Goal: Task Accomplishment & Management: Use online tool/utility

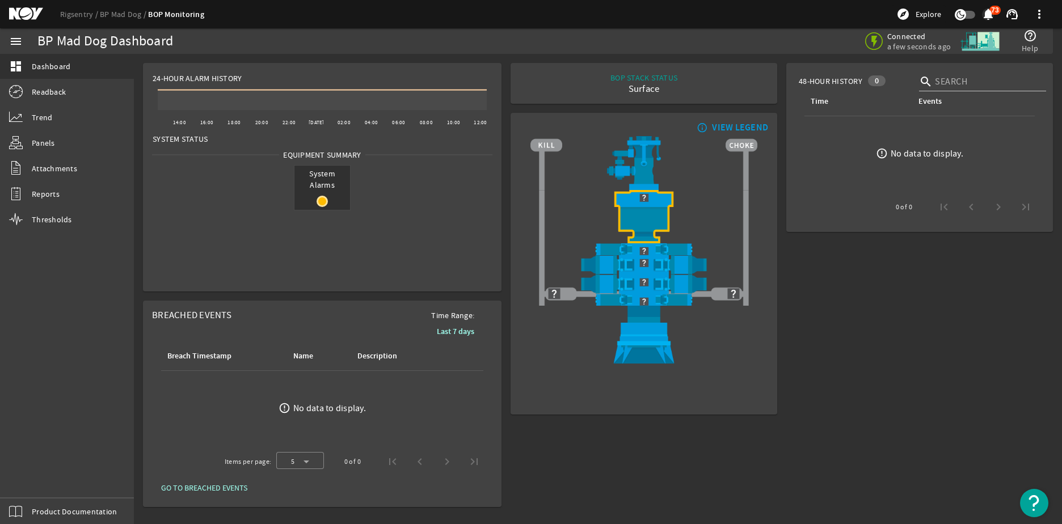
click at [988, 16] on mat-icon "notifications" at bounding box center [988, 14] width 14 height 14
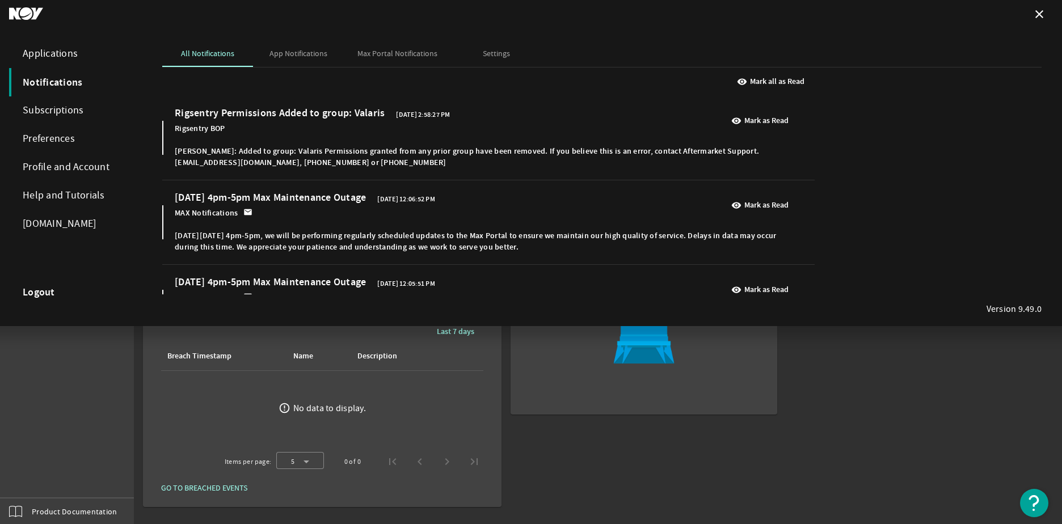
drag, startPoint x: 293, startPoint y: 155, endPoint x: 500, endPoint y: 150, distance: 207.1
click at [500, 150] on div "Kevin Manning: Added to group: Valaris Permissions granted from any prior group…" at bounding box center [484, 157] width 618 height 34
click at [795, 77] on b "Mark all as Read" at bounding box center [777, 81] width 54 height 11
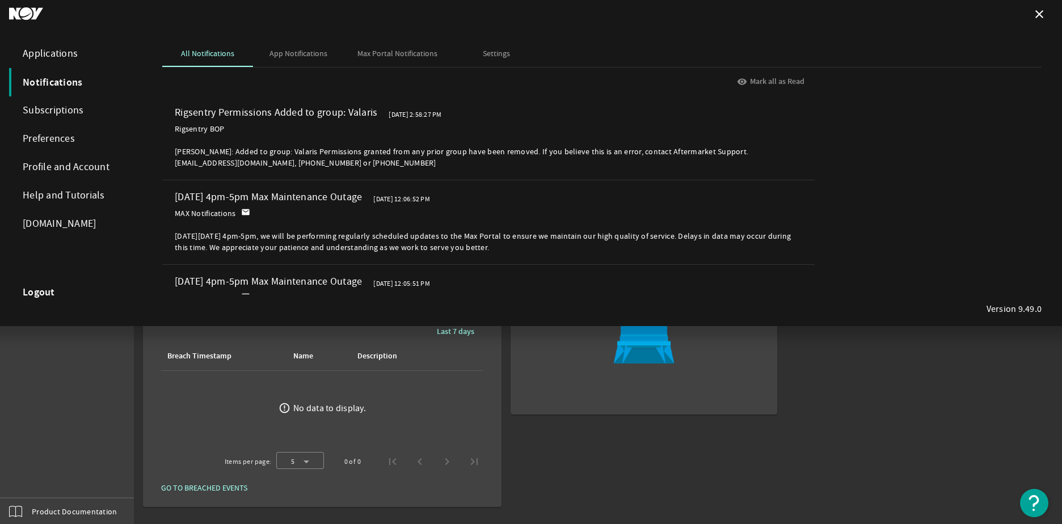
drag, startPoint x: 281, startPoint y: 112, endPoint x: 401, endPoint y: 116, distance: 120.3
click at [401, 116] on div "Rigsentry Permissions Added to group: Valaris Oct 2, 2025, 2:58:27 PM Rigsentry…" at bounding box center [333, 120] width 316 height 27
drag, startPoint x: 401, startPoint y: 116, endPoint x: 342, endPoint y: 141, distance: 64.3
click at [342, 141] on div "Rigsentry Permissions Added to group: Valaris Oct 2, 2025, 2:58:27 PM Rigsentry…" at bounding box center [483, 138] width 641 height 73
drag, startPoint x: 342, startPoint y: 141, endPoint x: 316, endPoint y: 50, distance: 94.8
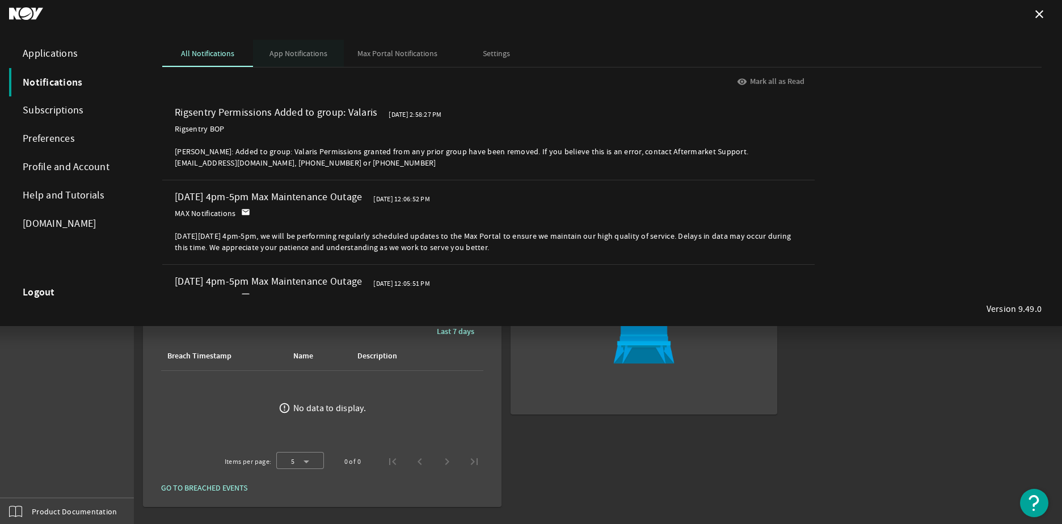
click at [316, 50] on span "App Notifications" at bounding box center [298, 53] width 58 height 8
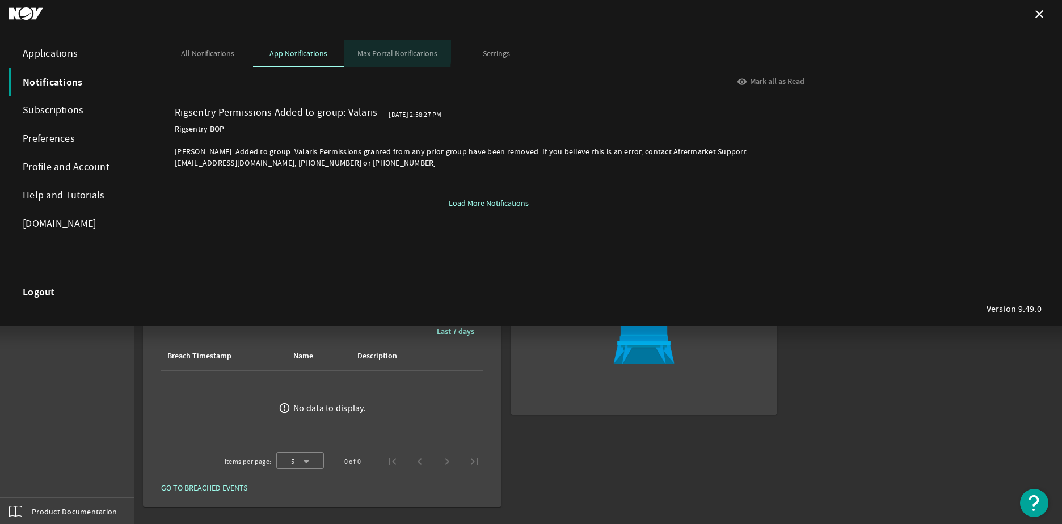
click at [382, 49] on span "Max Portal Notifications" at bounding box center [397, 53] width 80 height 8
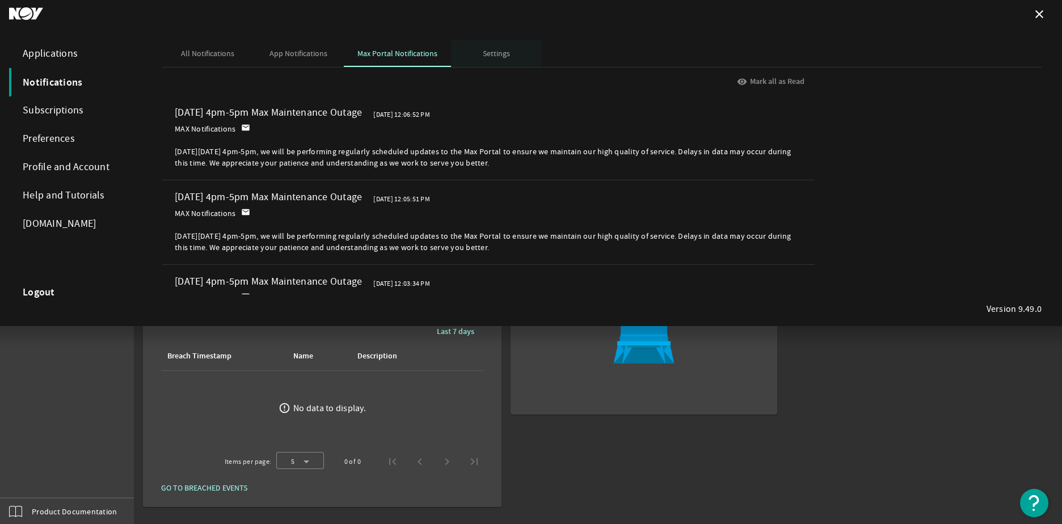
click at [495, 57] on span "Settings" at bounding box center [496, 53] width 27 height 8
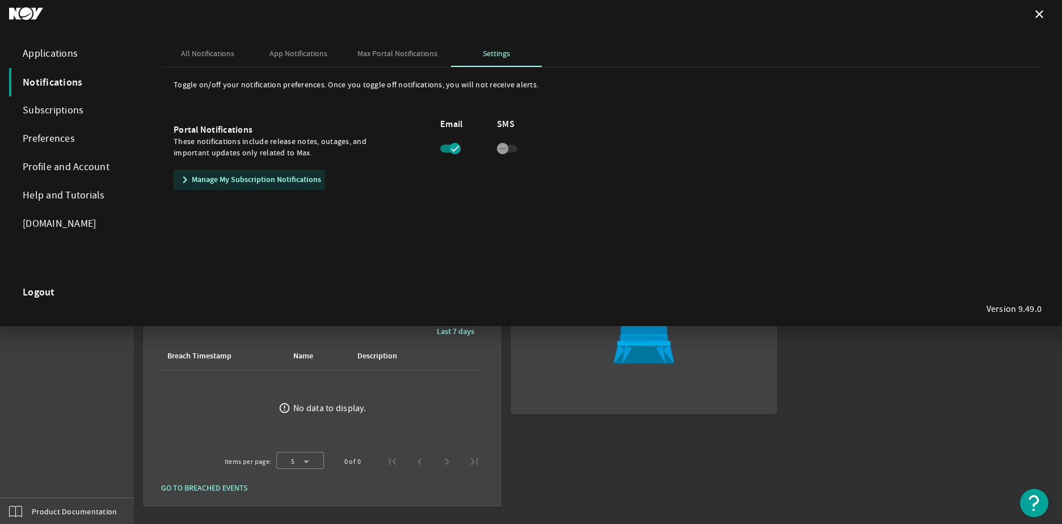
click at [185, 176] on mat-icon "chevron_right" at bounding box center [182, 180] width 9 height 14
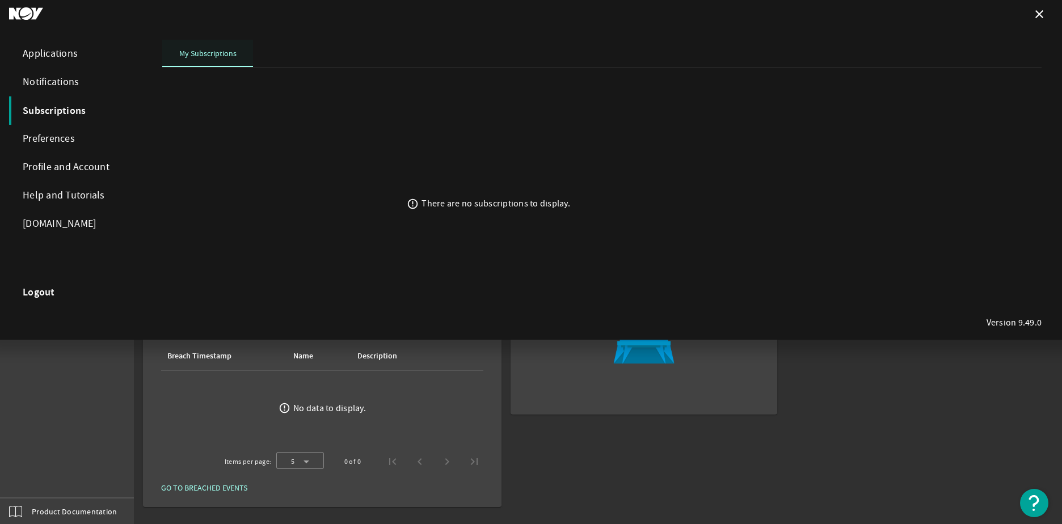
click at [210, 61] on span "My Subscriptions" at bounding box center [207, 53] width 57 height 27
click at [57, 137] on div "Preferences" at bounding box center [74, 139] width 130 height 28
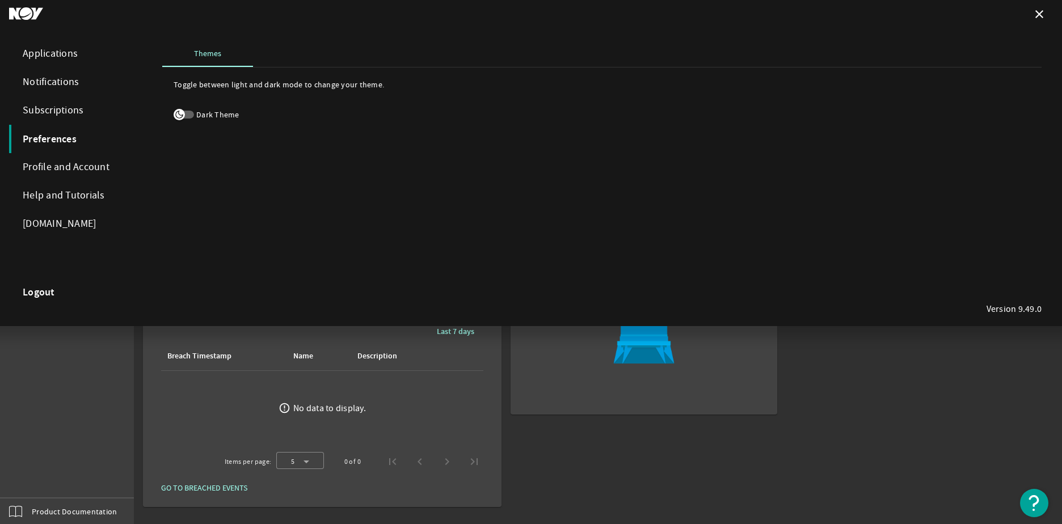
click at [62, 163] on div "Profile and Account" at bounding box center [74, 167] width 130 height 28
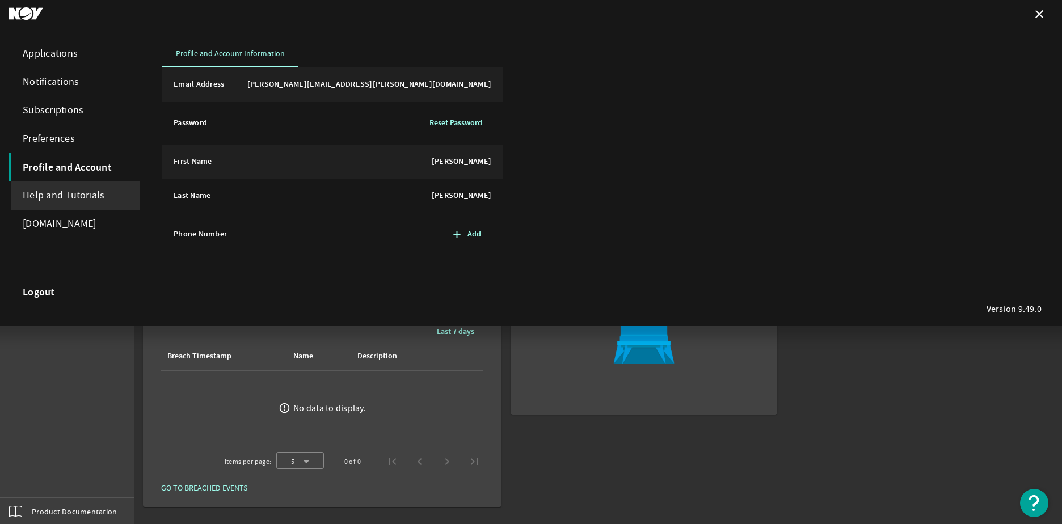
click at [56, 191] on div "Help and Tutorials" at bounding box center [74, 196] width 130 height 28
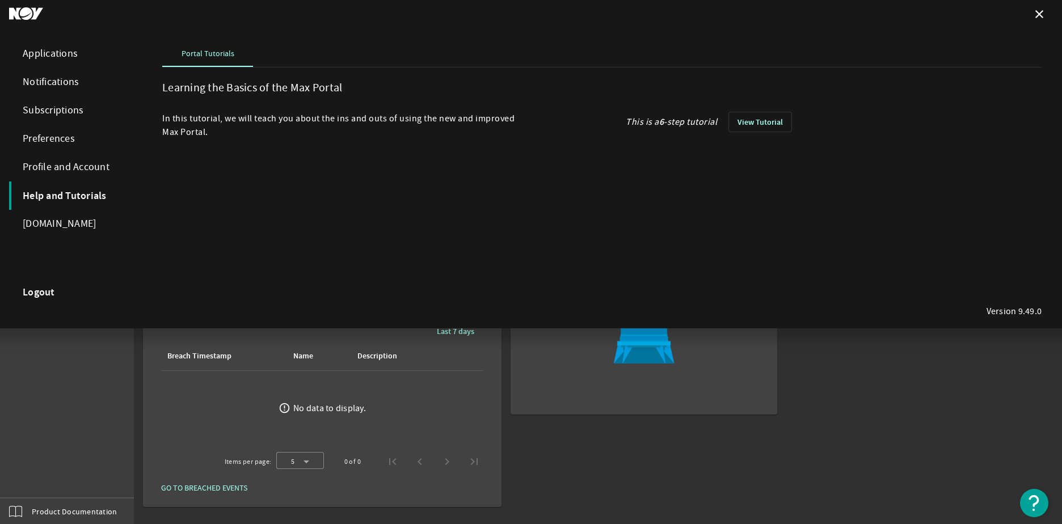
click at [50, 114] on div "Subscriptions" at bounding box center [74, 110] width 130 height 28
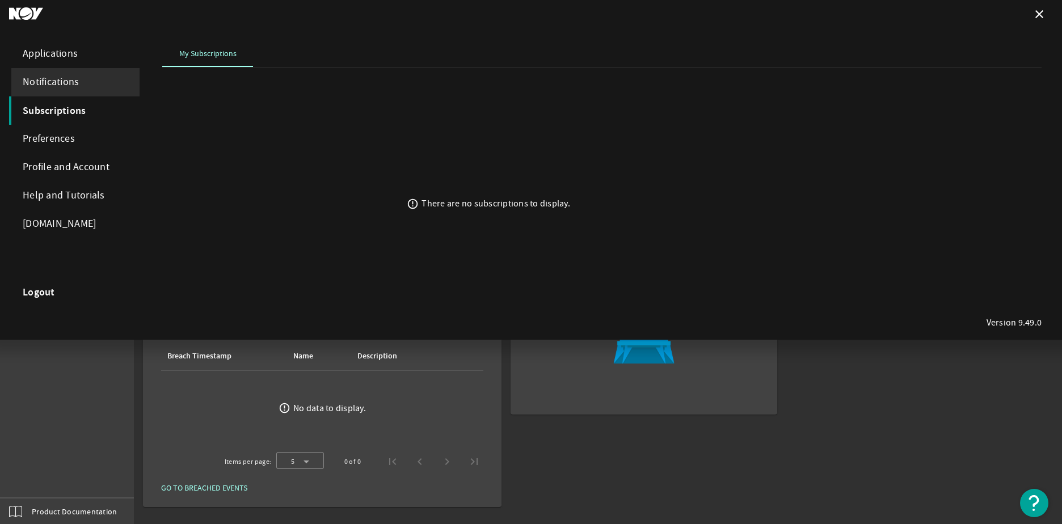
click at [52, 88] on div "Notifications" at bounding box center [74, 82] width 130 height 28
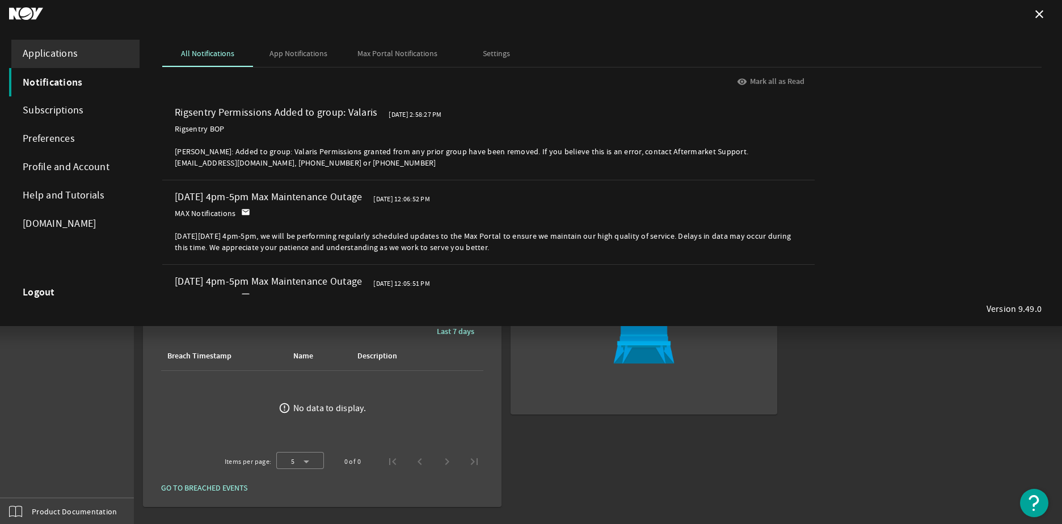
click at [60, 58] on div "Applications" at bounding box center [74, 54] width 130 height 28
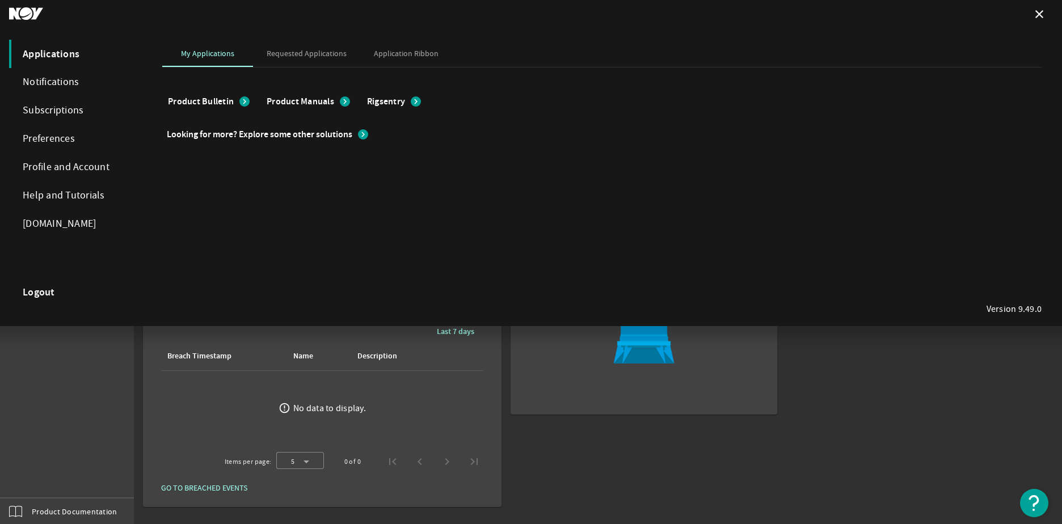
click at [242, 103] on mat-icon "chevron_right" at bounding box center [244, 101] width 10 height 10
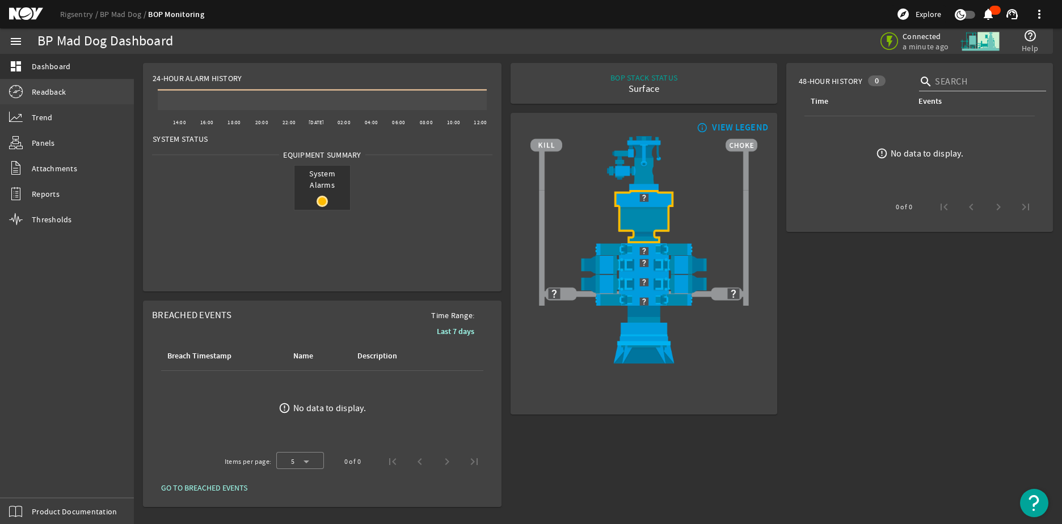
click at [54, 95] on span "Readback" at bounding box center [49, 91] width 34 height 11
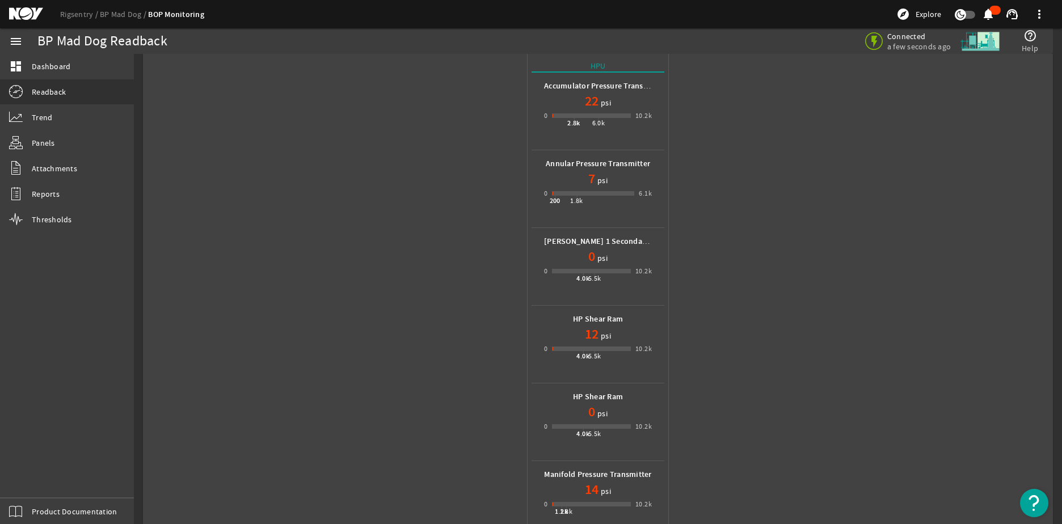
scroll to position [57, 0]
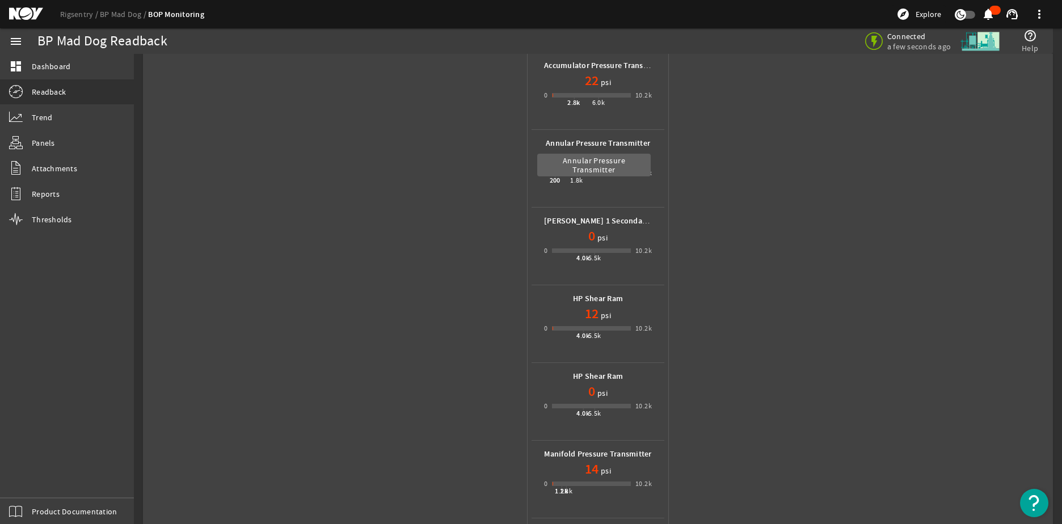
click at [602, 142] on b "Annular Pressure Transmitter" at bounding box center [598, 143] width 104 height 11
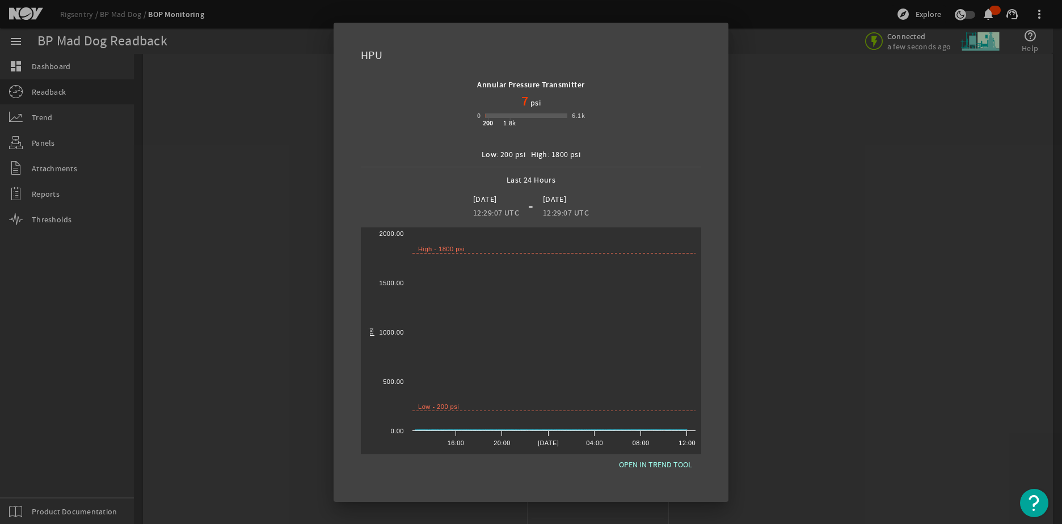
scroll to position [113, 0]
click at [652, 462] on span "OPEN IN TREND TOOL" at bounding box center [655, 465] width 73 height 14
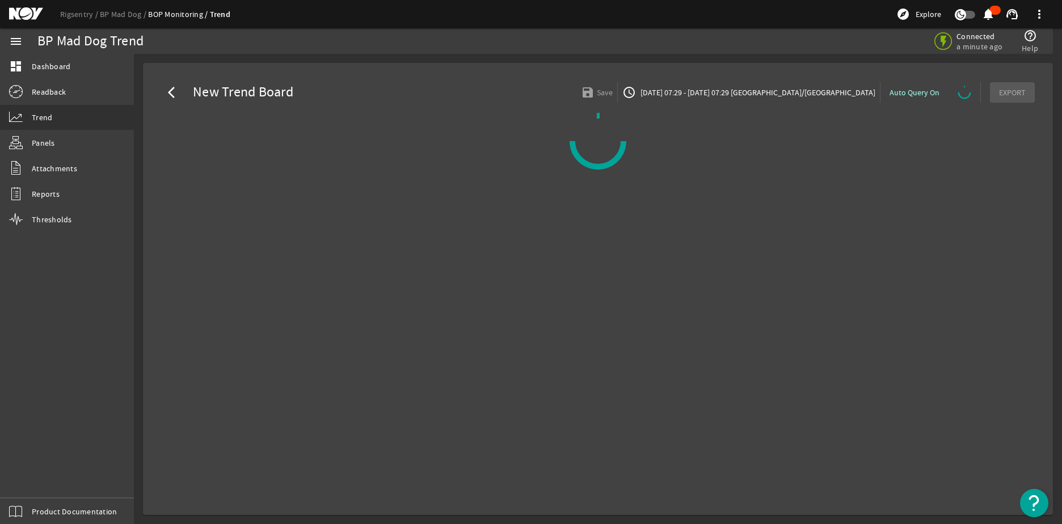
select select "10M"
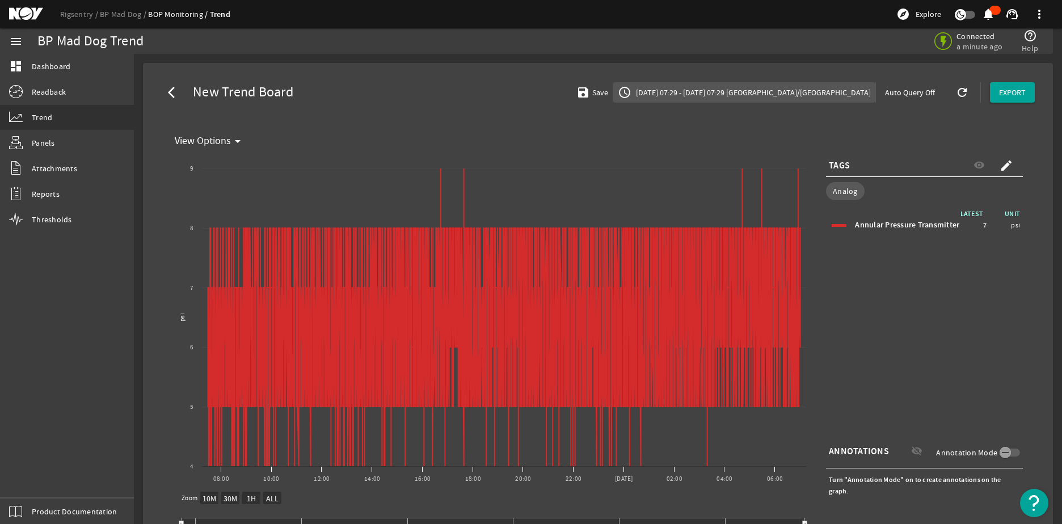
click at [796, 94] on span "[DATE] 07:29 - [DATE] 07:29 [GEOGRAPHIC_DATA]/[GEOGRAPHIC_DATA]" at bounding box center [752, 92] width 237 height 11
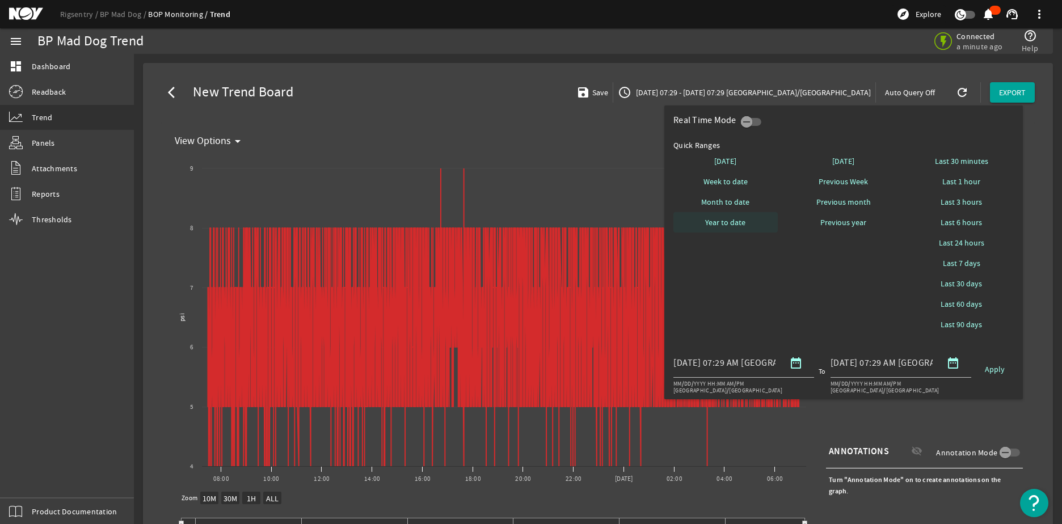
click at [750, 224] on span at bounding box center [725, 222] width 104 height 27
select select "10M"
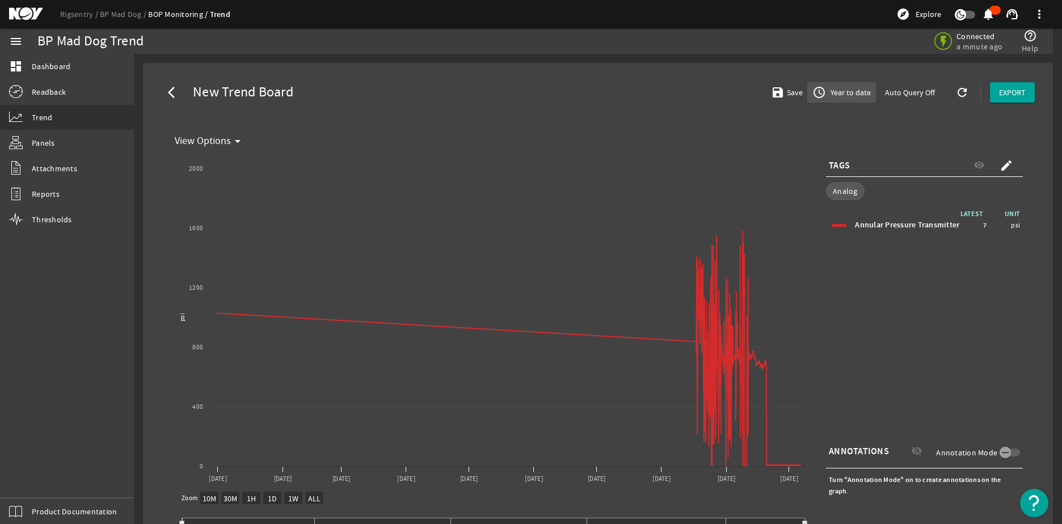
click at [837, 94] on span "Year to date" at bounding box center [849, 92] width 43 height 11
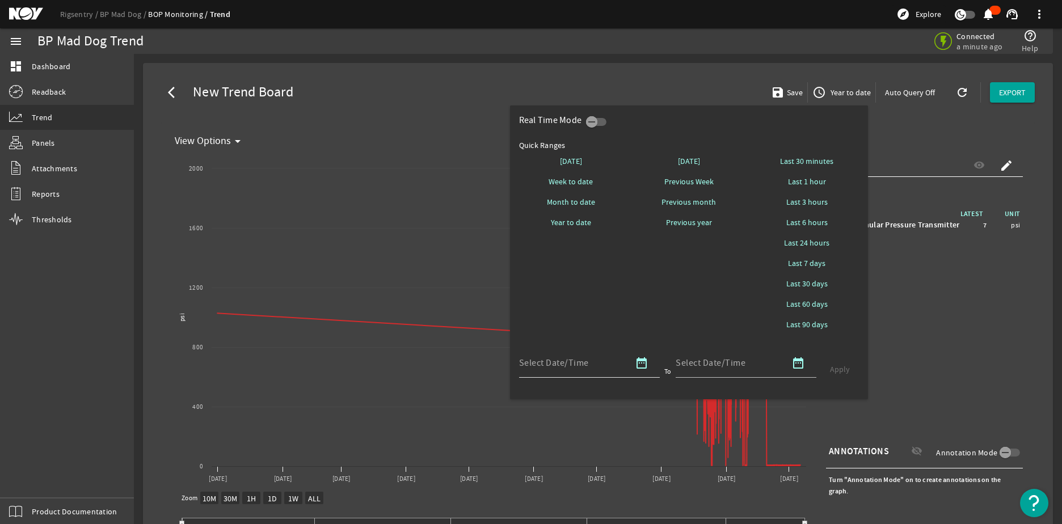
click at [645, 362] on mat-icon "date_range" at bounding box center [642, 363] width 14 height 14
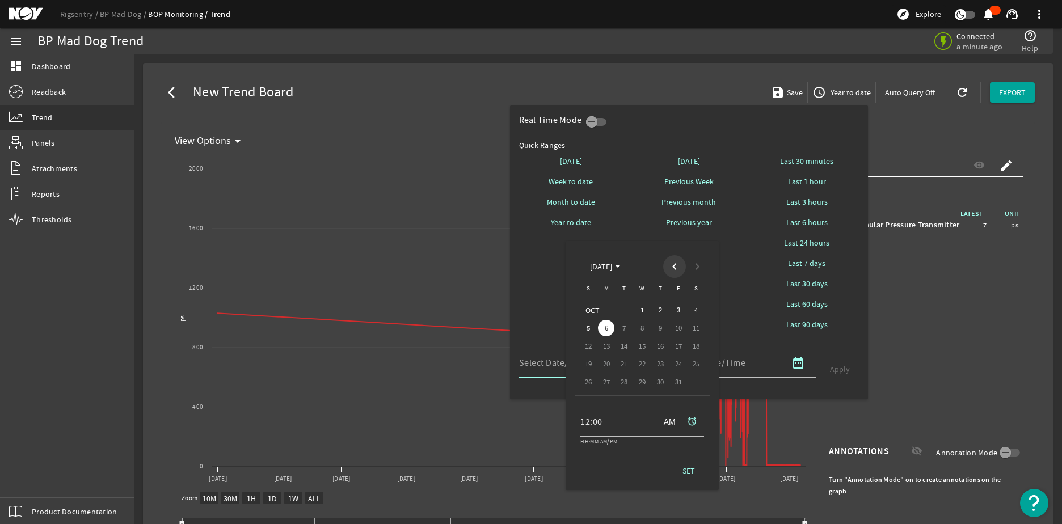
click at [678, 268] on span "Previous month" at bounding box center [674, 266] width 23 height 23
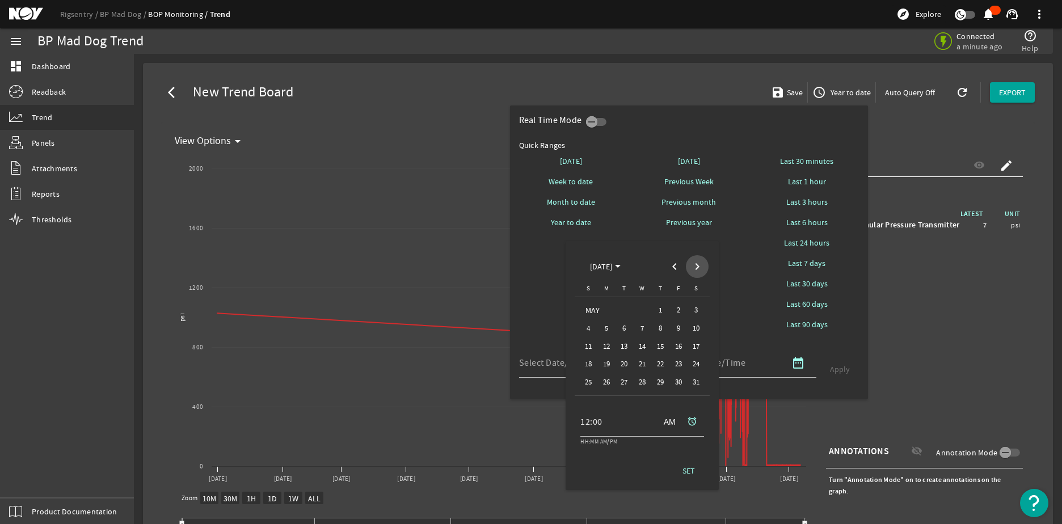
click at [704, 267] on span "Next month" at bounding box center [697, 266] width 23 height 23
click at [679, 364] on span "20" at bounding box center [678, 364] width 16 height 16
click at [677, 361] on span "20" at bounding box center [678, 364] width 16 height 16
click at [688, 491] on span "SET" at bounding box center [688, 488] width 12 height 11
type input "[DATE] 12:00 AM [GEOGRAPHIC_DATA]/[GEOGRAPHIC_DATA]"
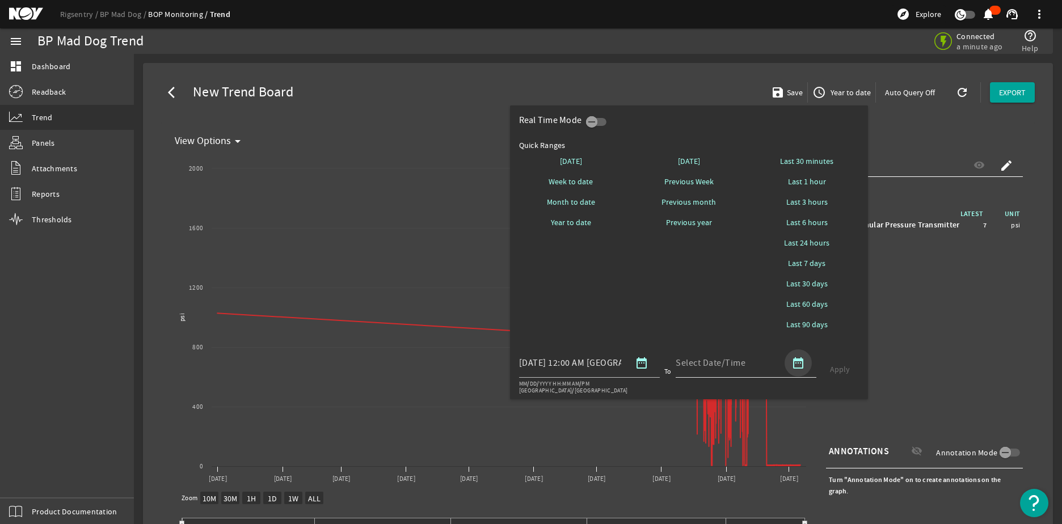
click at [799, 368] on mat-icon "date_range" at bounding box center [798, 363] width 14 height 14
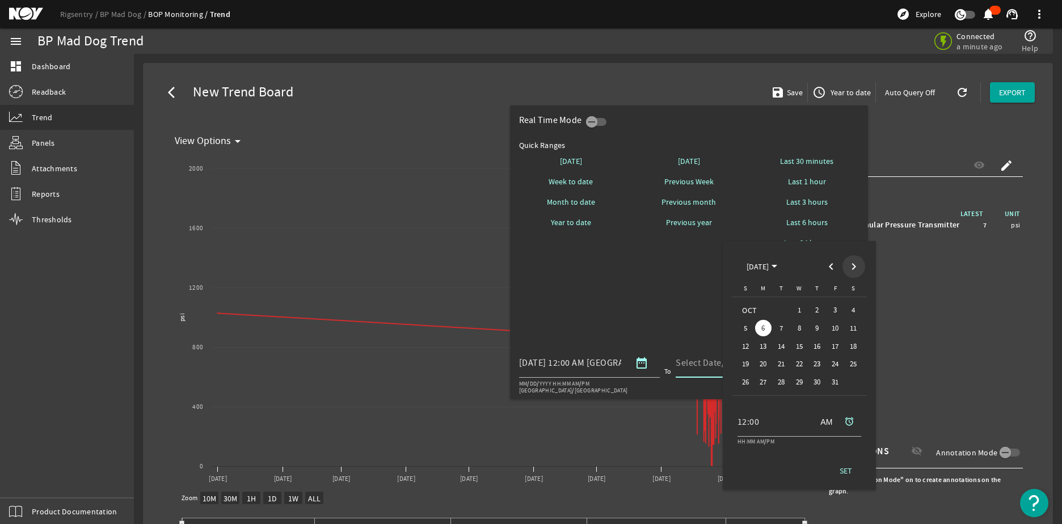
click at [852, 266] on span "Next month" at bounding box center [853, 266] width 23 height 23
click at [821, 272] on span "Previous month" at bounding box center [831, 266] width 23 height 23
click at [826, 269] on span "Previous month" at bounding box center [831, 266] width 23 height 23
click at [769, 346] on span "8" at bounding box center [763, 346] width 16 height 16
click at [781, 348] on span "9" at bounding box center [781, 346] width 16 height 16
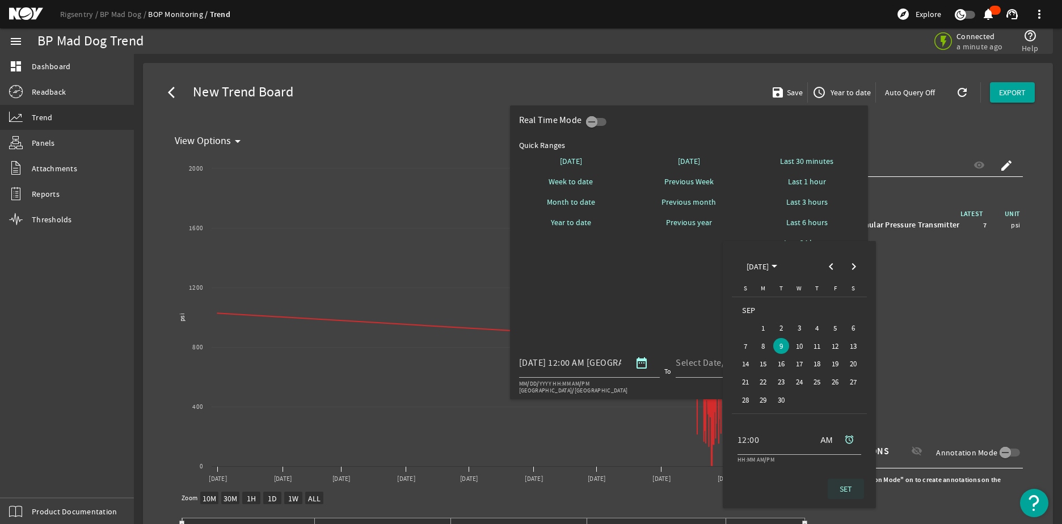
click at [848, 486] on span "SET" at bounding box center [845, 488] width 12 height 11
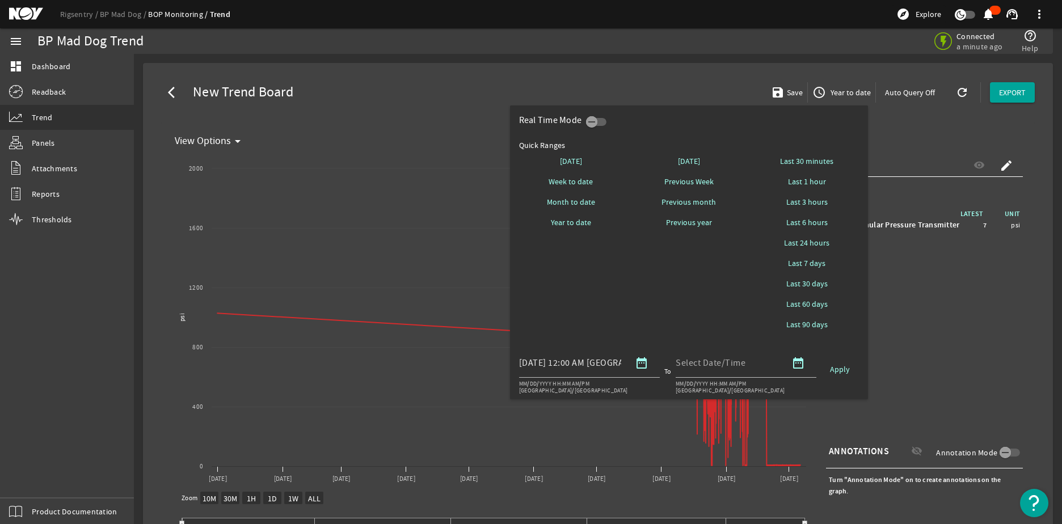
type input "[DATE] 12:00 AM [GEOGRAPHIC_DATA]/[GEOGRAPHIC_DATA]"
click at [837, 369] on span "Apply" at bounding box center [840, 369] width 20 height 11
select select "10M"
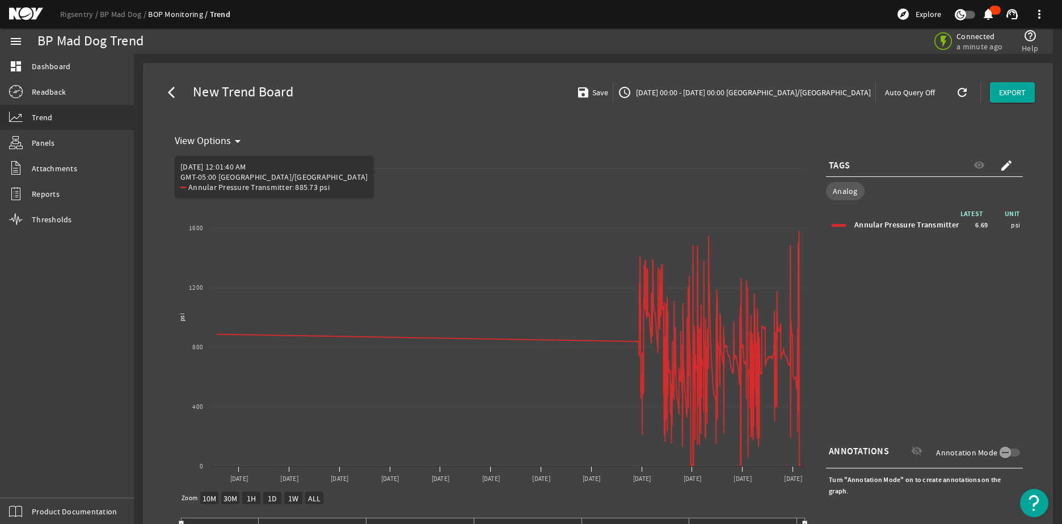
click at [241, 142] on mat-icon "arrow_drop_down" at bounding box center [238, 141] width 14 height 14
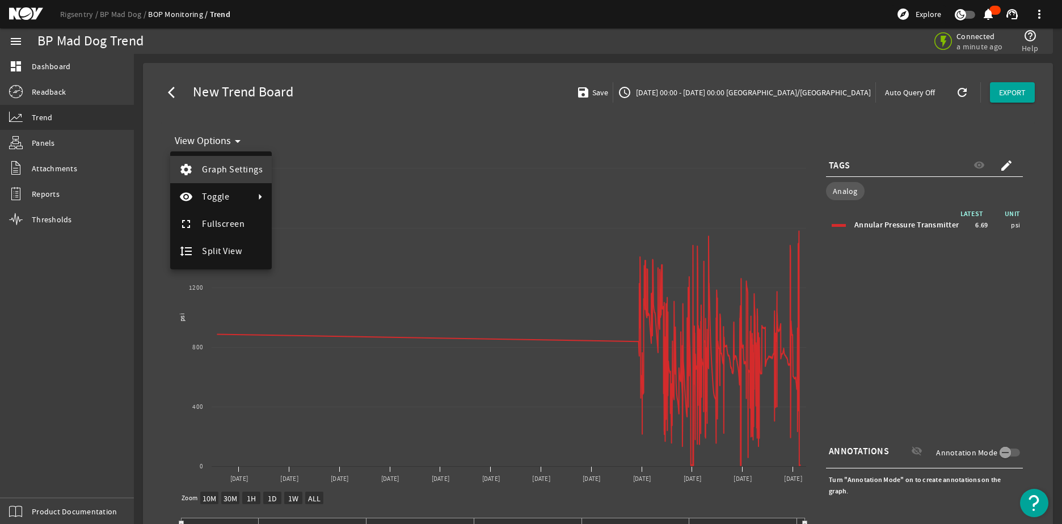
click at [240, 163] on span "Graph Settings" at bounding box center [232, 170] width 61 height 14
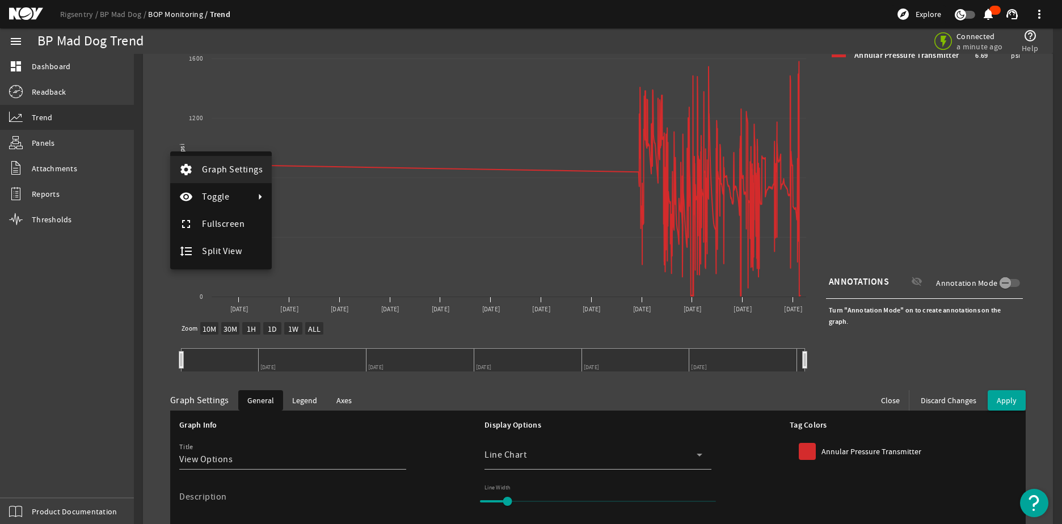
scroll to position [192, 0]
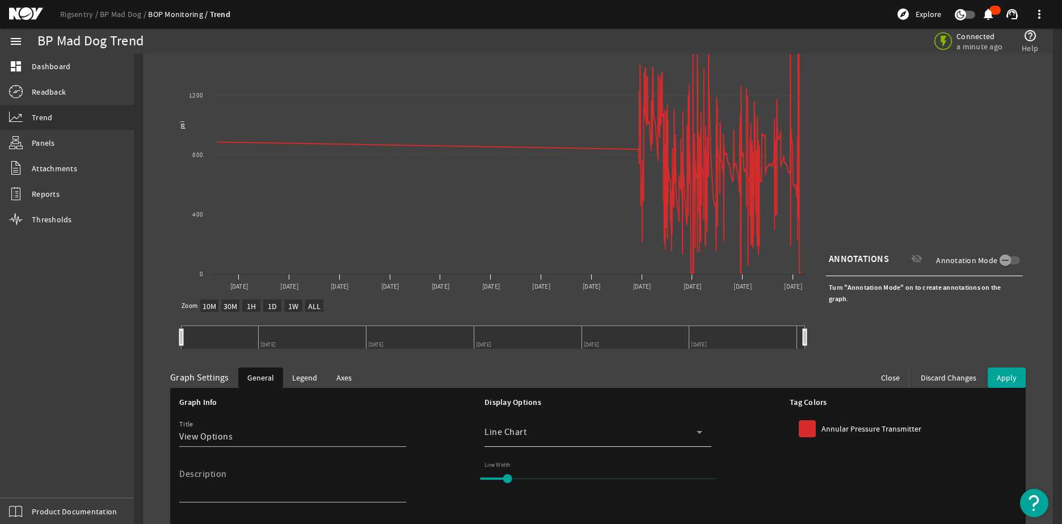
click at [624, 424] on div "Line Chart" at bounding box center [593, 431] width 218 height 29
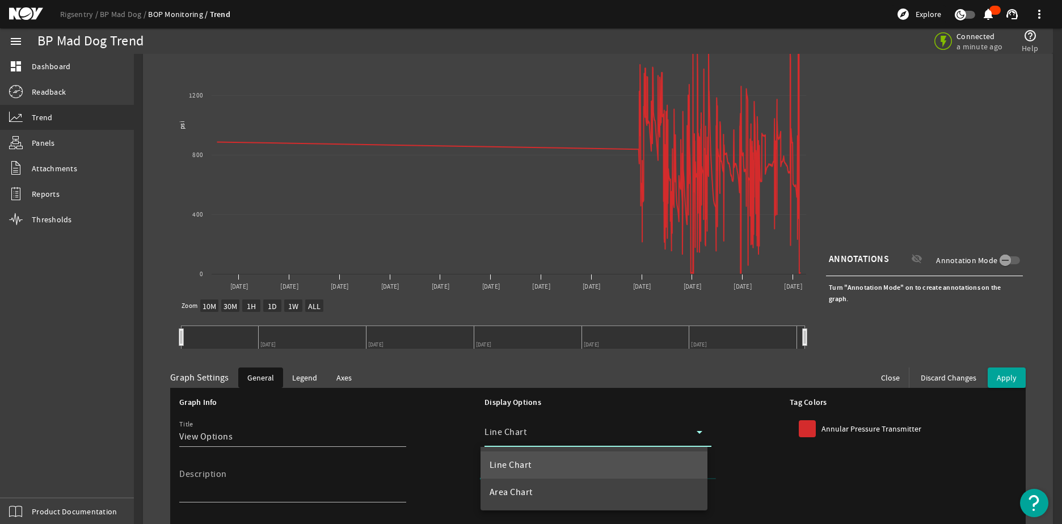
click at [323, 446] on div at bounding box center [531, 262] width 1062 height 524
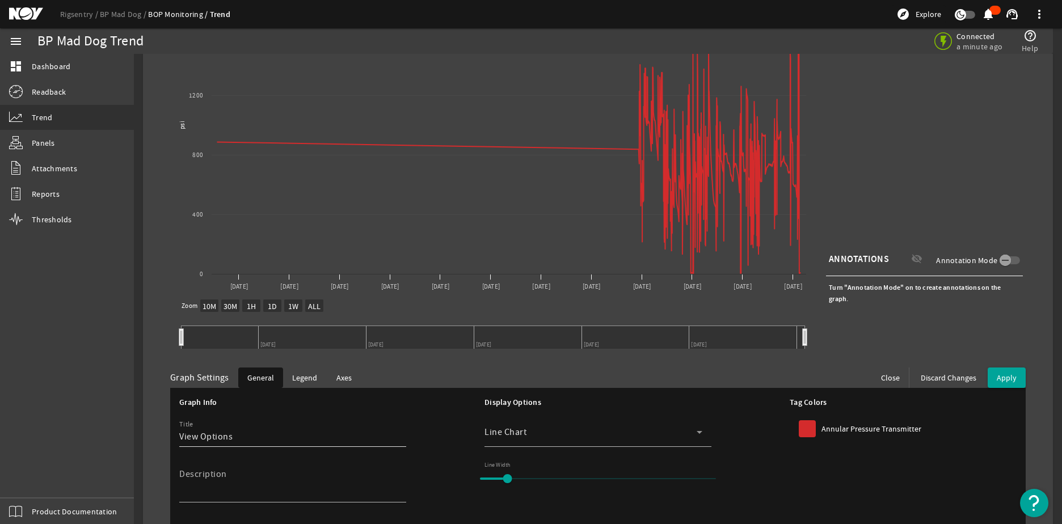
click at [324, 439] on input "View Options" at bounding box center [288, 437] width 218 height 14
click at [313, 473] on textarea "Description" at bounding box center [288, 485] width 218 height 27
drag, startPoint x: 503, startPoint y: 472, endPoint x: 497, endPoint y: 474, distance: 6.5
click at [497, 474] on input "range" at bounding box center [598, 478] width 260 height 25
drag, startPoint x: 496, startPoint y: 477, endPoint x: 484, endPoint y: 478, distance: 11.4
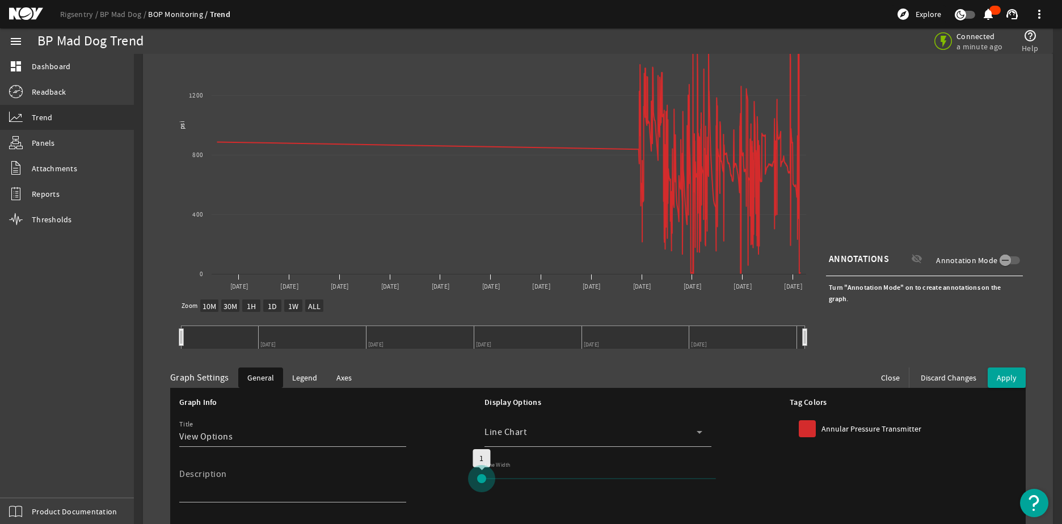
click at [484, 478] on input "range" at bounding box center [598, 478] width 260 height 25
drag, startPoint x: 484, startPoint y: 478, endPoint x: 493, endPoint y: 478, distance: 8.5
type input "2"
click at [493, 478] on input "range" at bounding box center [598, 478] width 260 height 25
click at [885, 376] on span "Close" at bounding box center [890, 377] width 19 height 11
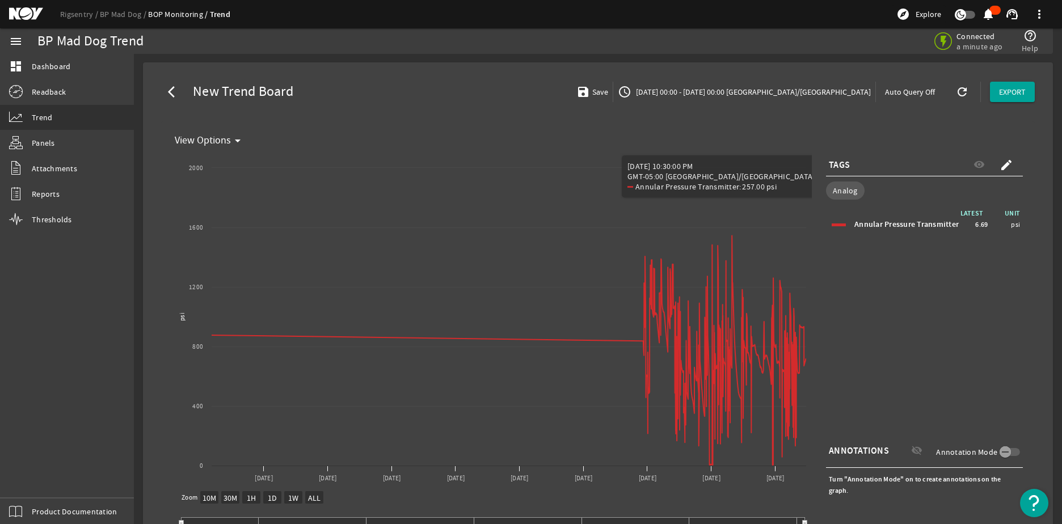
scroll to position [0, 0]
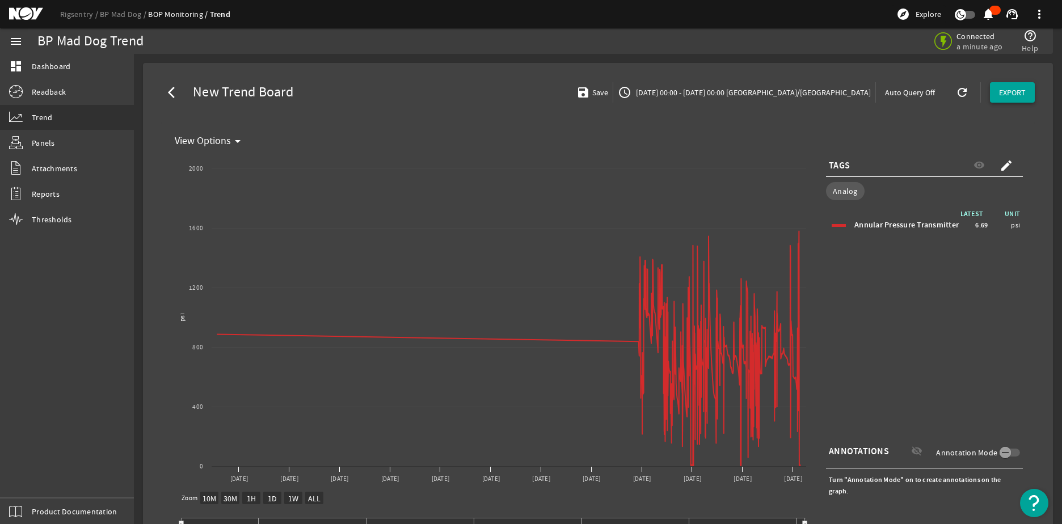
click at [1001, 90] on span "EXPORT" at bounding box center [1012, 92] width 27 height 11
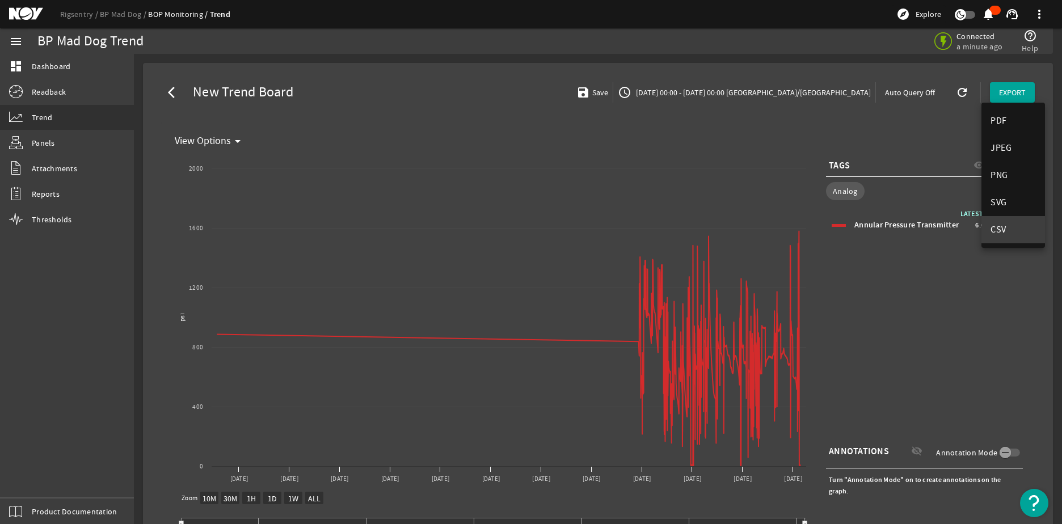
click at [1007, 225] on span "CSV" at bounding box center [1012, 230] width 45 height 14
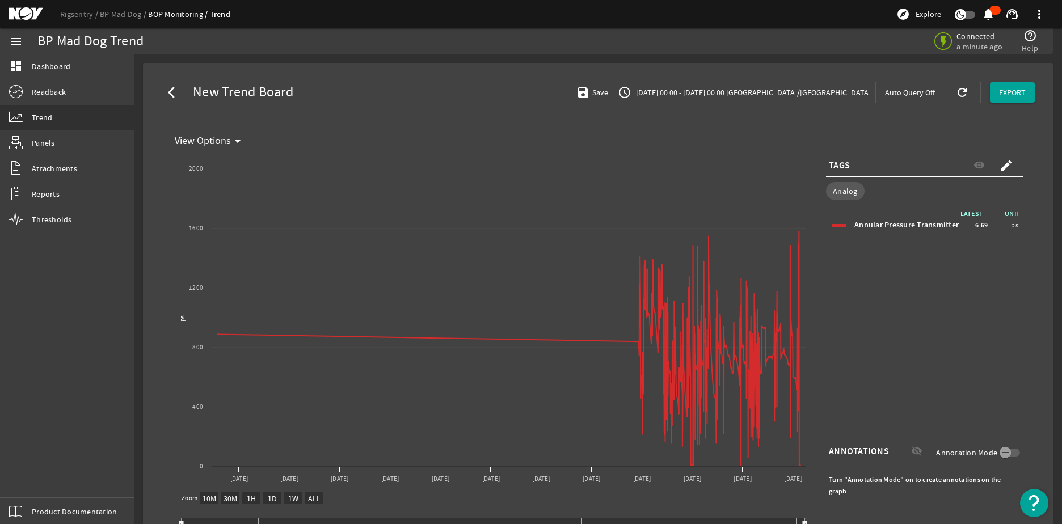
click at [681, 28] on div "Rigsentry BP Mad Dog BOP Monitoring Trend explore Explore notifications support…" at bounding box center [531, 14] width 1062 height 28
click at [170, 93] on mat-icon "arrow_back_ios" at bounding box center [175, 93] width 14 height 14
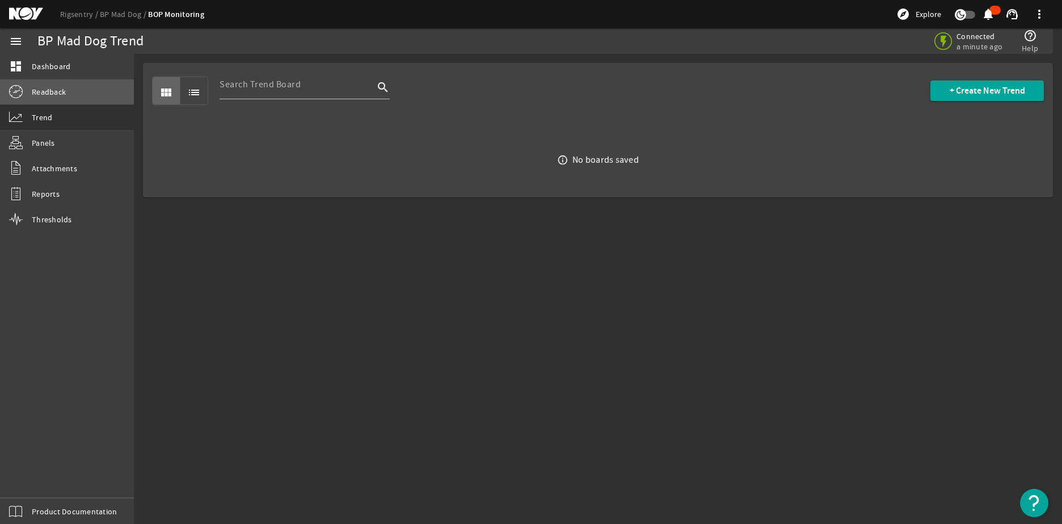
click at [54, 84] on link "Readback" at bounding box center [67, 91] width 134 height 25
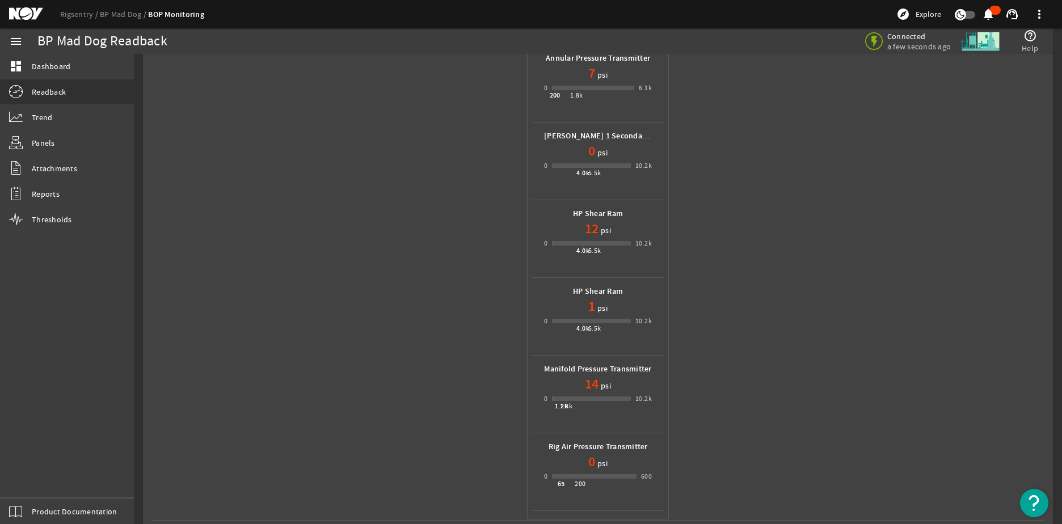
scroll to position [157, 0]
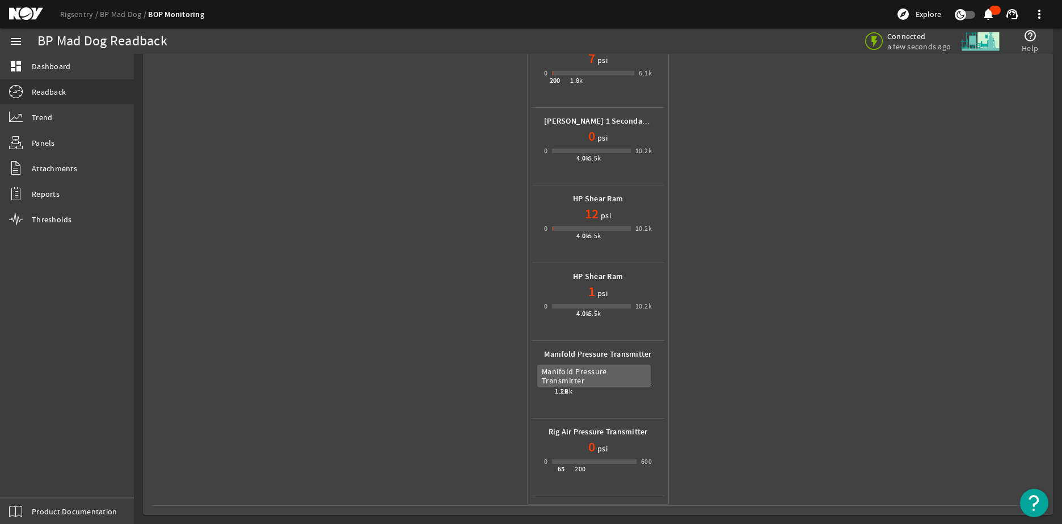
click at [594, 352] on b "Manifold Pressure Transmitter" at bounding box center [597, 354] width 107 height 11
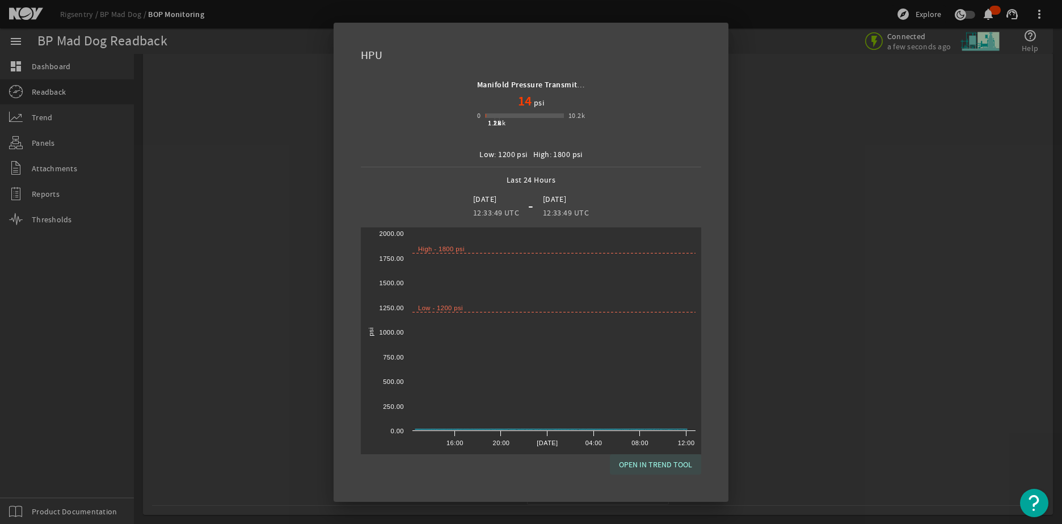
click at [632, 462] on span "OPEN IN TREND TOOL" at bounding box center [655, 465] width 73 height 14
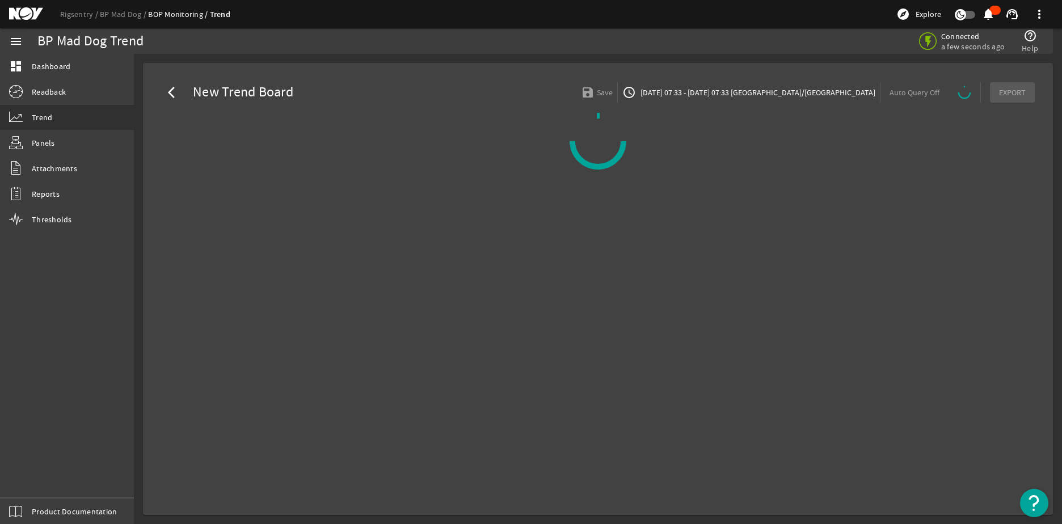
select select "10M"
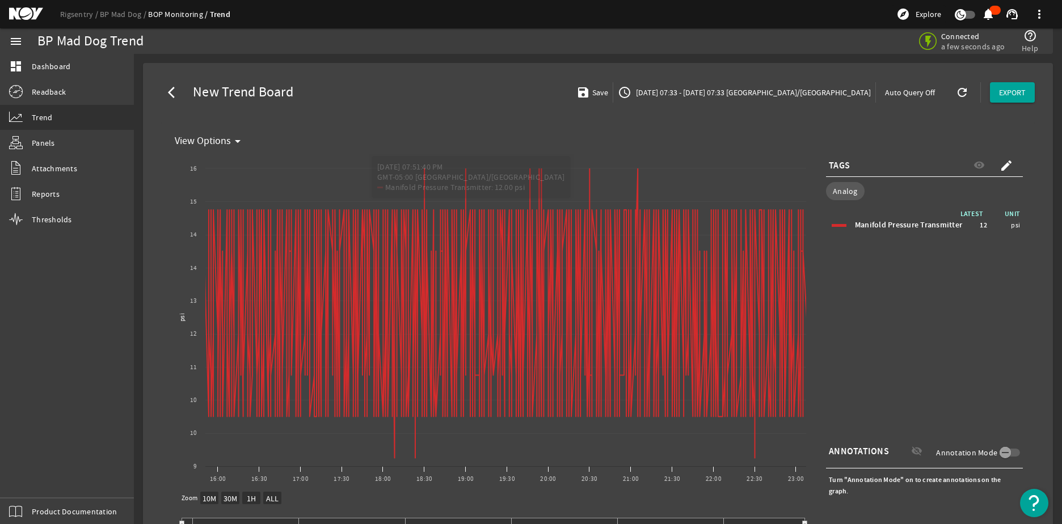
click at [815, 97] on span "[DATE] 07:33 - [DATE] 07:33 [GEOGRAPHIC_DATA]/[GEOGRAPHIC_DATA]" at bounding box center [752, 92] width 237 height 11
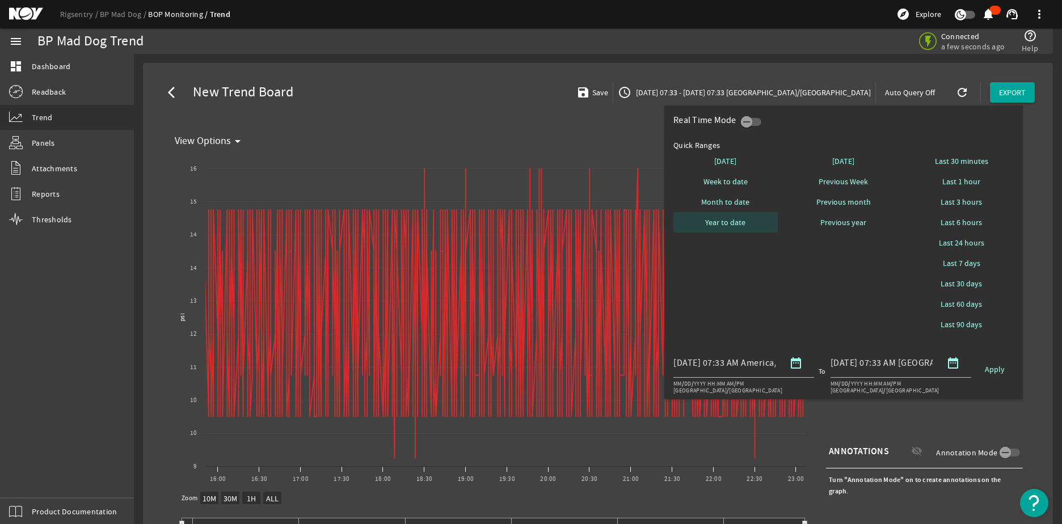
click at [720, 223] on span "Year to date" at bounding box center [725, 222] width 40 height 11
select select "10M"
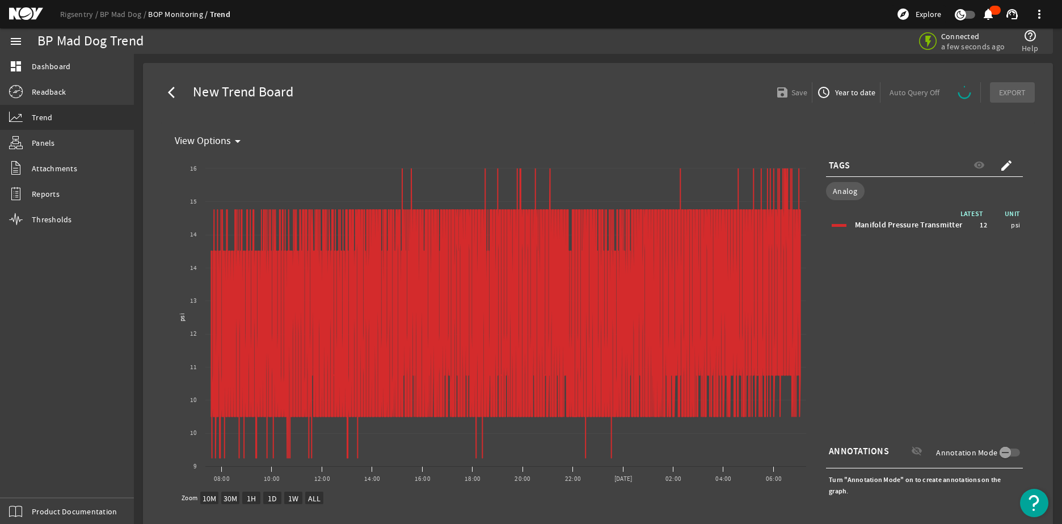
click at [452, 105] on div "arrow_back_ios New Trend Board save Save access_time Year to date Auto Query Of…" at bounding box center [598, 92] width 892 height 41
click at [70, 118] on link "Trend" at bounding box center [67, 117] width 134 height 25
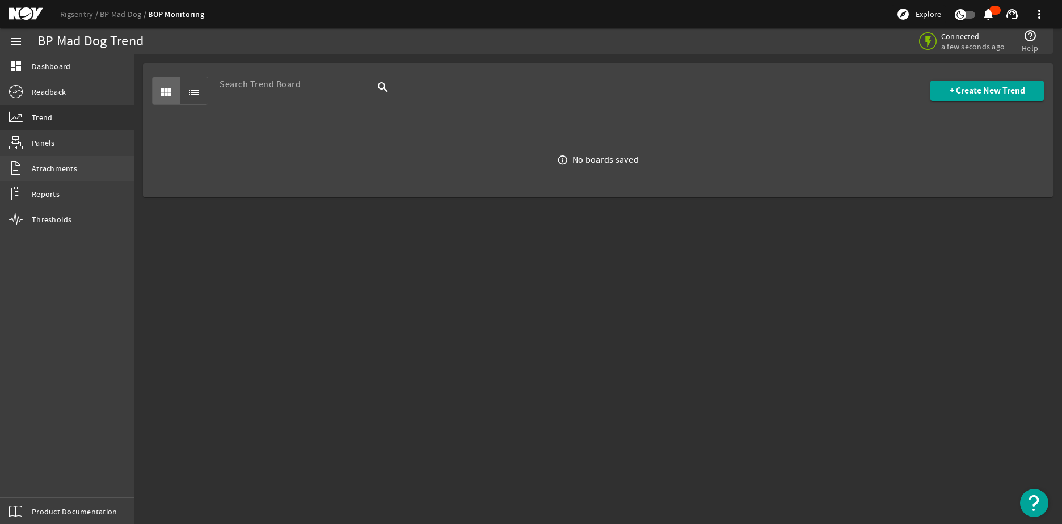
click at [44, 165] on span "Attachments" at bounding box center [54, 168] width 45 height 11
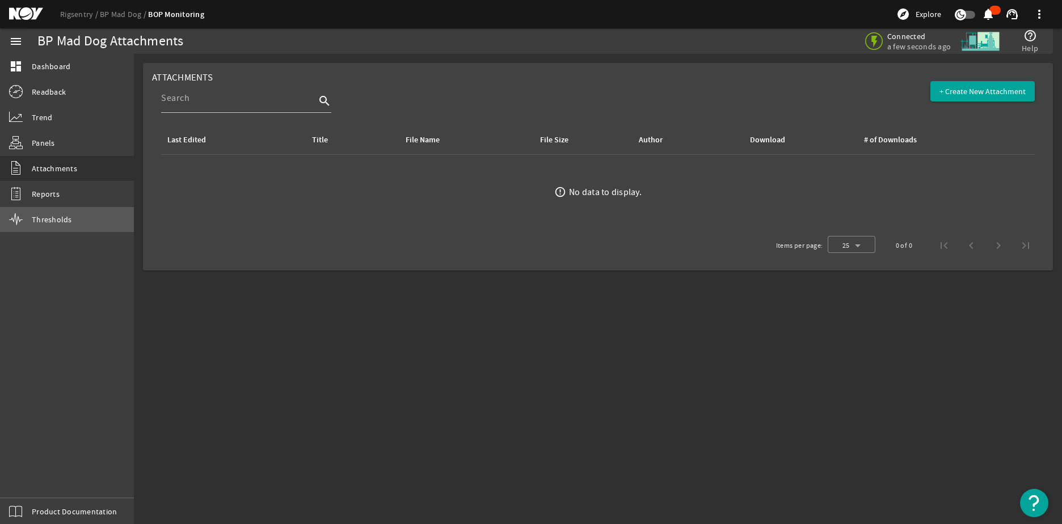
click at [67, 208] on link "Thresholds" at bounding box center [67, 219] width 134 height 25
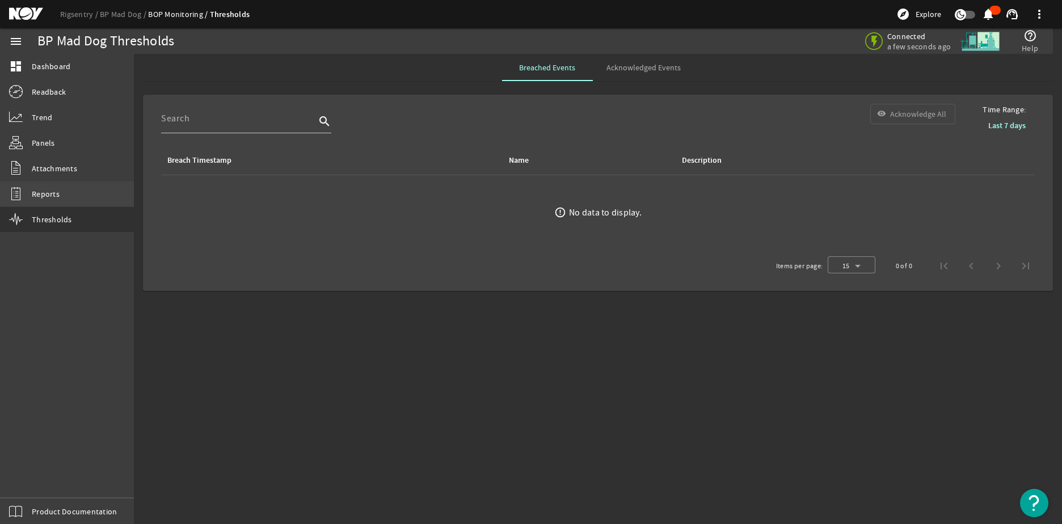
click at [67, 200] on link "Reports" at bounding box center [67, 194] width 134 height 25
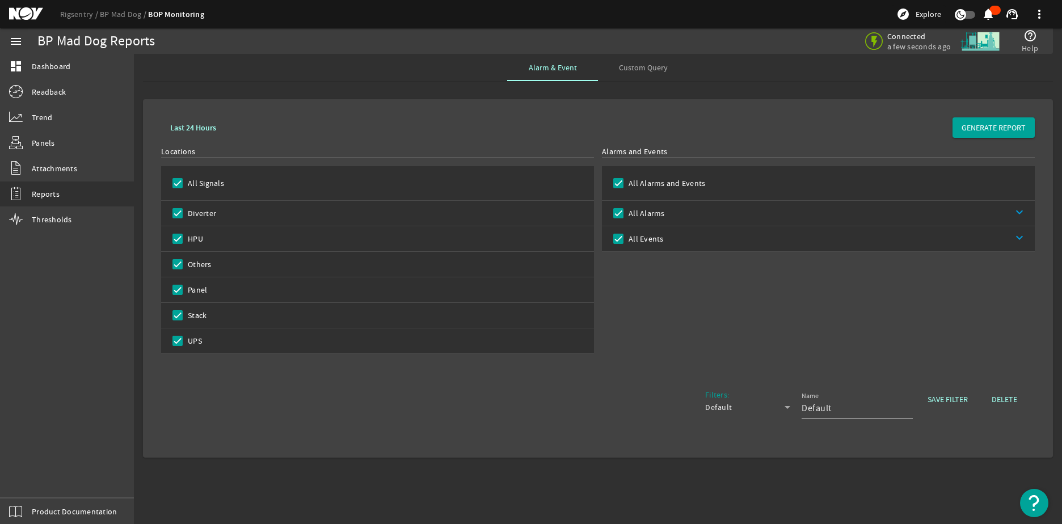
click at [639, 74] on span "Custom Query" at bounding box center [643, 67] width 49 height 27
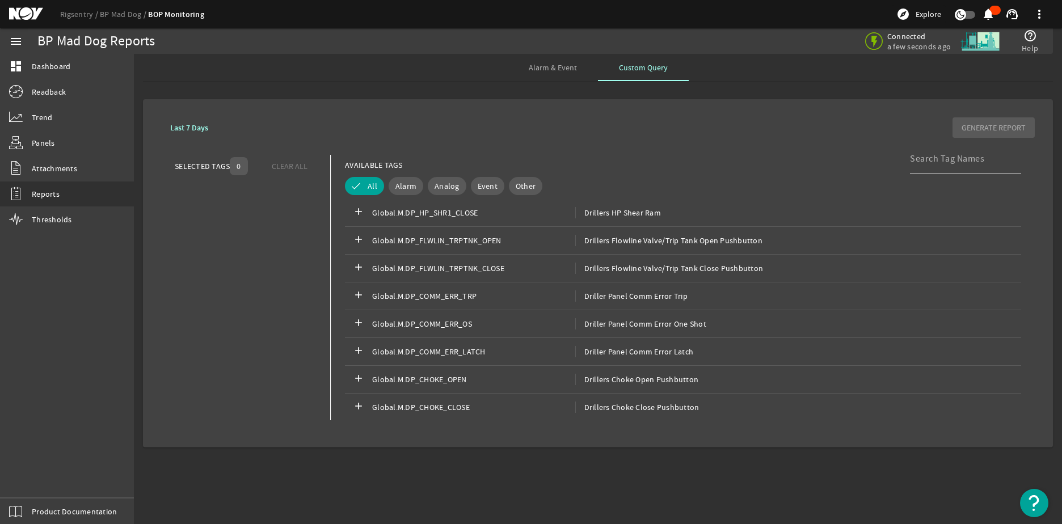
scroll to position [2949, 0]
click at [403, 188] on span "Alarm" at bounding box center [405, 185] width 21 height 11
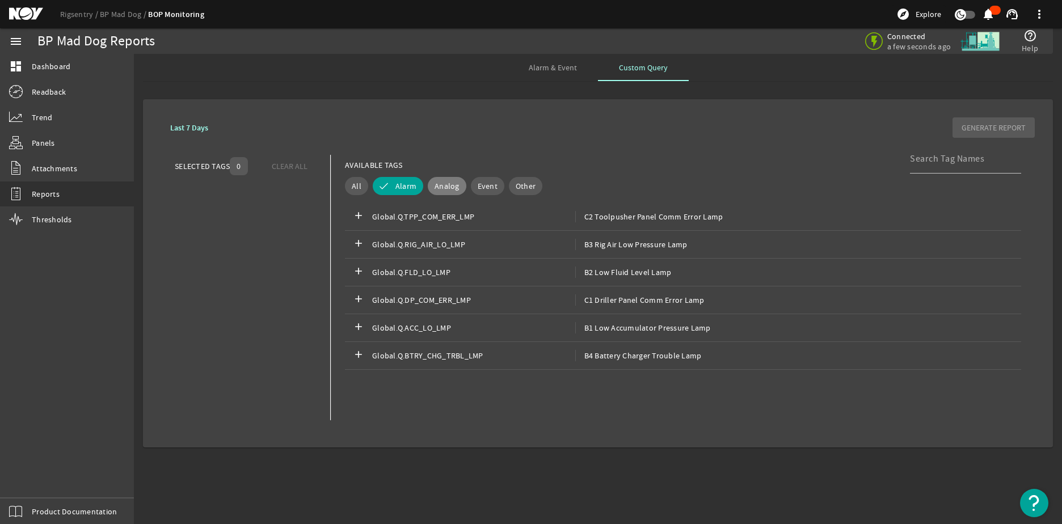
click at [441, 185] on span "Analog" at bounding box center [446, 185] width 25 height 11
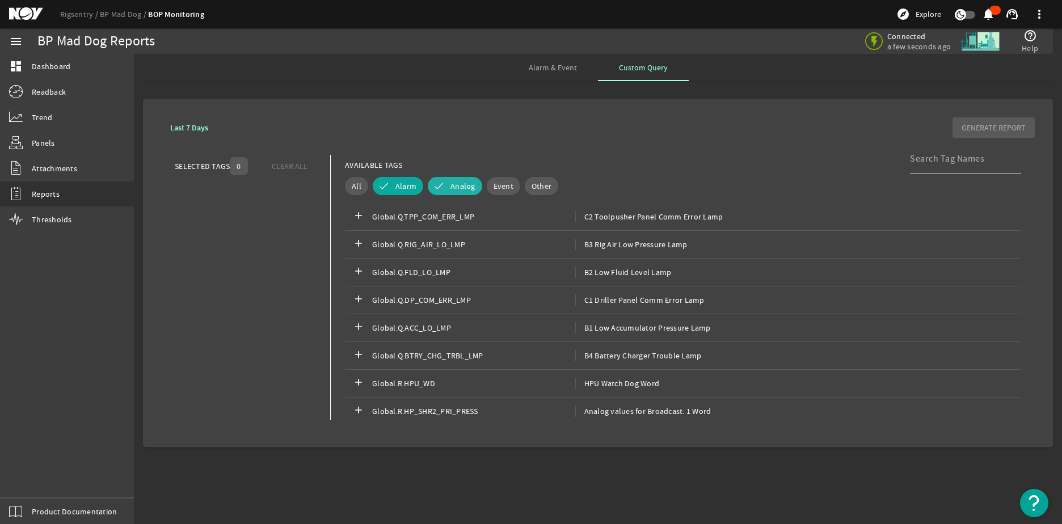
click at [404, 187] on span "Alarm" at bounding box center [405, 185] width 21 height 11
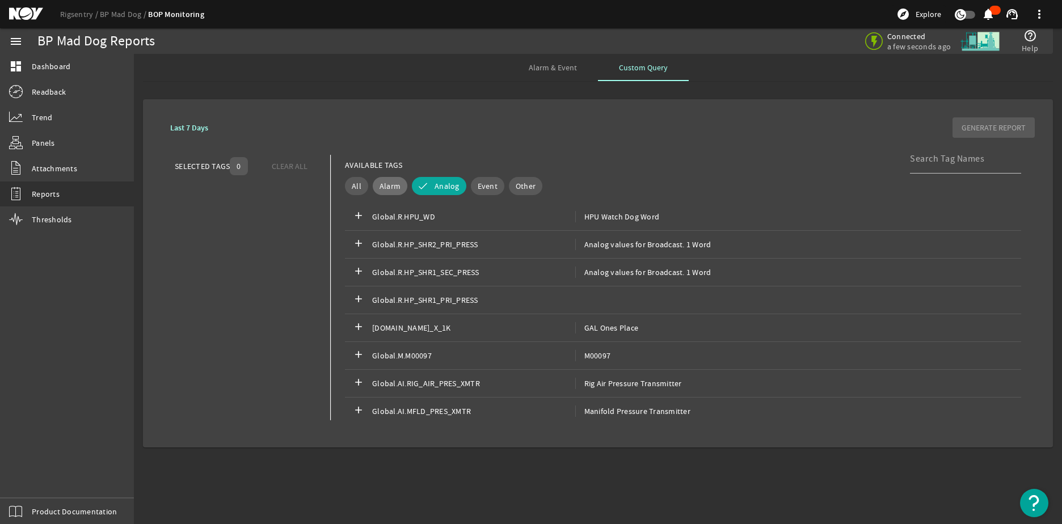
click at [463, 181] on button "Analog" at bounding box center [439, 186] width 54 height 18
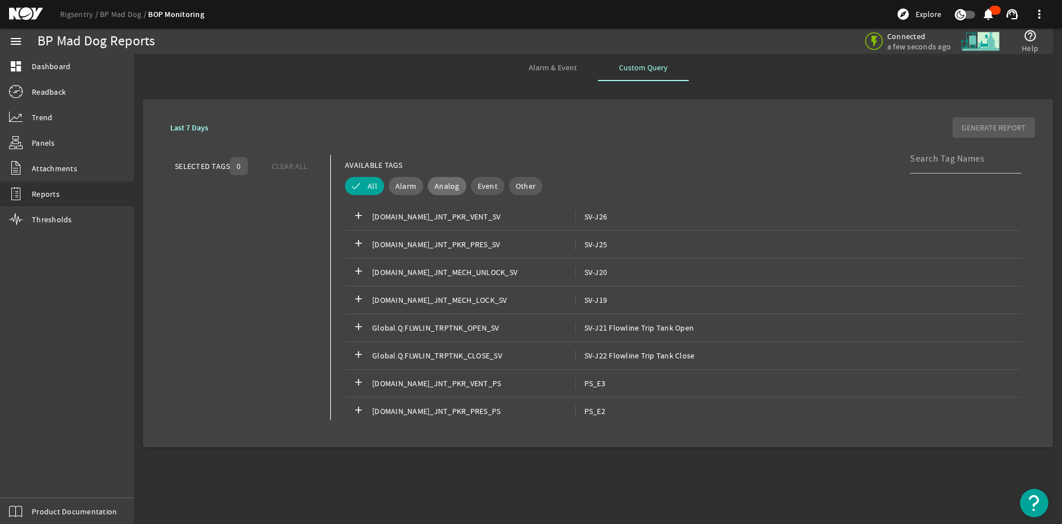
click at [395, 184] on span "Alarm" at bounding box center [405, 185] width 21 height 11
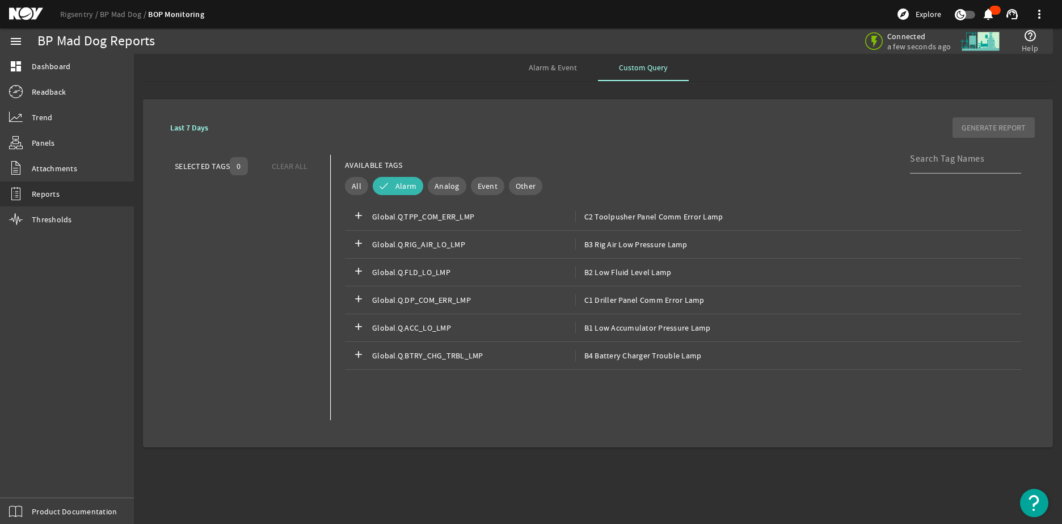
click at [395, 184] on span "Alarm" at bounding box center [405, 185] width 21 height 11
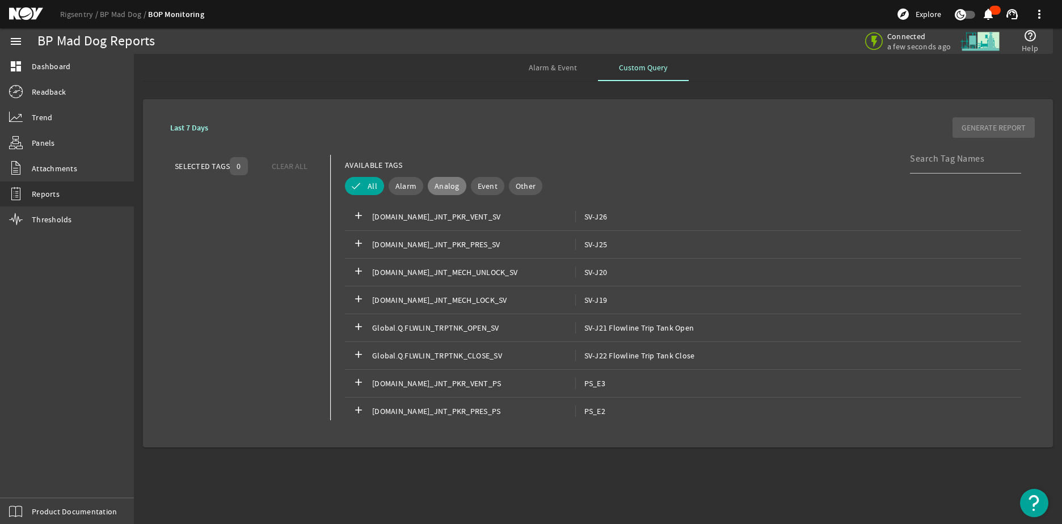
click at [444, 185] on span "Analog" at bounding box center [446, 185] width 25 height 11
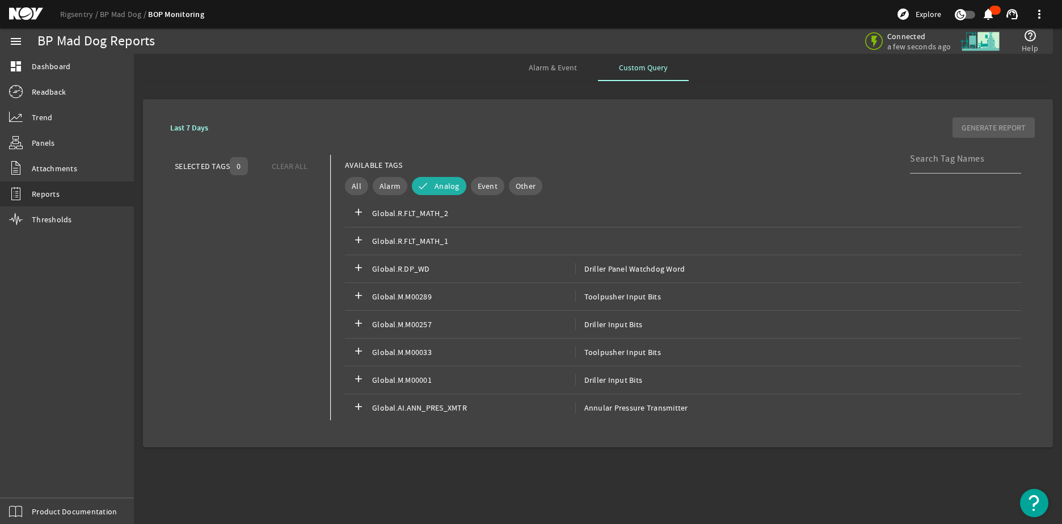
scroll to position [2501, 0]
click at [483, 183] on span "Event" at bounding box center [488, 185] width 20 height 11
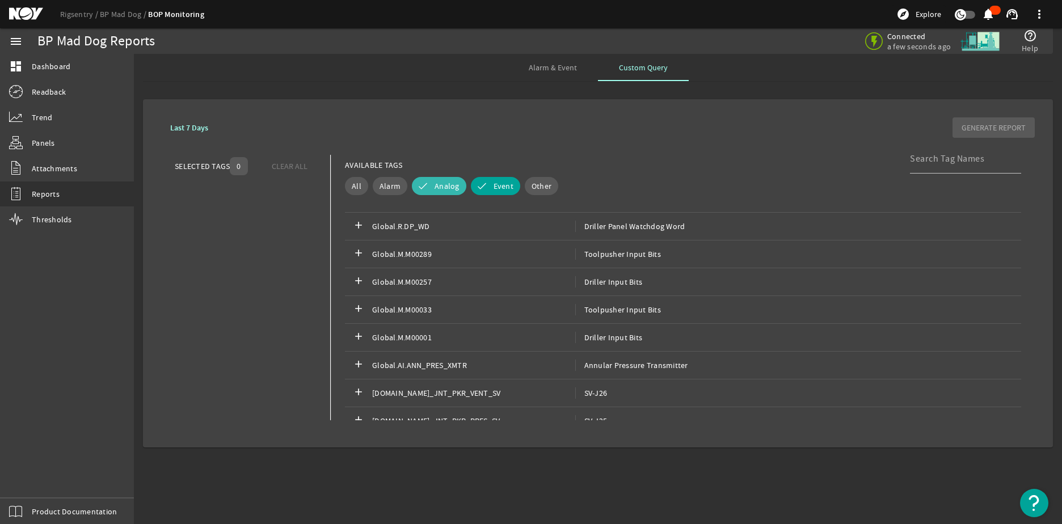
click at [440, 187] on span "Analog" at bounding box center [446, 185] width 25 height 11
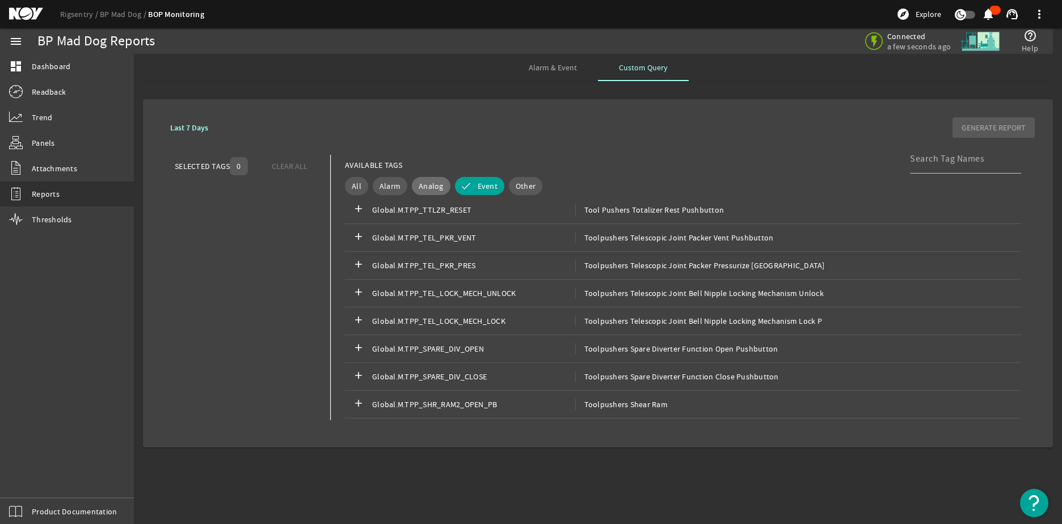
scroll to position [1537, 0]
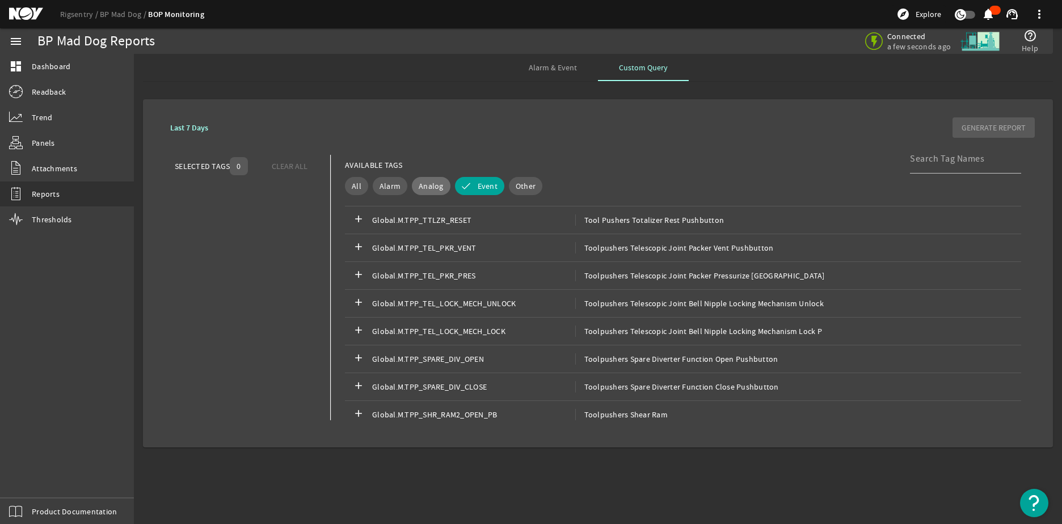
click at [429, 187] on span "Analog" at bounding box center [431, 185] width 25 height 11
click at [484, 185] on button "Event" at bounding box center [495, 186] width 49 height 18
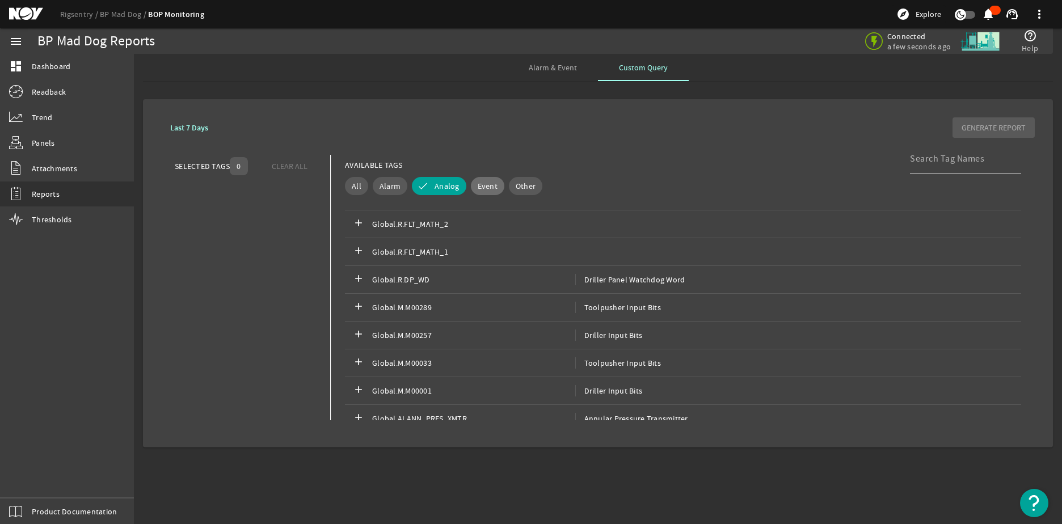
scroll to position [2496, 0]
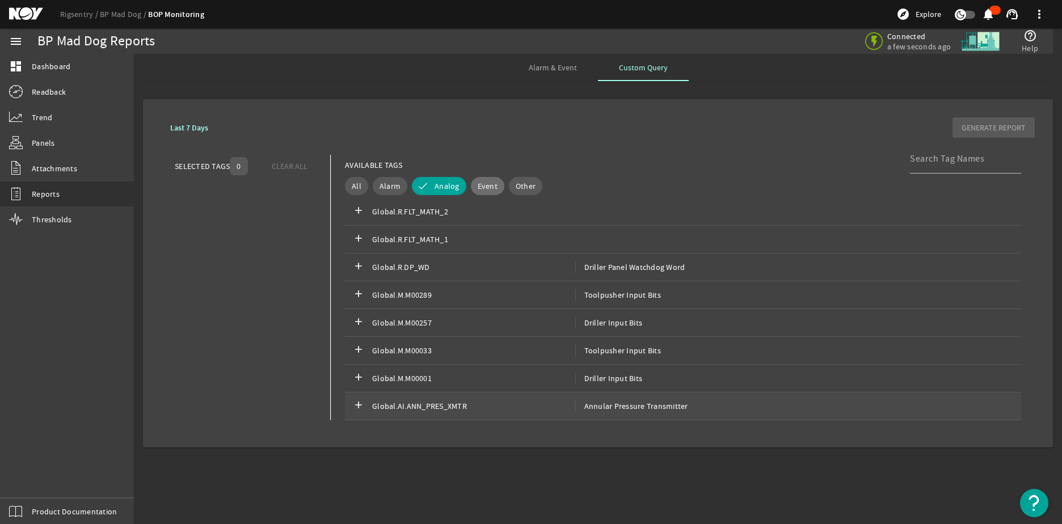
click at [496, 403] on span "Global.AI.ANN_PRES_XMTR" at bounding box center [473, 405] width 203 height 11
click at [993, 125] on span "GENERATE REPORT" at bounding box center [993, 127] width 64 height 11
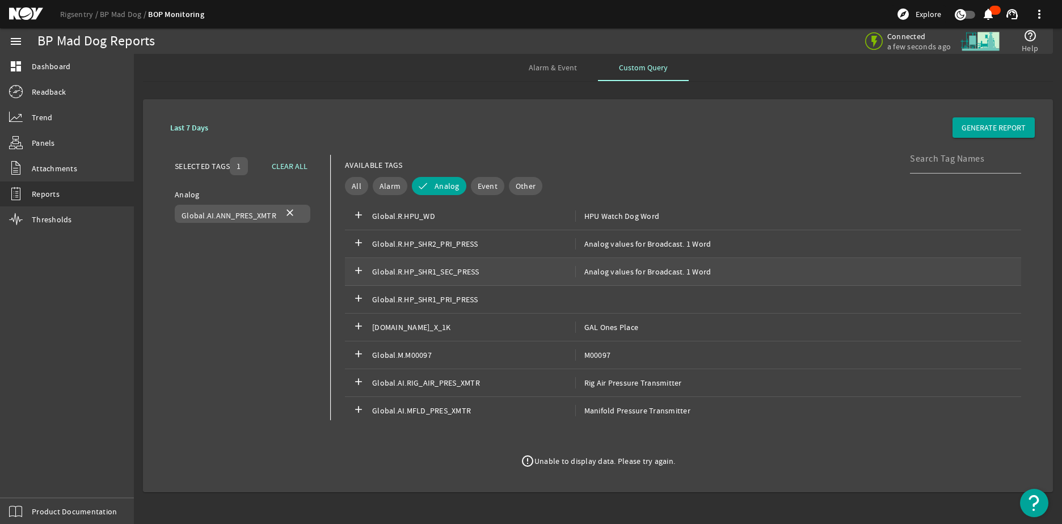
scroll to position [0, 0]
click at [451, 181] on span "Analog" at bounding box center [446, 185] width 25 height 11
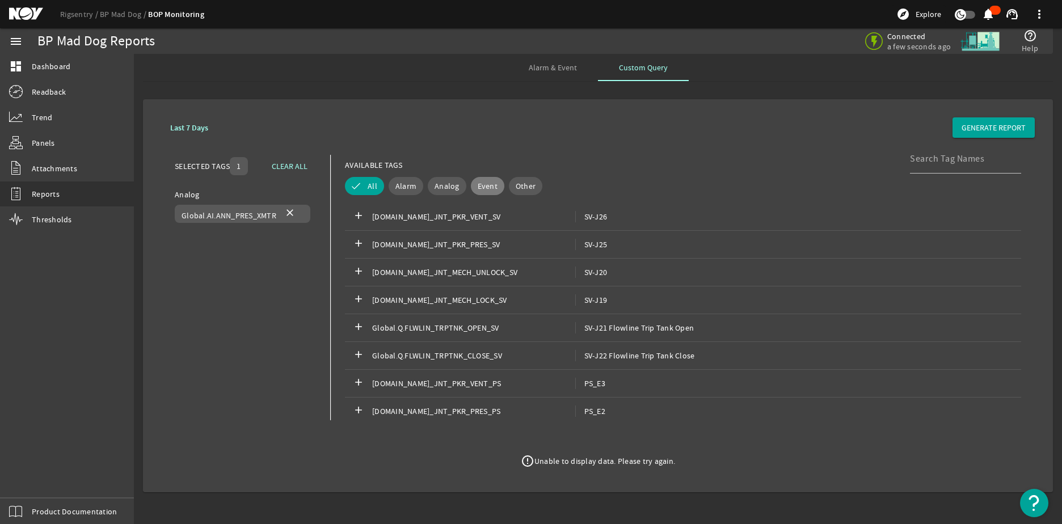
click at [481, 184] on span "Event" at bounding box center [488, 185] width 20 height 11
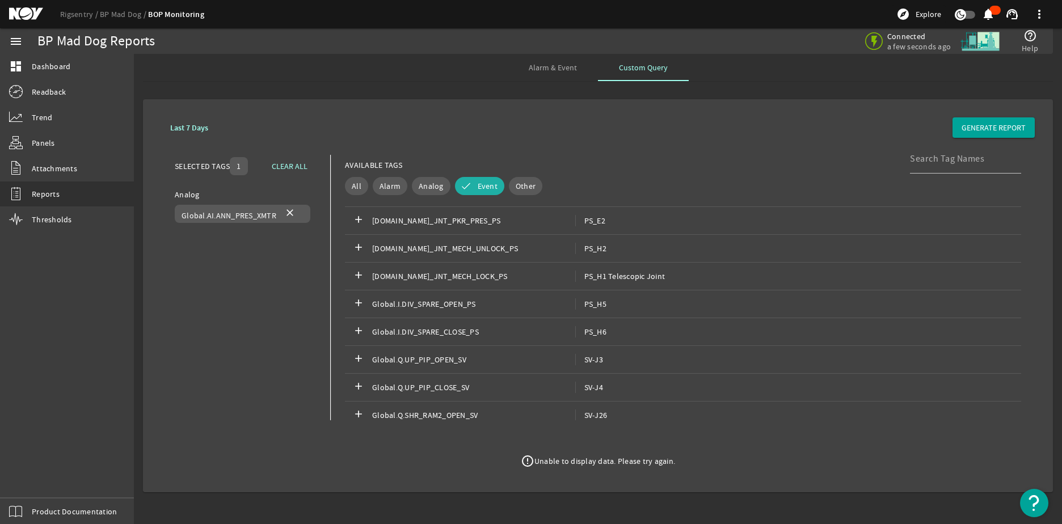
scroll to position [227, 0]
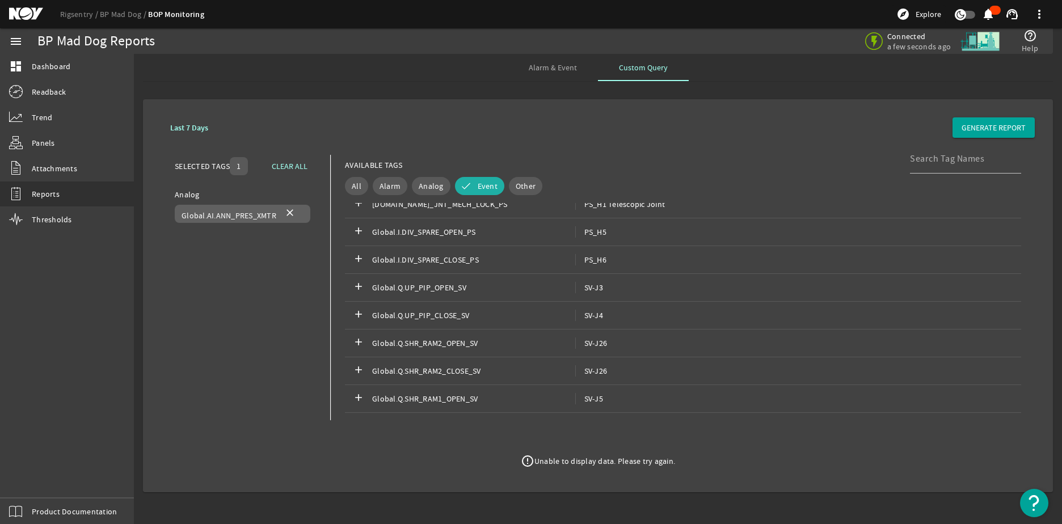
click at [286, 208] on mat-icon "close" at bounding box center [290, 214] width 14 height 14
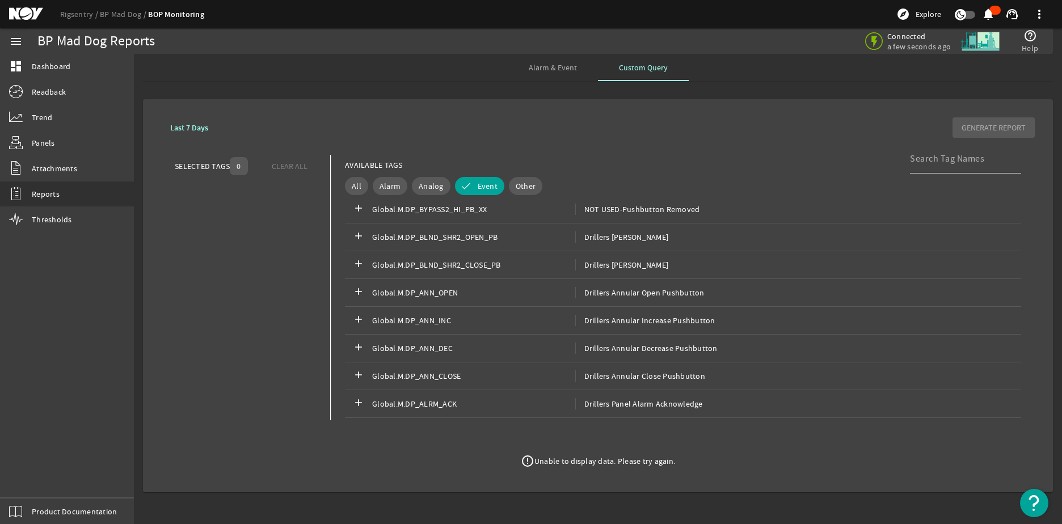
scroll to position [3233, 0]
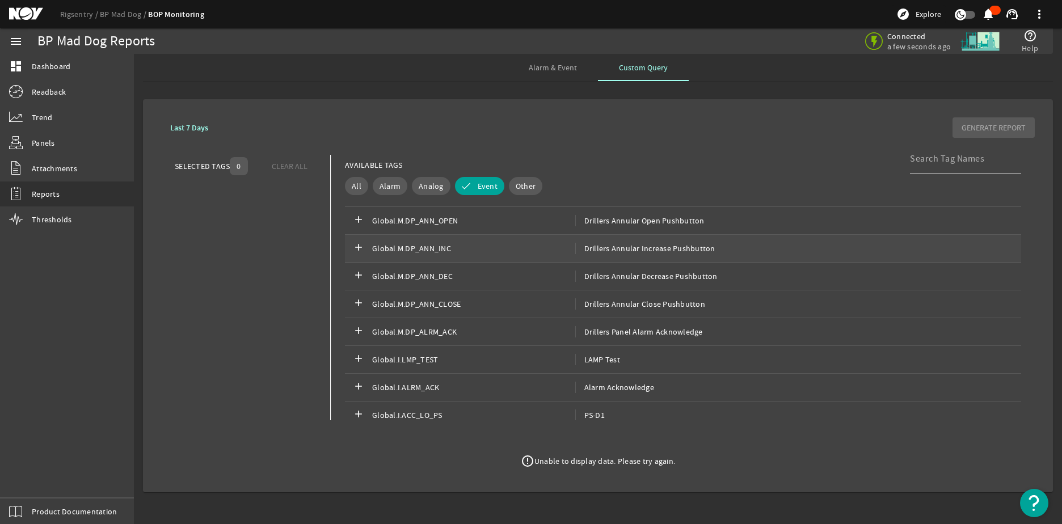
click at [391, 243] on span "Global.M.DP_ANN_INC" at bounding box center [473, 248] width 203 height 11
click at [432, 269] on div "add Global.M.DP_ANN_DEC Drillers Annular Decrease Pushbutton" at bounding box center [683, 277] width 676 height 28
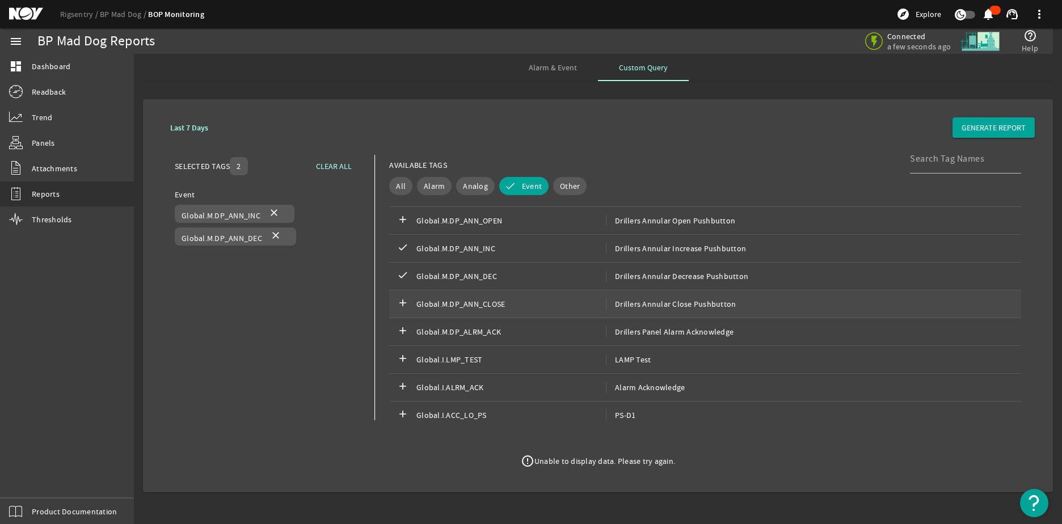
click at [471, 298] on div "add Global.M.DP_ANN_CLOSE Drillers Annular Close Pushbutton" at bounding box center [705, 304] width 632 height 28
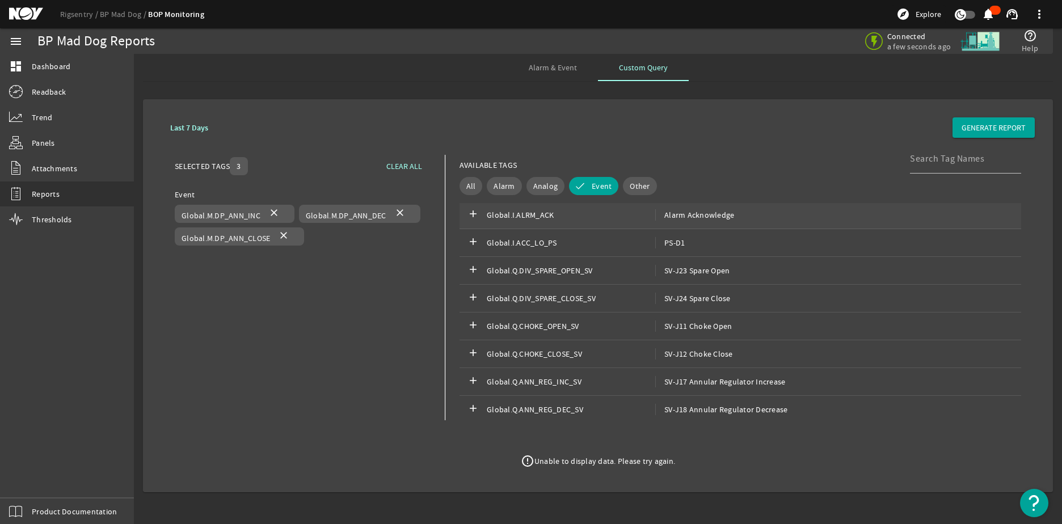
scroll to position [3403, 0]
click at [608, 349] on span "Global.Q.ANN_REG_INC_SV" at bounding box center [571, 353] width 168 height 11
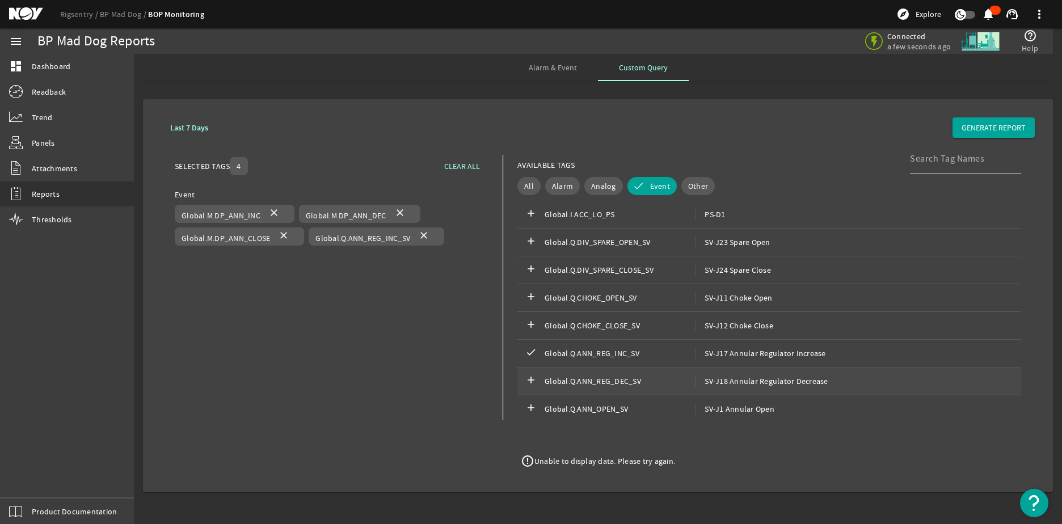
click at [610, 374] on div "add Global.Q.ANN_REG_DEC_SV SV-J18 Annular Regulator Decrease" at bounding box center [769, 382] width 504 height 28
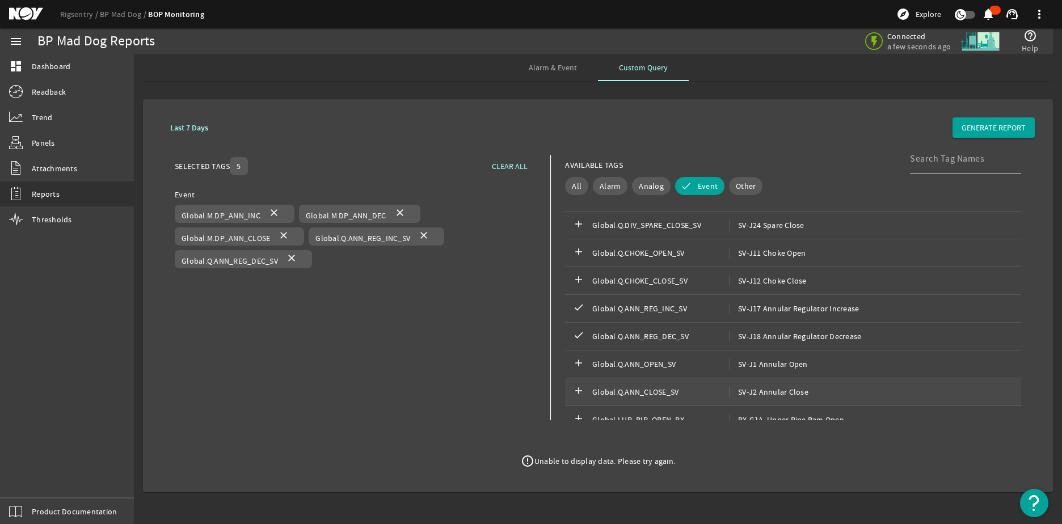
scroll to position [3460, 0]
click at [619, 360] on span "Global.Q.ANN_CLOSE_SV" at bounding box center [660, 364] width 137 height 11
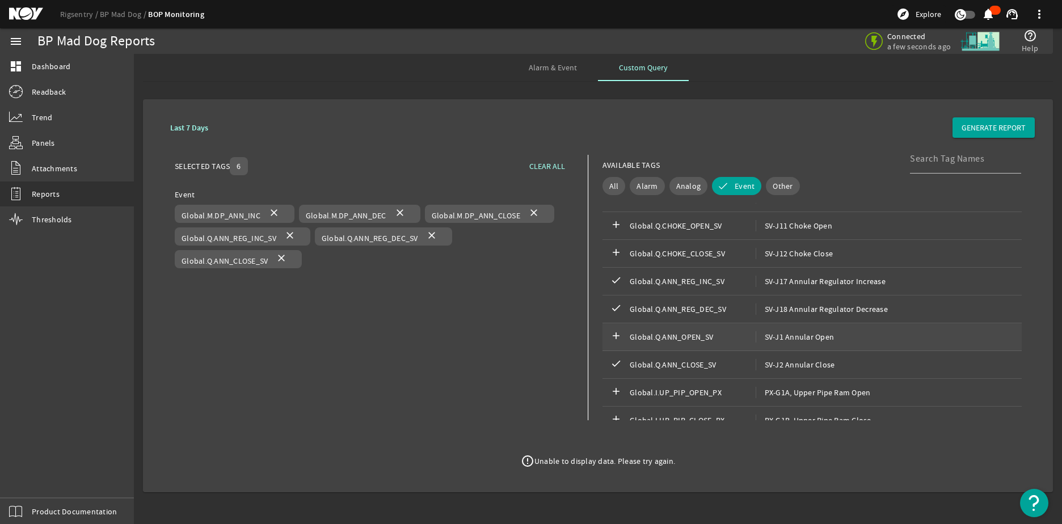
click at [657, 337] on span "Global.Q.ANN_OPEN_SV" at bounding box center [693, 336] width 126 height 11
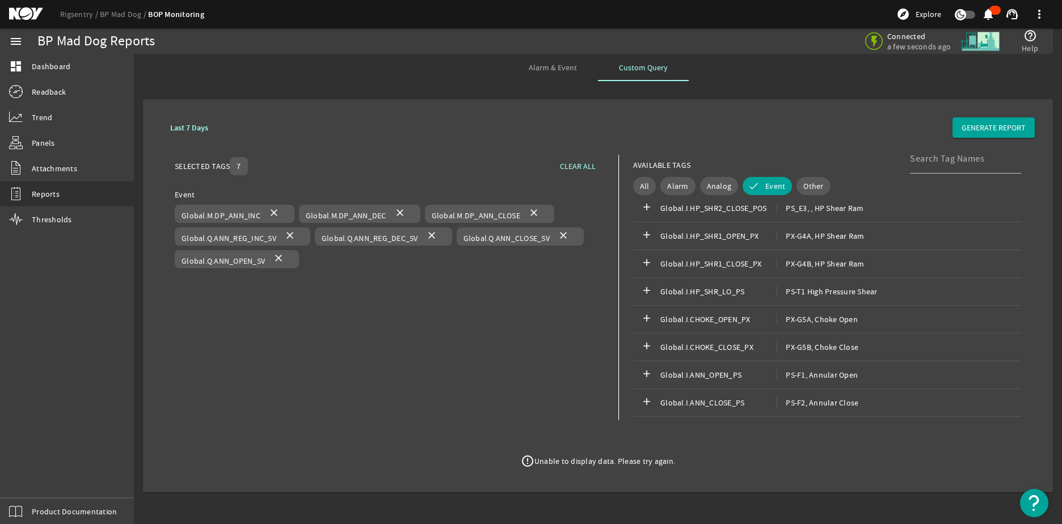
scroll to position [3970, 0]
click at [709, 318] on span "Global.I.ANN_OPEN_PS" at bounding box center [718, 318] width 116 height 11
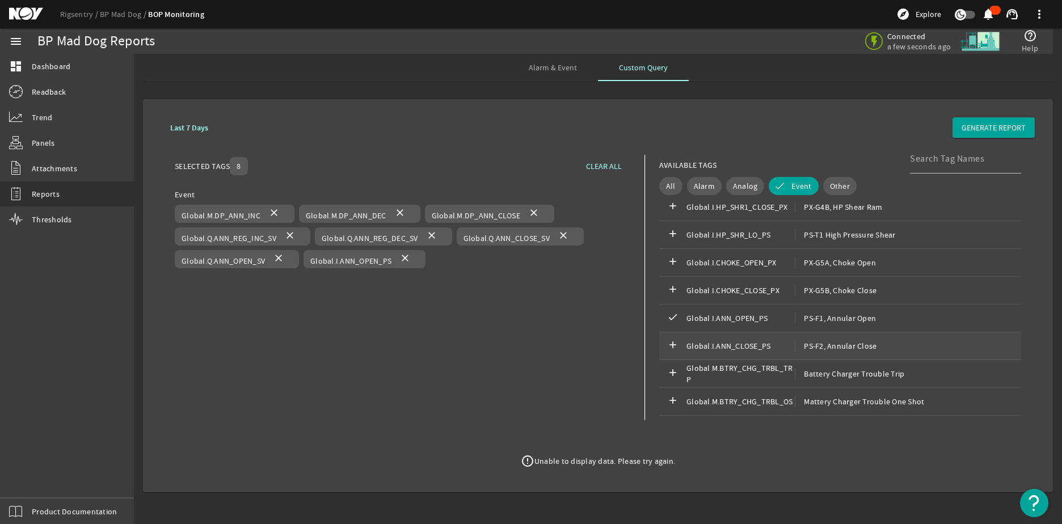
click at [706, 338] on div "add Global.I.ANN_CLOSE_PS PS-F2, Annular Close" at bounding box center [840, 346] width 362 height 28
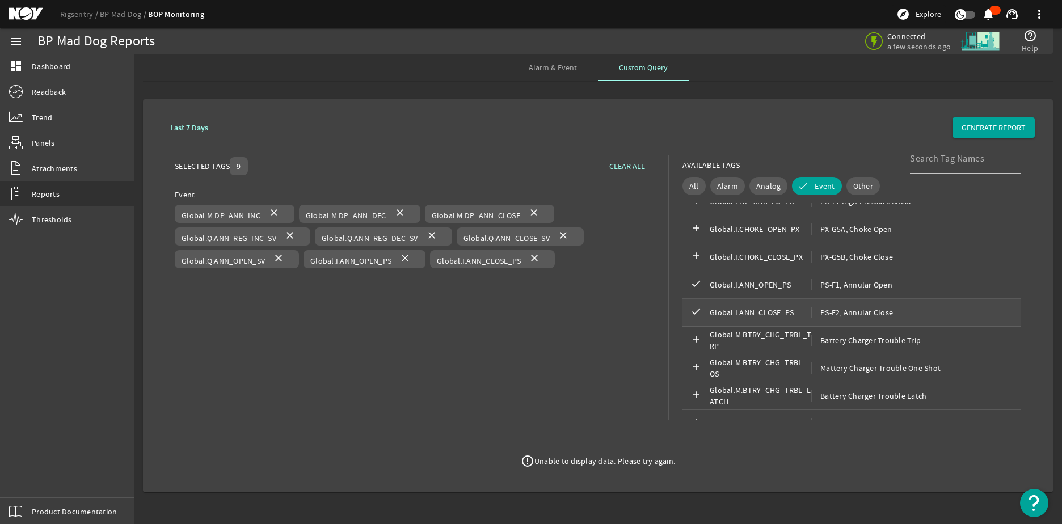
scroll to position [4021, 0]
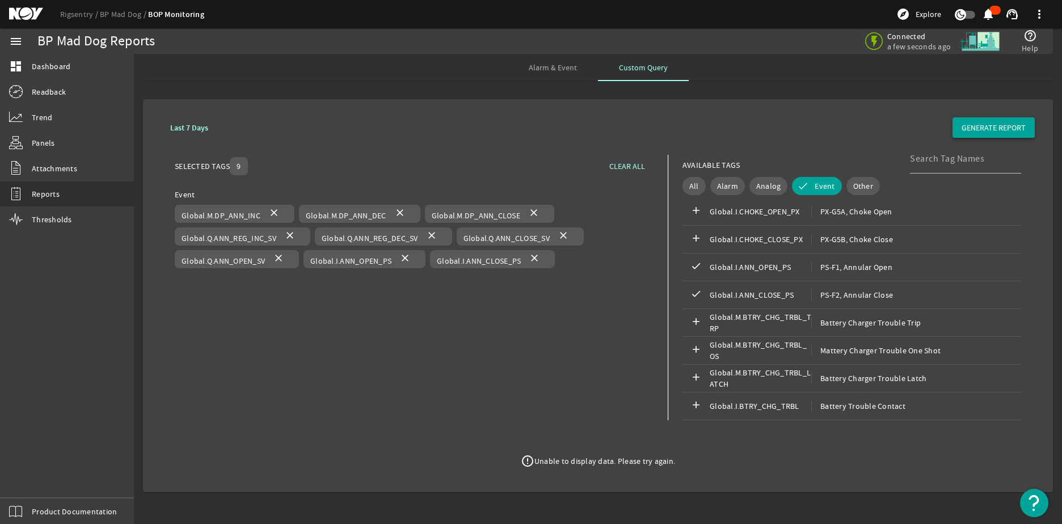
click at [983, 126] on span "GENERATE REPORT" at bounding box center [993, 127] width 64 height 11
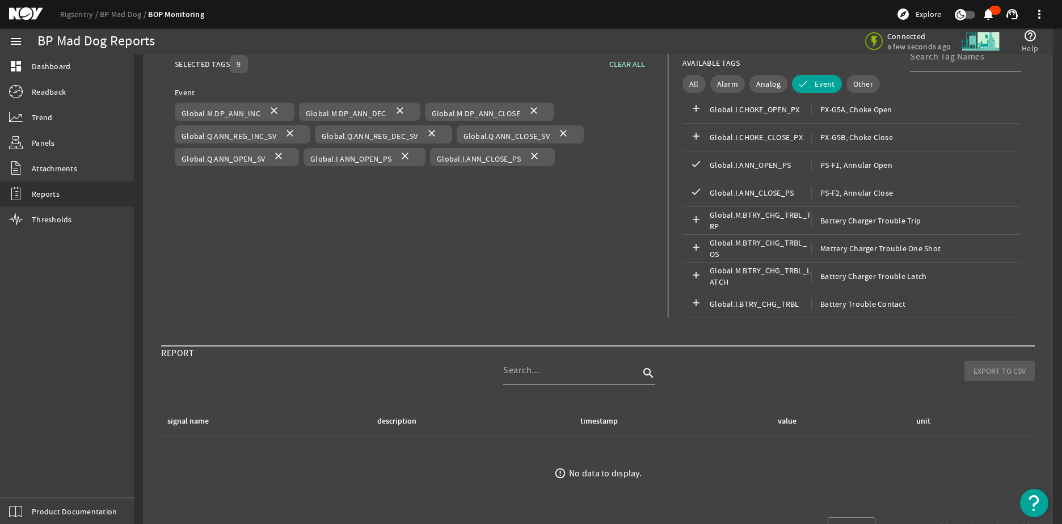
scroll to position [82, 0]
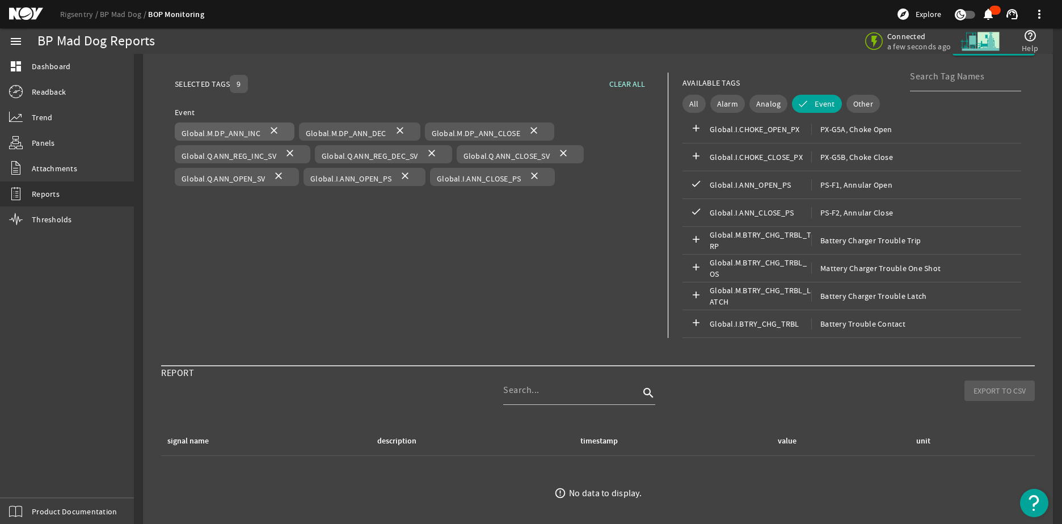
click at [270, 129] on mat-icon "close" at bounding box center [274, 132] width 14 height 14
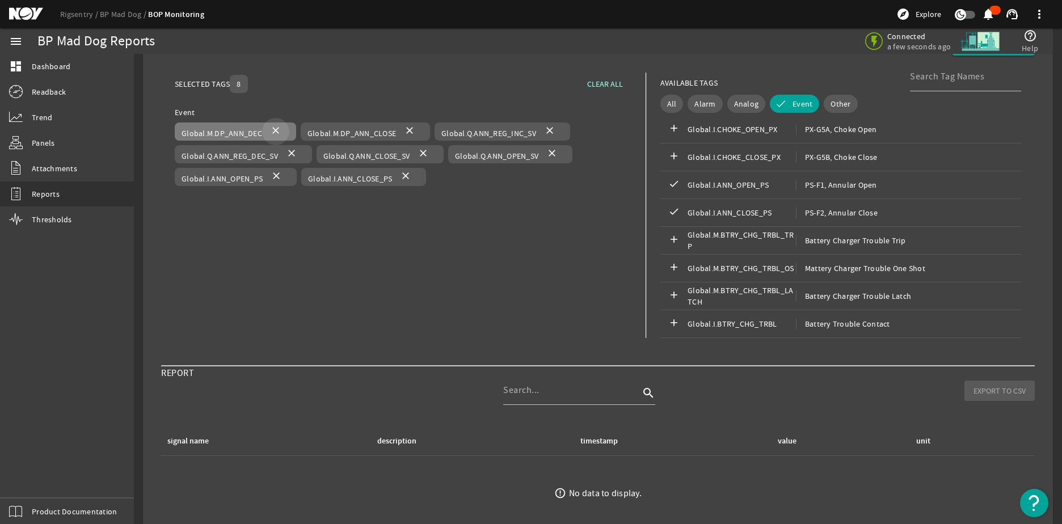
click at [270, 129] on mat-icon "close" at bounding box center [276, 132] width 14 height 14
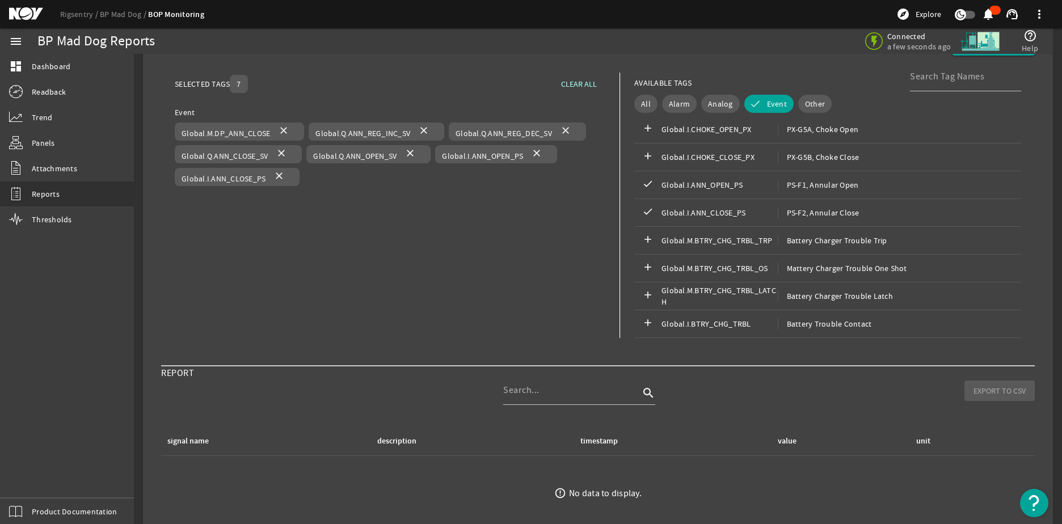
click at [270, 129] on span at bounding box center [283, 131] width 27 height 27
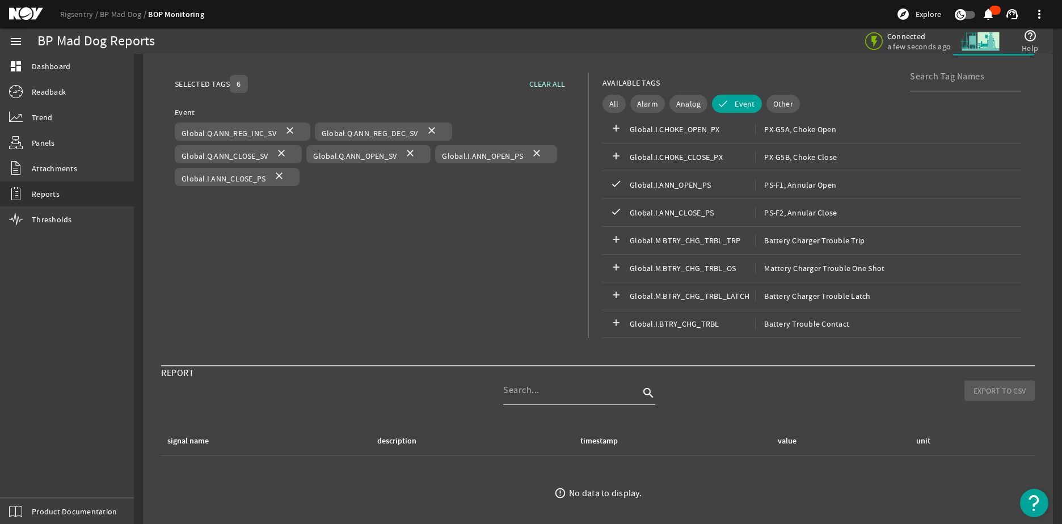
click at [270, 129] on span "Global.Q.ANN_REG_INC_SV" at bounding box center [229, 133] width 95 height 10
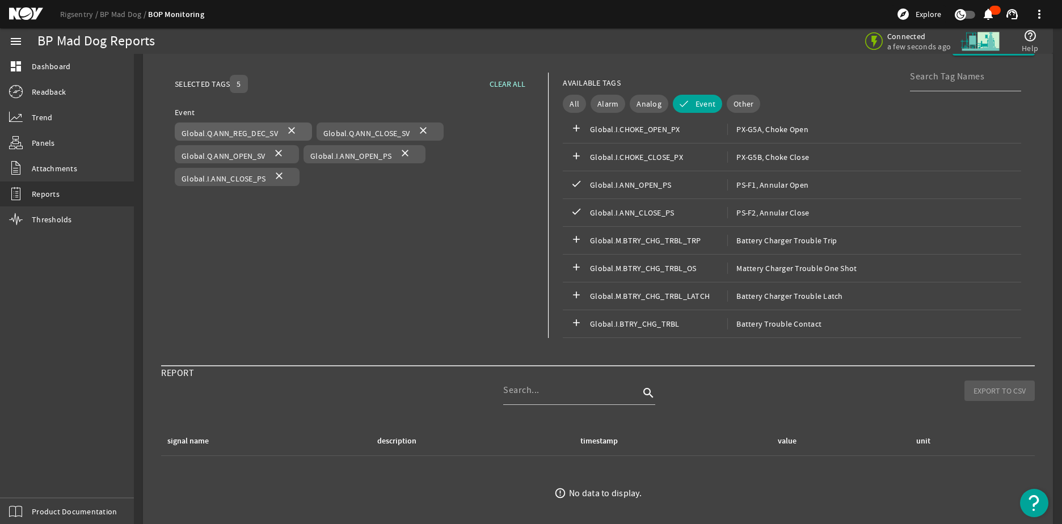
click at [289, 127] on mat-icon "close" at bounding box center [292, 132] width 14 height 14
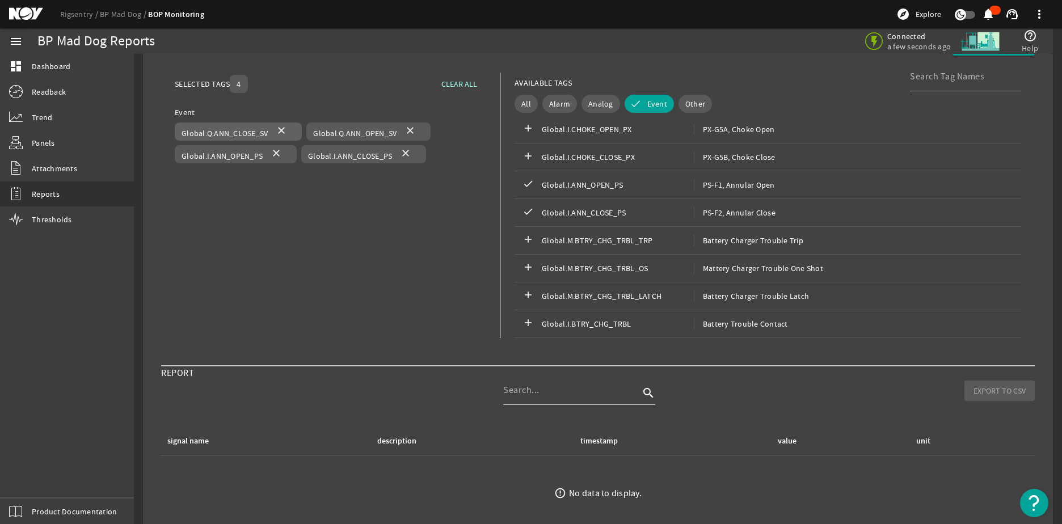
click at [287, 127] on mat-icon "close" at bounding box center [282, 132] width 14 height 14
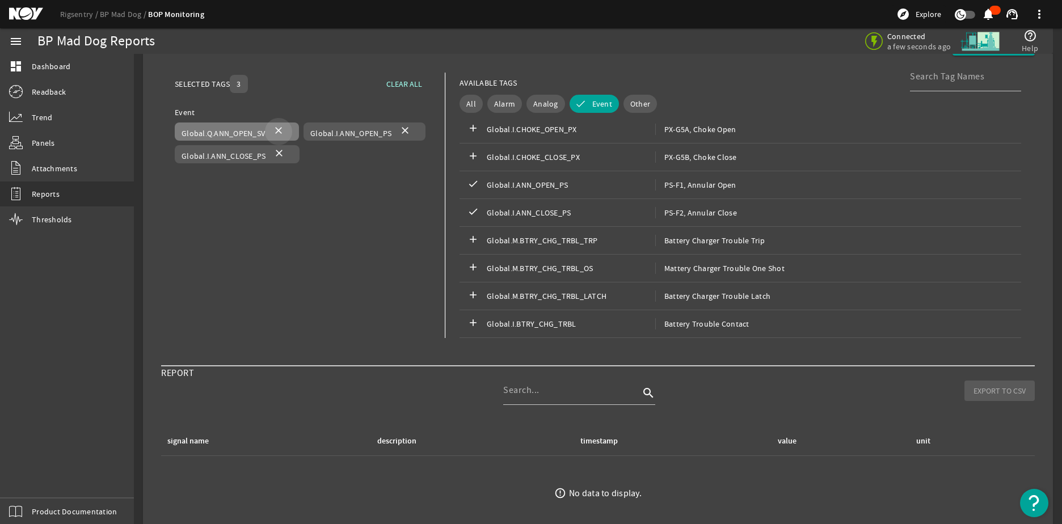
click at [287, 127] on span at bounding box center [278, 131] width 27 height 27
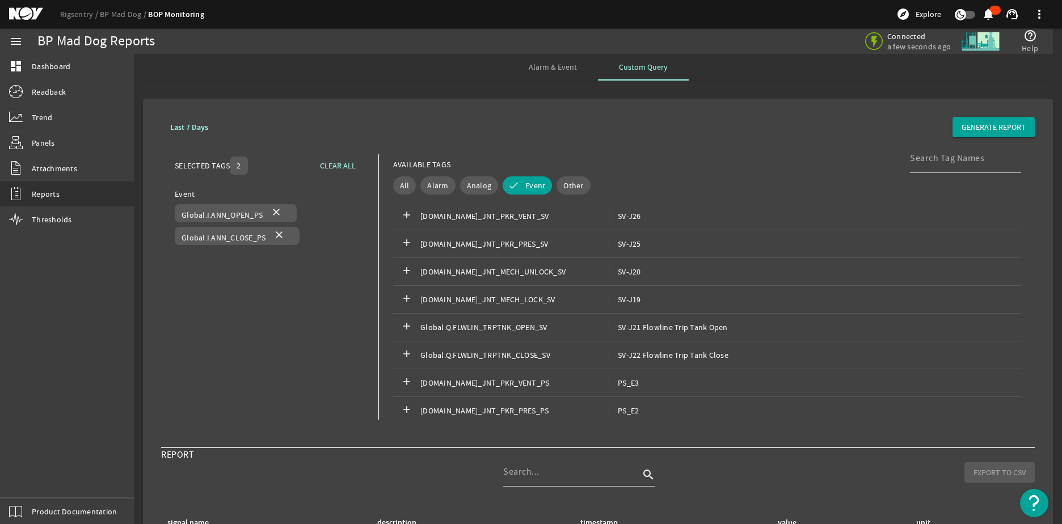
scroll to position [0, 0]
click at [982, 118] on span at bounding box center [993, 127] width 82 height 27
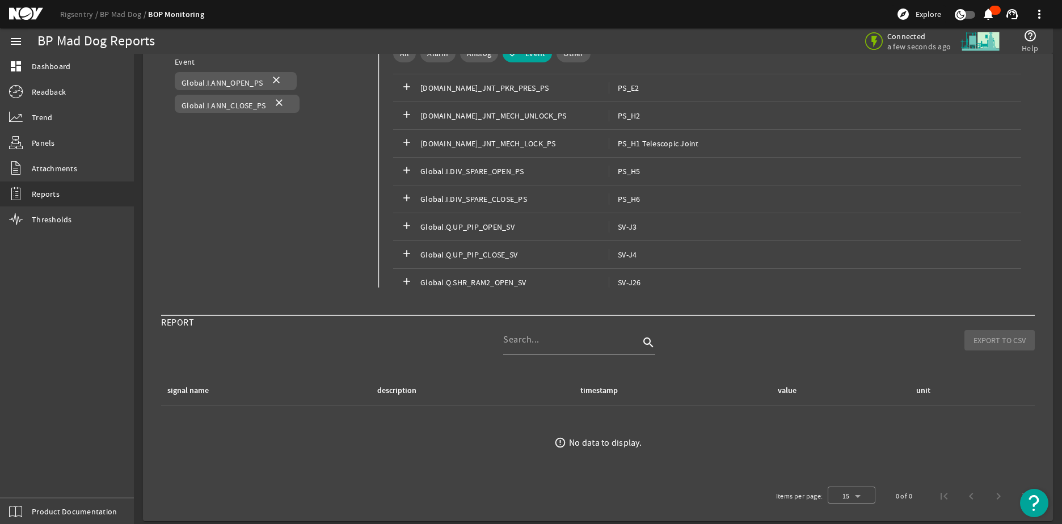
scroll to position [139, 0]
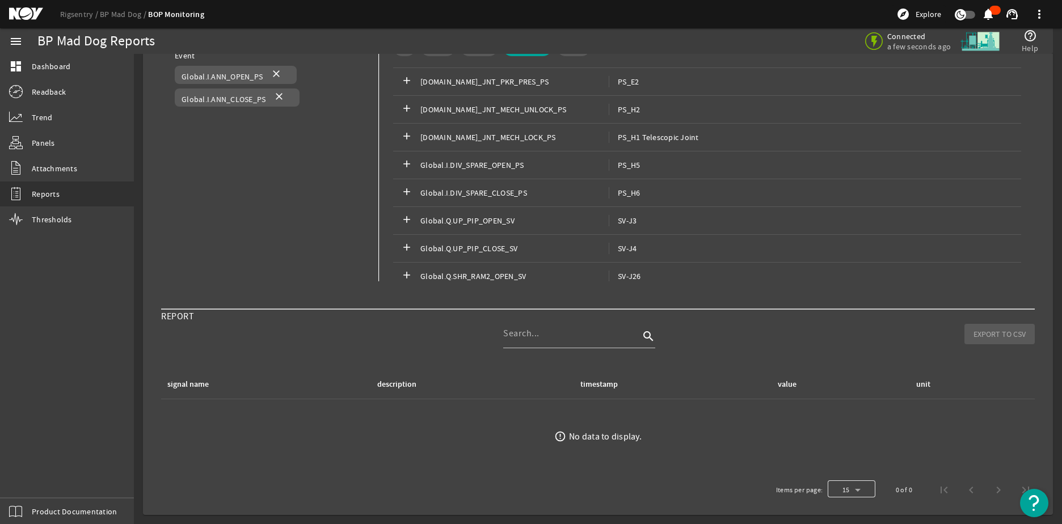
click at [850, 487] on div "Select page" at bounding box center [852, 489] width 48 height 27
click at [850, 470] on mat-option "100" at bounding box center [843, 459] width 48 height 27
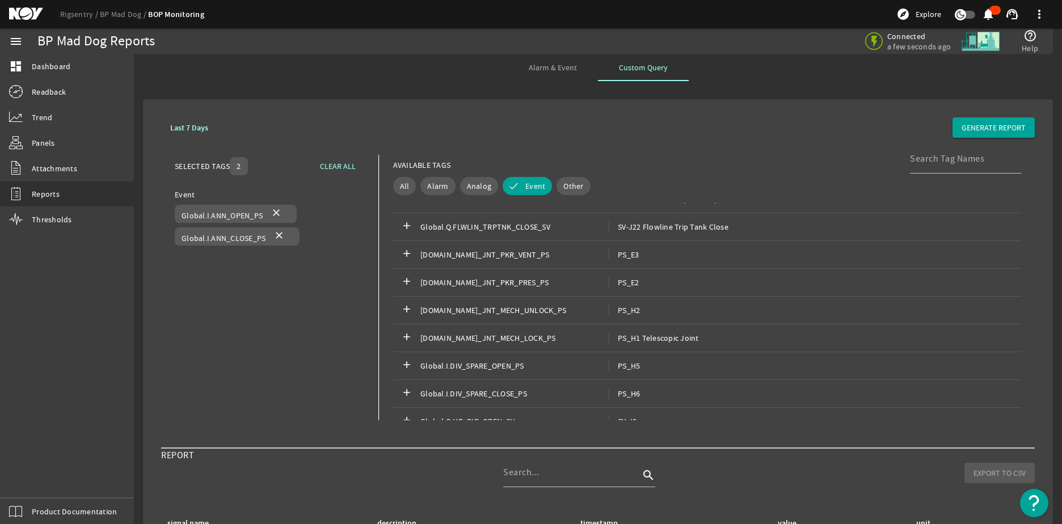
scroll to position [0, 0]
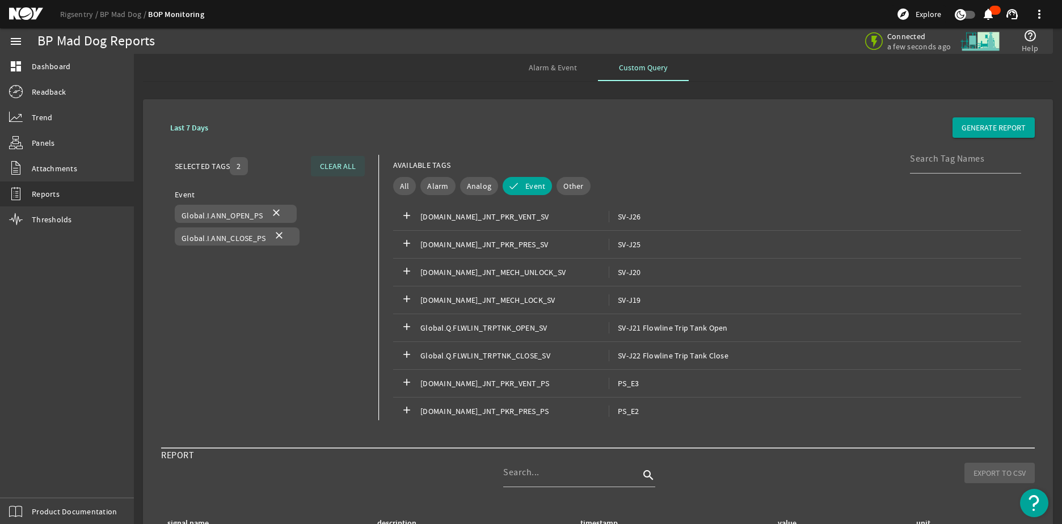
click at [327, 163] on span "CLEAR ALL" at bounding box center [338, 166] width 36 height 11
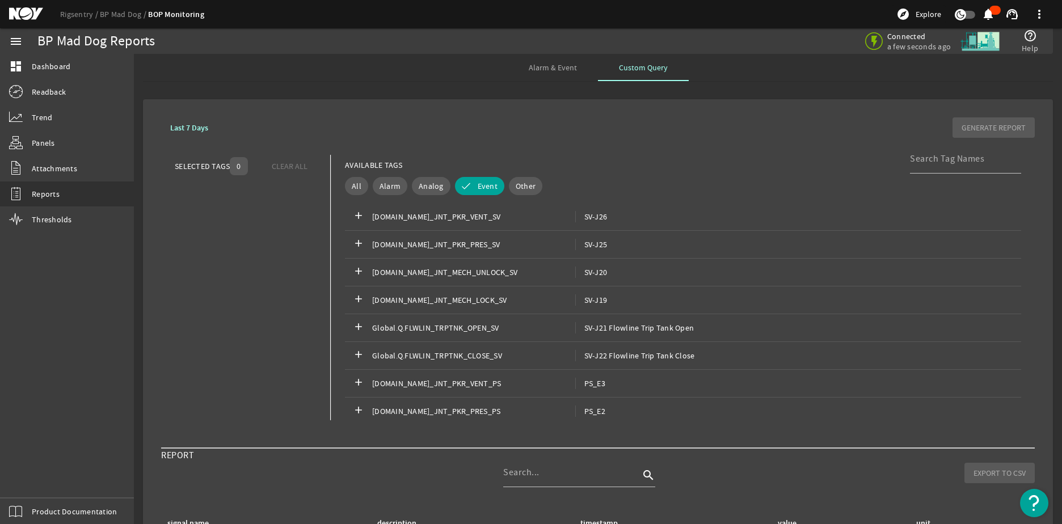
click at [196, 130] on b "Last 7 Days" at bounding box center [189, 128] width 38 height 11
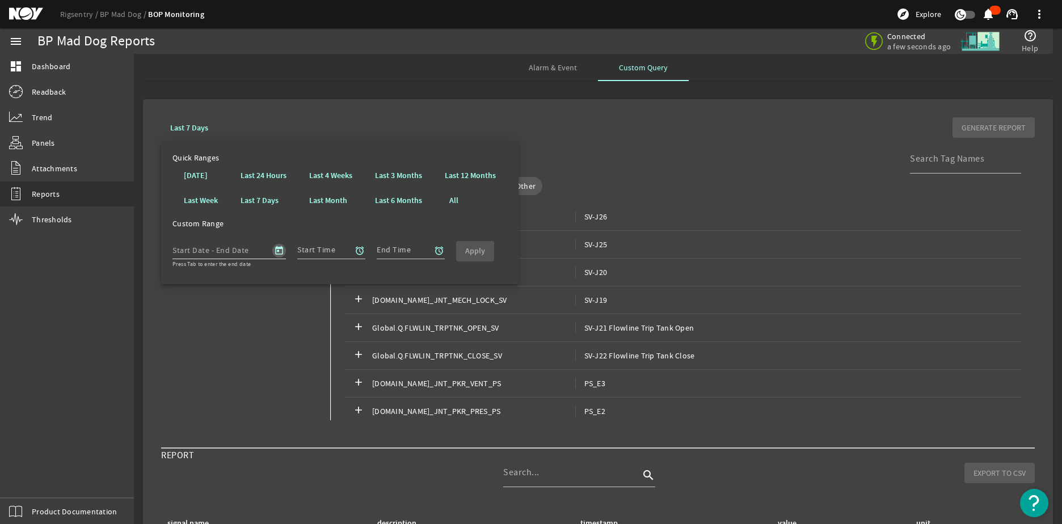
click at [276, 251] on span "Open calendar" at bounding box center [278, 250] width 27 height 27
click at [220, 286] on span "[DATE]" at bounding box center [204, 283] width 31 height 10
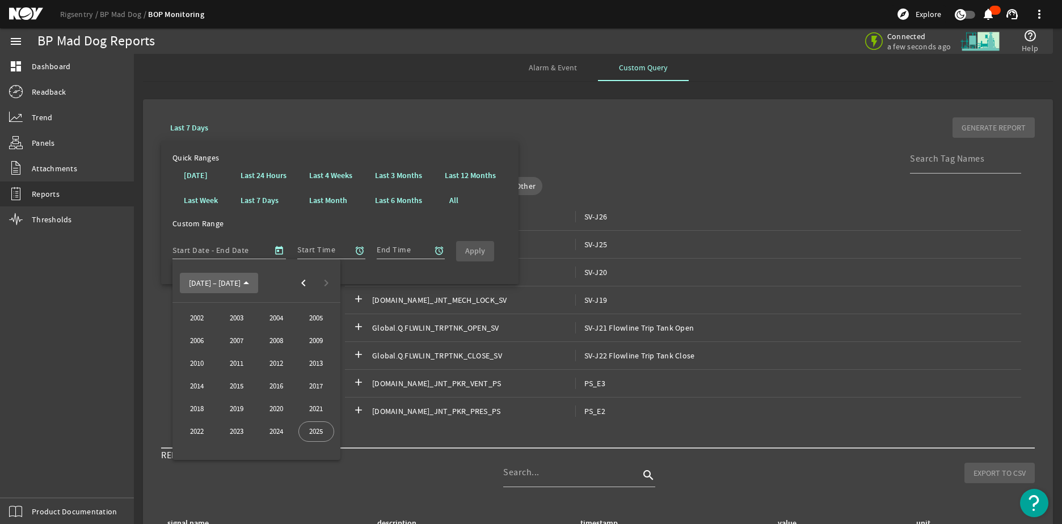
click at [226, 285] on span "[DATE] – [DATE]" at bounding box center [215, 283] width 52 height 10
click at [305, 277] on span "Previous month" at bounding box center [303, 283] width 23 height 23
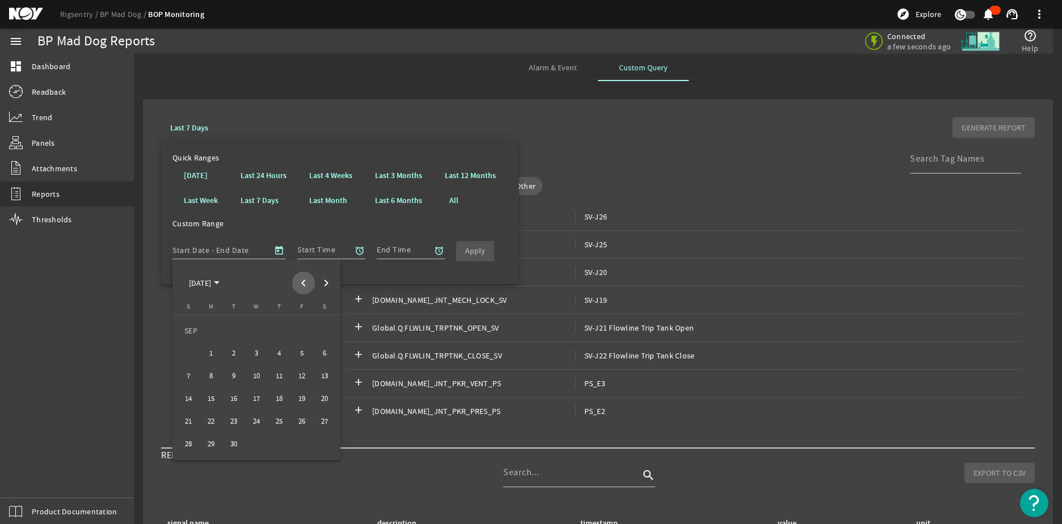
click at [305, 277] on span "Previous month" at bounding box center [303, 283] width 23 height 23
click at [298, 281] on span "Previous month" at bounding box center [303, 283] width 23 height 23
click at [303, 397] on span "20" at bounding box center [302, 399] width 20 height 20
type input "[DATE]"
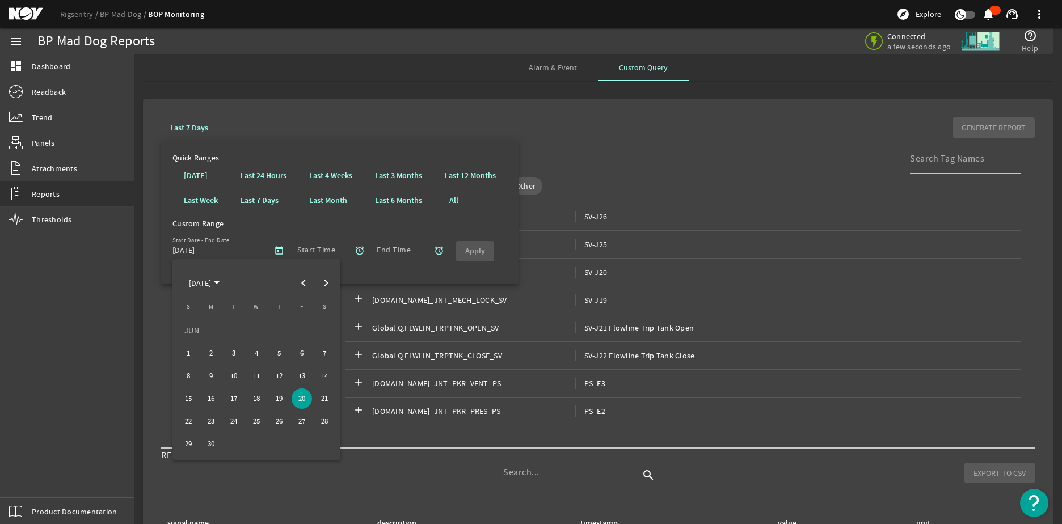
click at [320, 249] on div at bounding box center [531, 262] width 1062 height 524
click at [278, 252] on span "Open calendar" at bounding box center [278, 250] width 27 height 27
click at [319, 285] on span "Next month" at bounding box center [326, 283] width 23 height 23
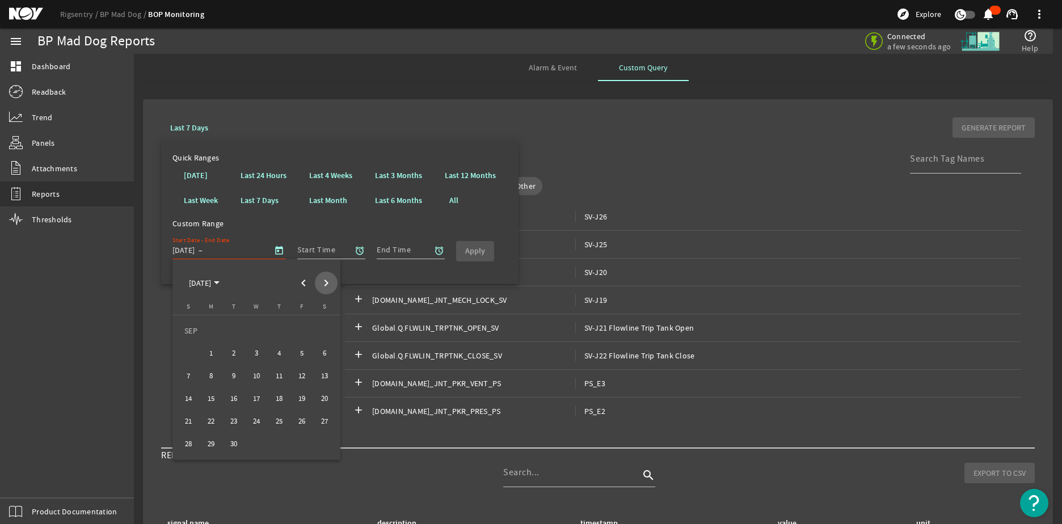
click at [319, 285] on span "Next month" at bounding box center [326, 283] width 23 height 23
click at [305, 285] on span "Previous month" at bounding box center [303, 283] width 23 height 23
click at [230, 379] on span "9" at bounding box center [233, 376] width 20 height 20
type input "[DATE]"
click at [362, 254] on mat-icon "alarm" at bounding box center [360, 251] width 10 height 10
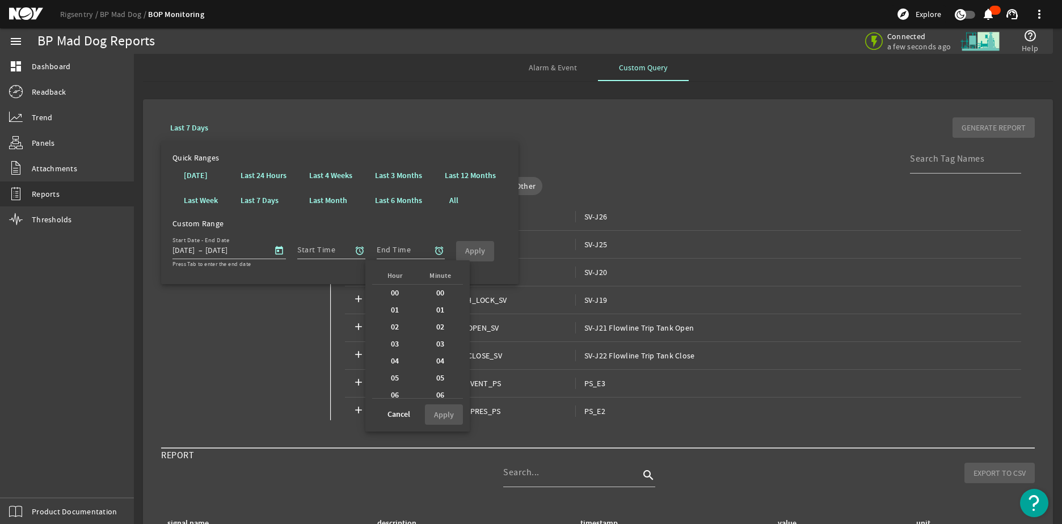
click at [402, 290] on div "00" at bounding box center [394, 293] width 45 height 17
click at [436, 290] on b "00" at bounding box center [440, 293] width 9 height 11
click at [444, 417] on b "Apply" at bounding box center [444, 415] width 20 height 11
type input "00:00"
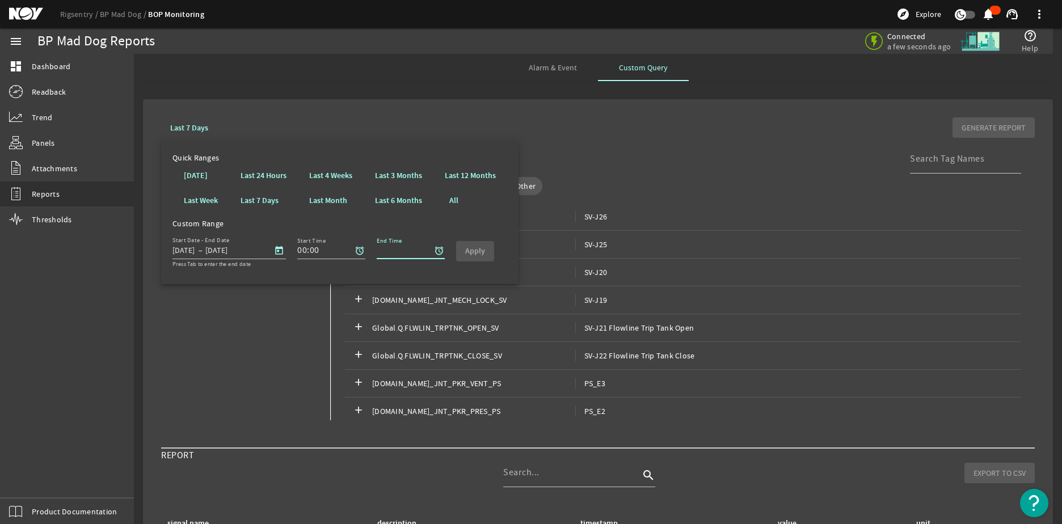
click at [408, 255] on input "End Time" at bounding box center [406, 250] width 59 height 14
click at [431, 254] on span "button" at bounding box center [438, 250] width 27 height 27
click at [473, 293] on b "00" at bounding box center [474, 293] width 9 height 11
click at [522, 293] on div "00" at bounding box center [519, 293] width 45 height 17
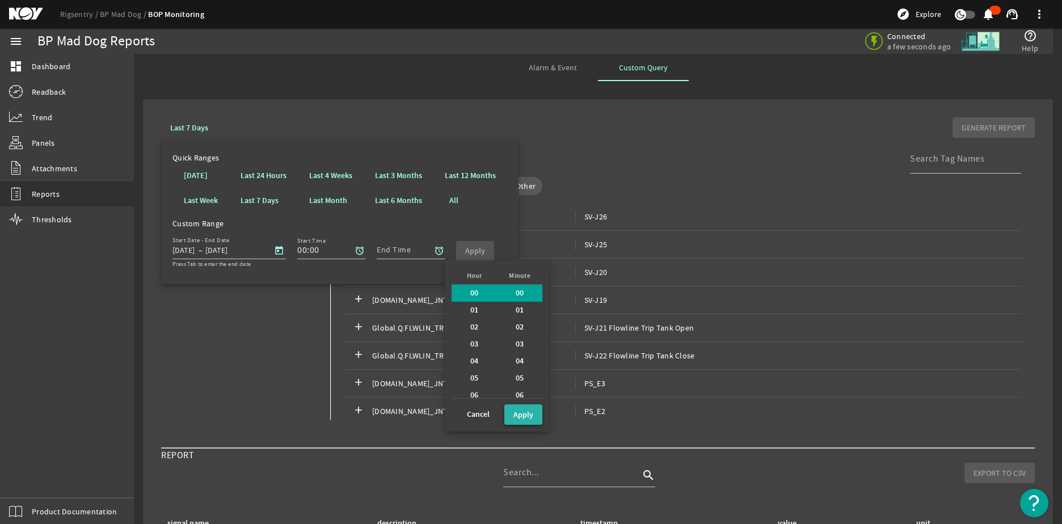
click at [535, 417] on span at bounding box center [523, 414] width 38 height 27
type input "00:00"
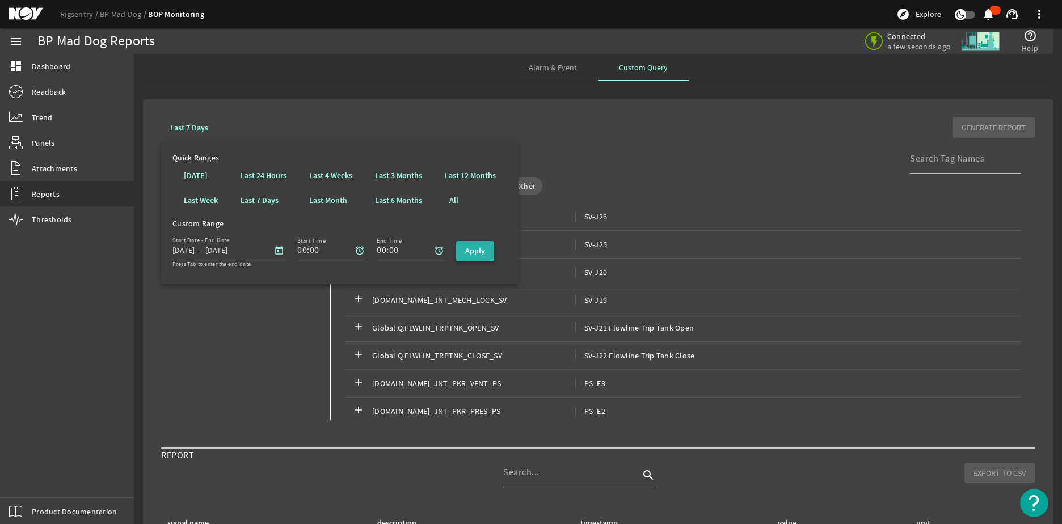
click at [479, 256] on b "Apply" at bounding box center [475, 251] width 20 height 11
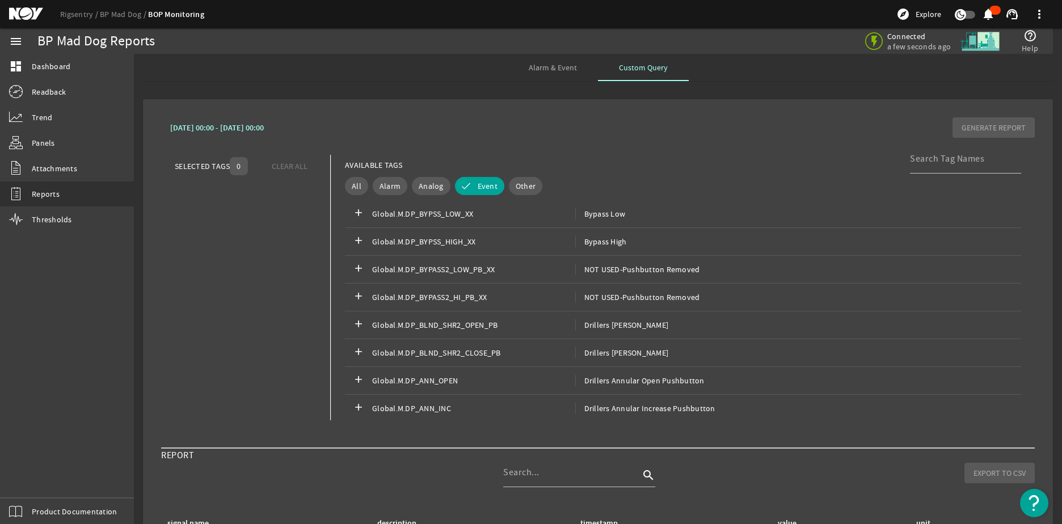
scroll to position [3166, 0]
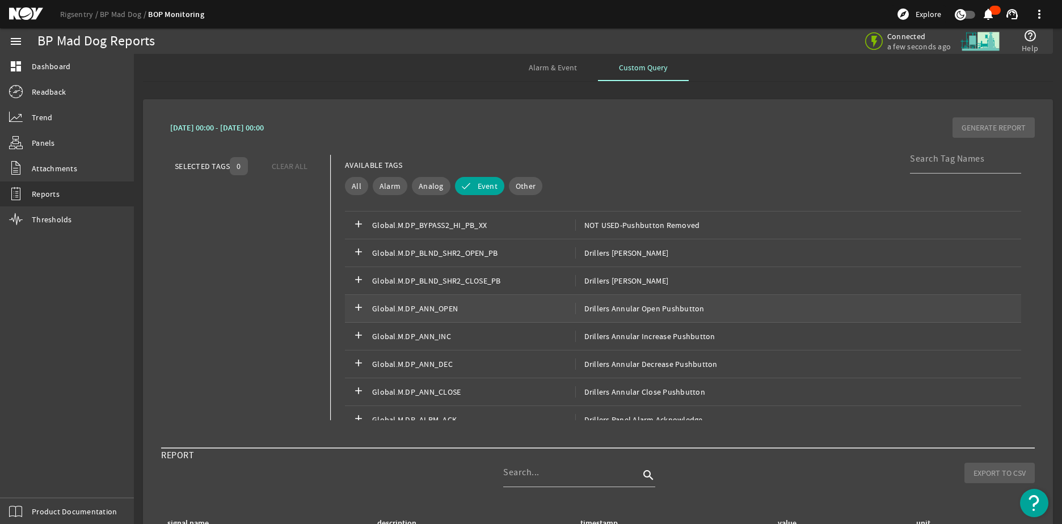
click at [475, 310] on span "Global.M.DP_ANN_OPEN" at bounding box center [473, 308] width 203 height 11
click at [468, 330] on div "add Global.M.DP_ANN_INC Drillers Annular Increase Pushbutton" at bounding box center [683, 337] width 676 height 28
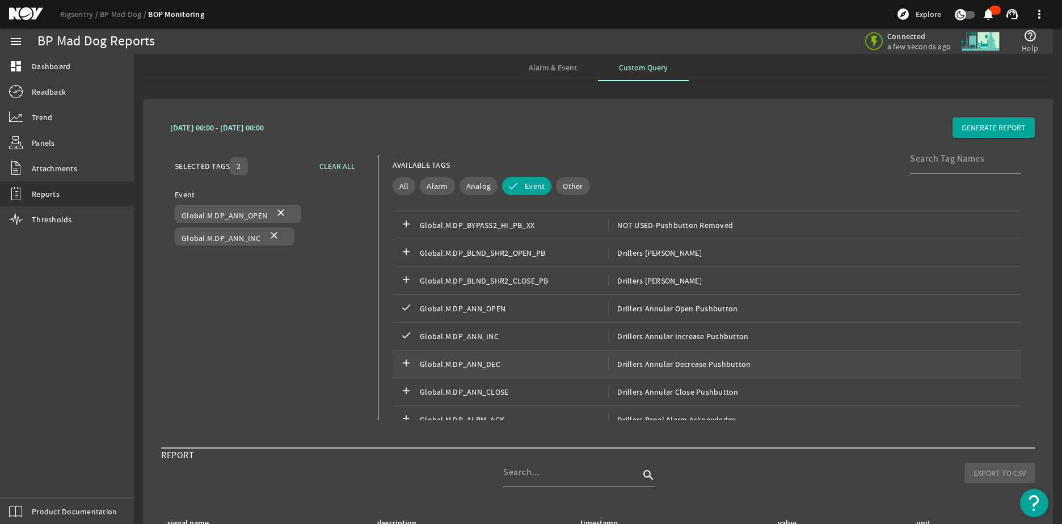
click at [499, 356] on div "add Global.M.DP_ANN_DEC Drillers Annular Decrease Pushbutton" at bounding box center [707, 365] width 628 height 28
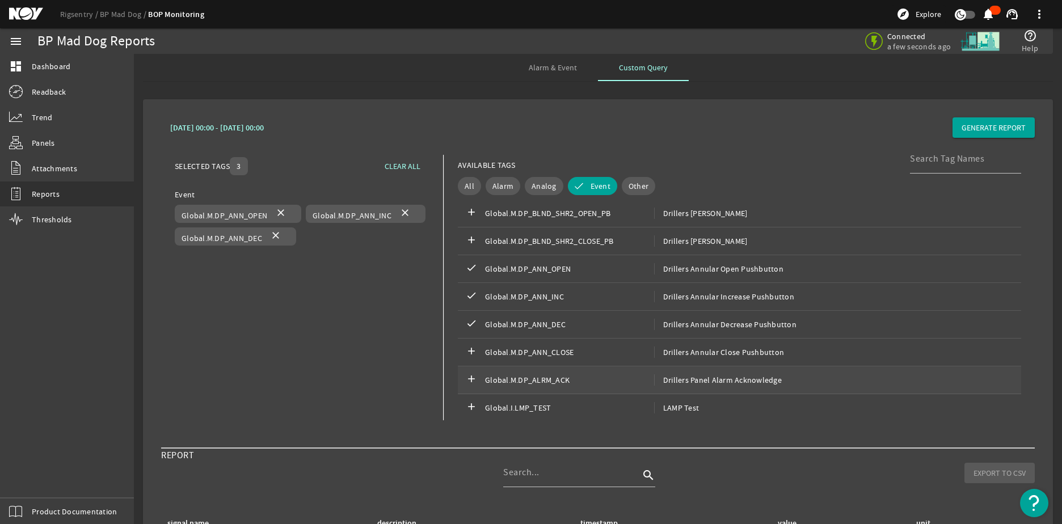
scroll to position [3222, 0]
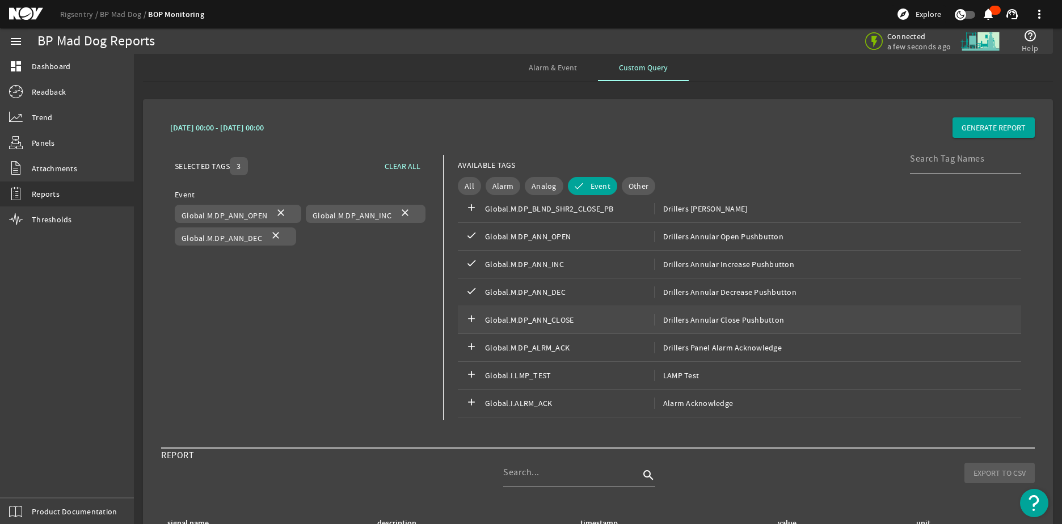
click at [524, 326] on div "add Global.M.DP_ANN_CLOSE Drillers Annular Close Pushbutton" at bounding box center [739, 320] width 563 height 28
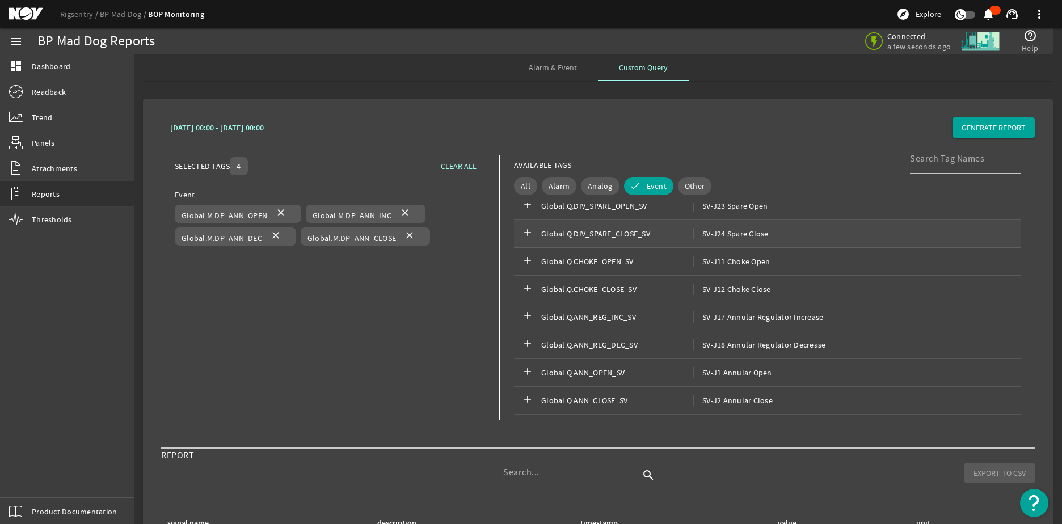
scroll to position [3449, 0]
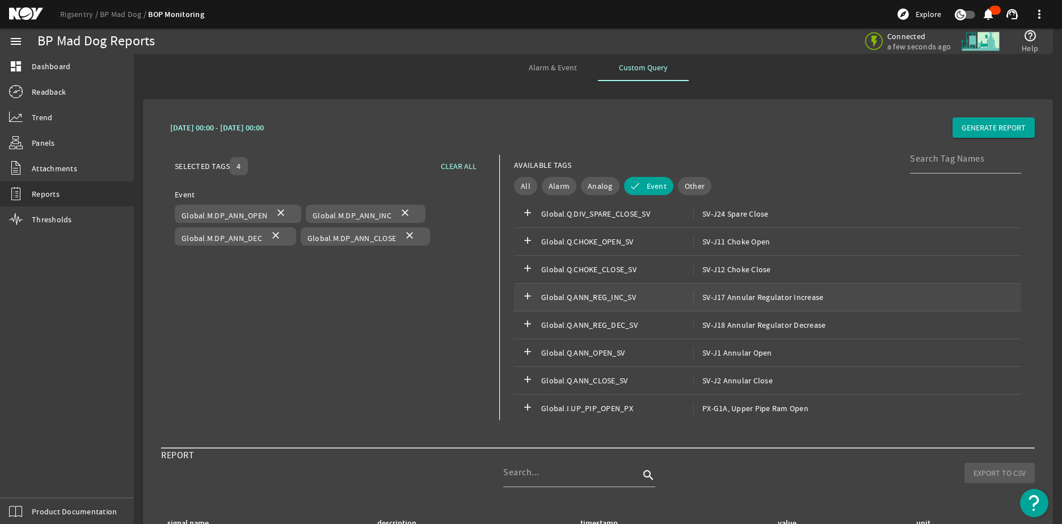
click at [624, 297] on span "Global.Q.ANN_REG_INC_SV" at bounding box center [617, 297] width 152 height 11
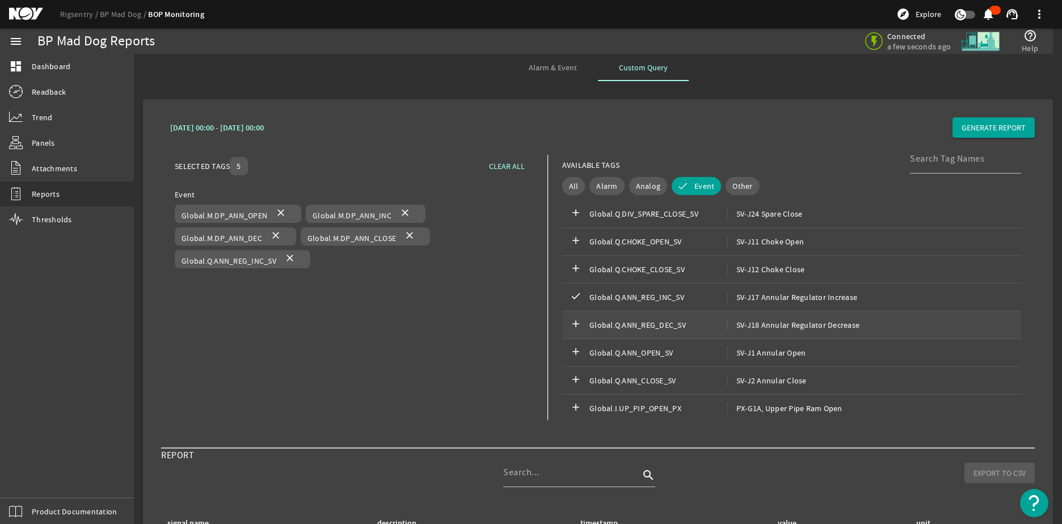
click at [628, 323] on span "Global.Q.ANN_REG_DEC_SV" at bounding box center [658, 324] width 138 height 11
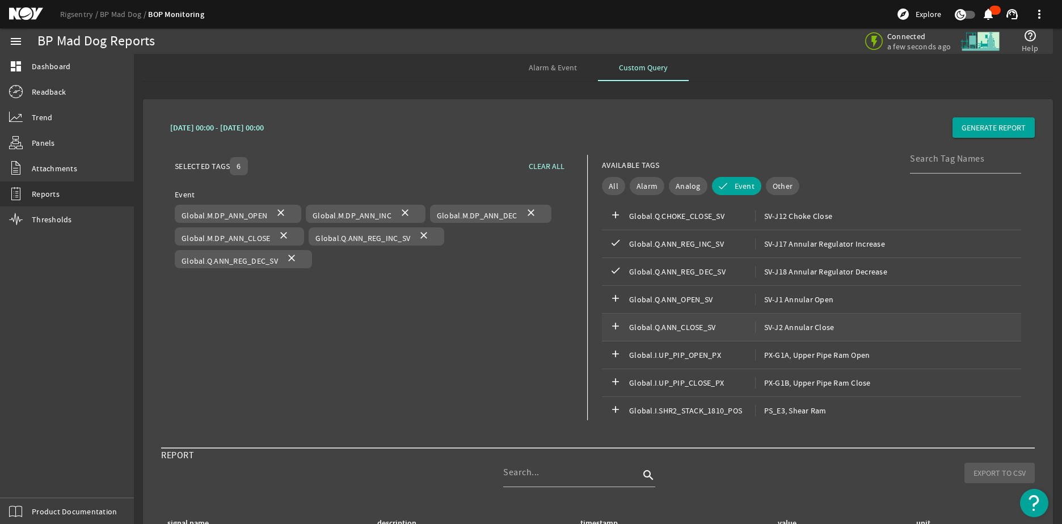
scroll to position [3506, 0]
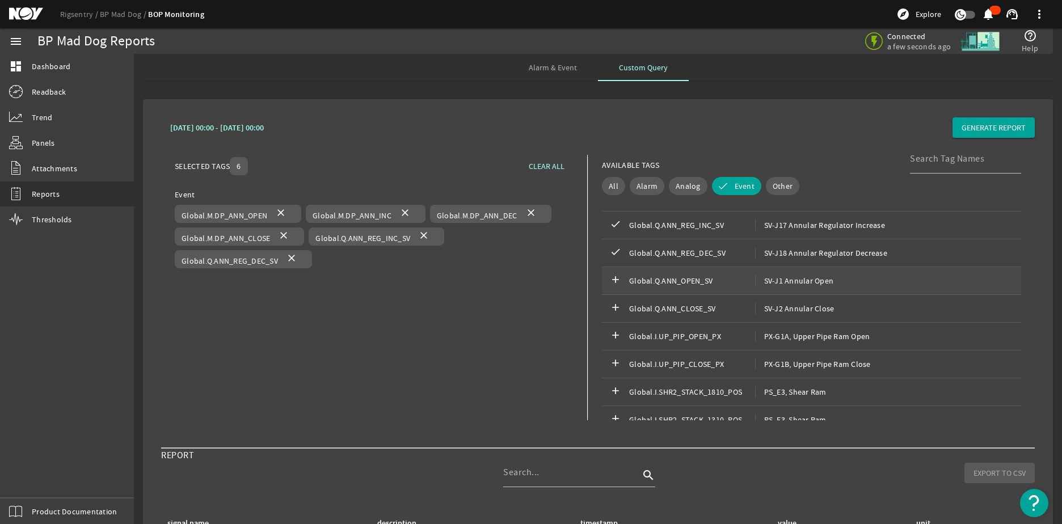
click at [680, 284] on span "Global.Q.ANN_OPEN_SV" at bounding box center [692, 280] width 126 height 11
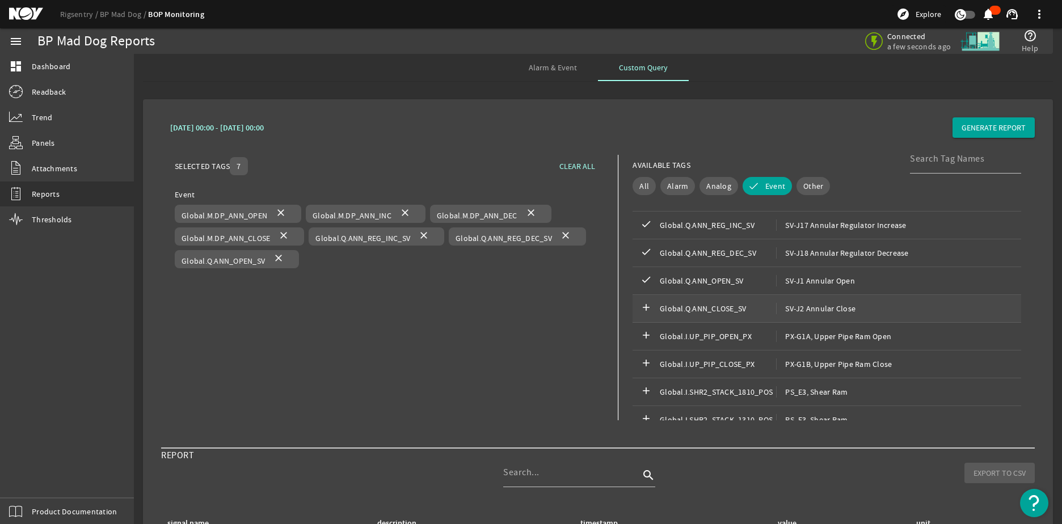
click at [716, 311] on span "Global.Q.ANN_CLOSE_SV" at bounding box center [718, 308] width 116 height 11
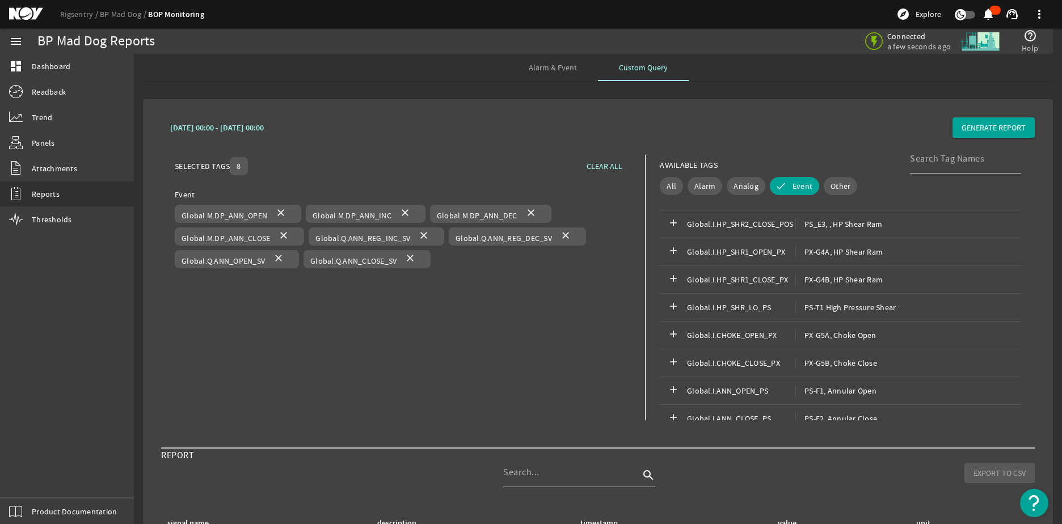
scroll to position [3960, 0]
click at [754, 331] on span "Global.I.ANN_OPEN_PS" at bounding box center [741, 333] width 108 height 11
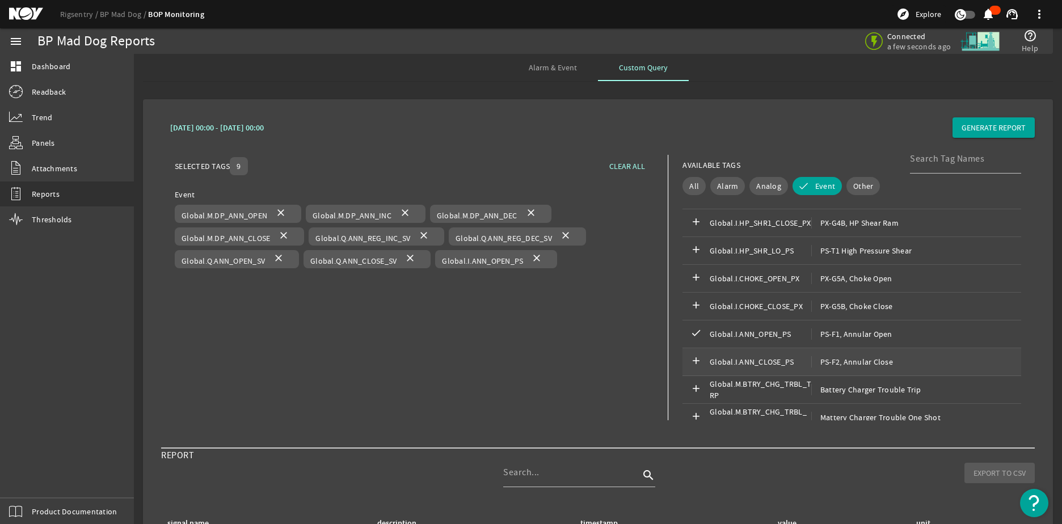
click at [754, 352] on div "add Global.I.ANN_CLOSE_PS PS-F2, Annular Close" at bounding box center [851, 362] width 339 height 28
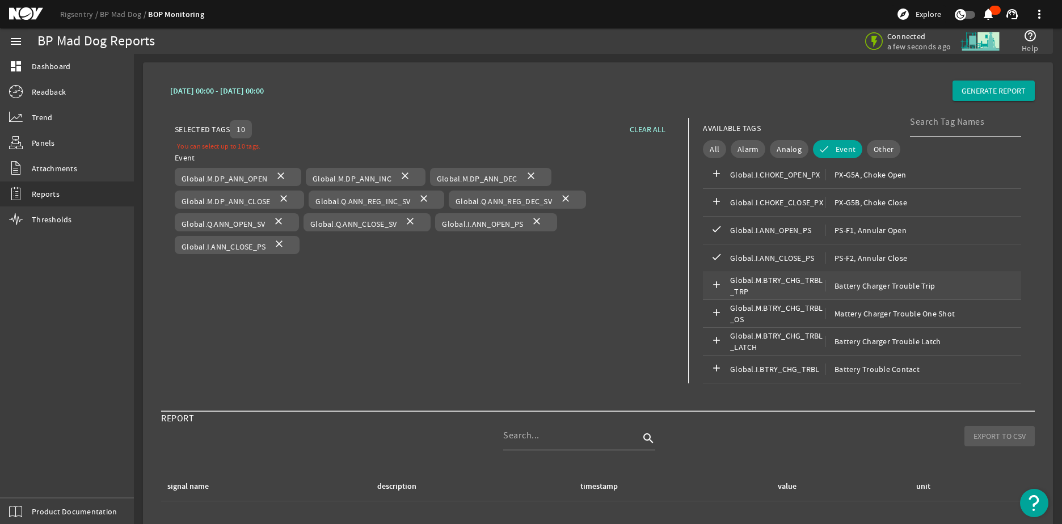
scroll to position [57, 0]
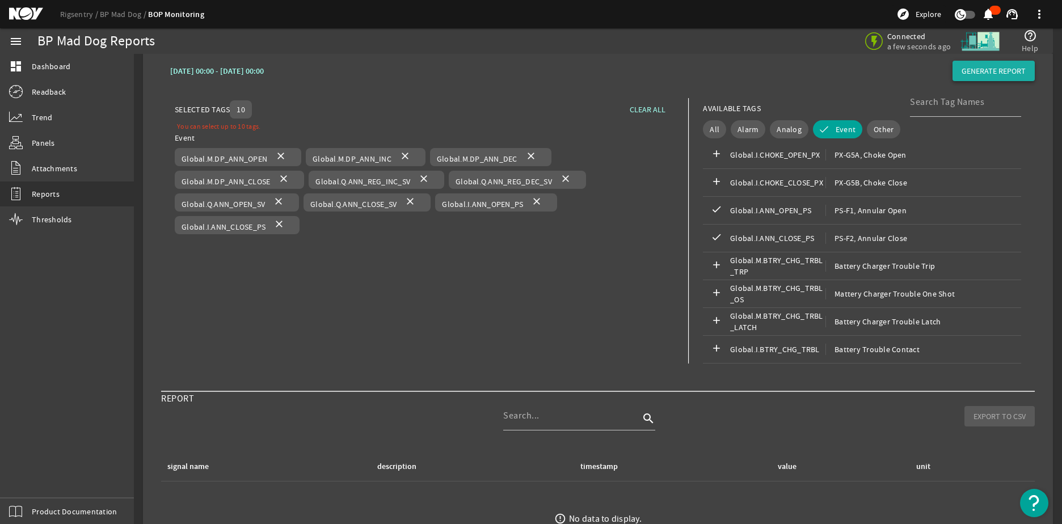
click at [999, 73] on span "GENERATE REPORT" at bounding box center [993, 70] width 64 height 11
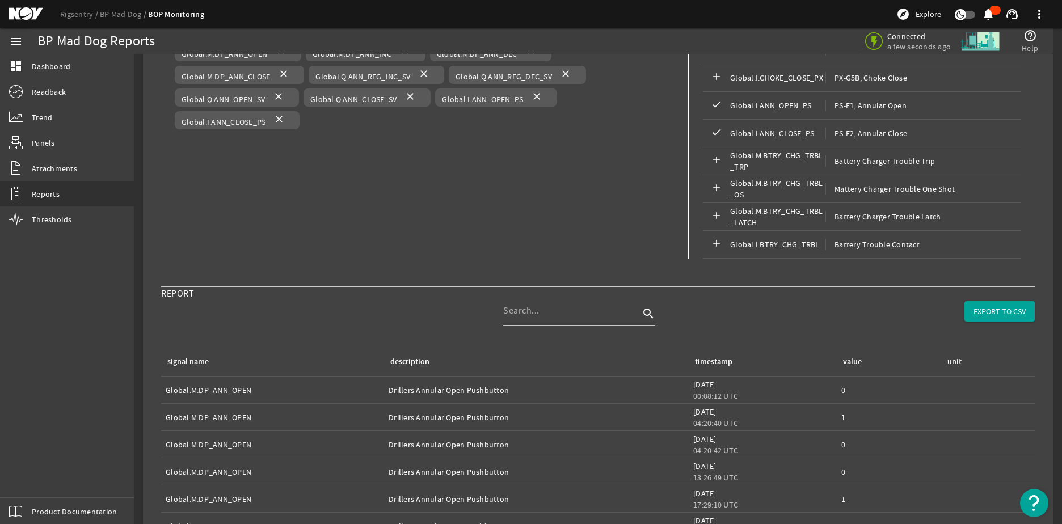
scroll to position [170, 0]
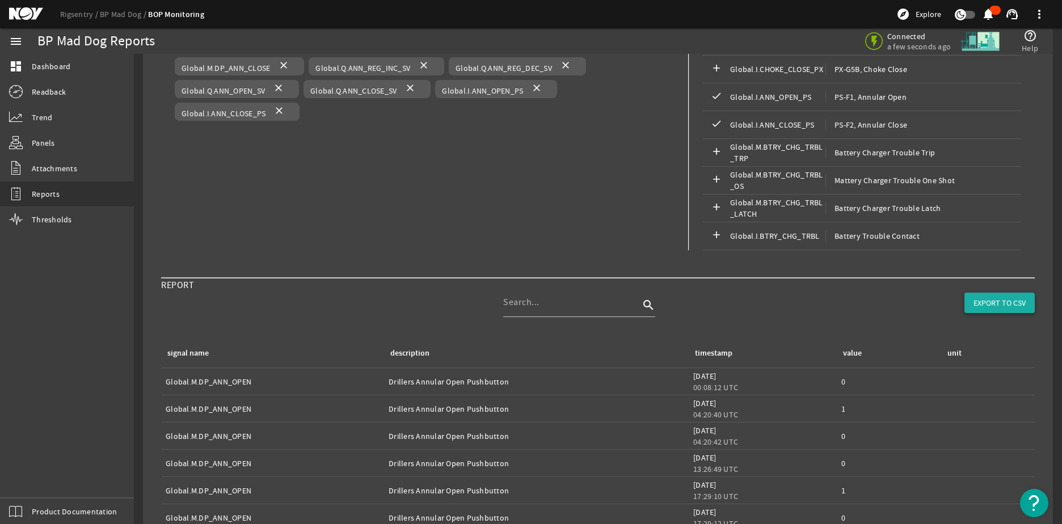
click at [981, 306] on span "EXPORT TO CSV" at bounding box center [999, 302] width 52 height 11
